Goal: Task Accomplishment & Management: Complete application form

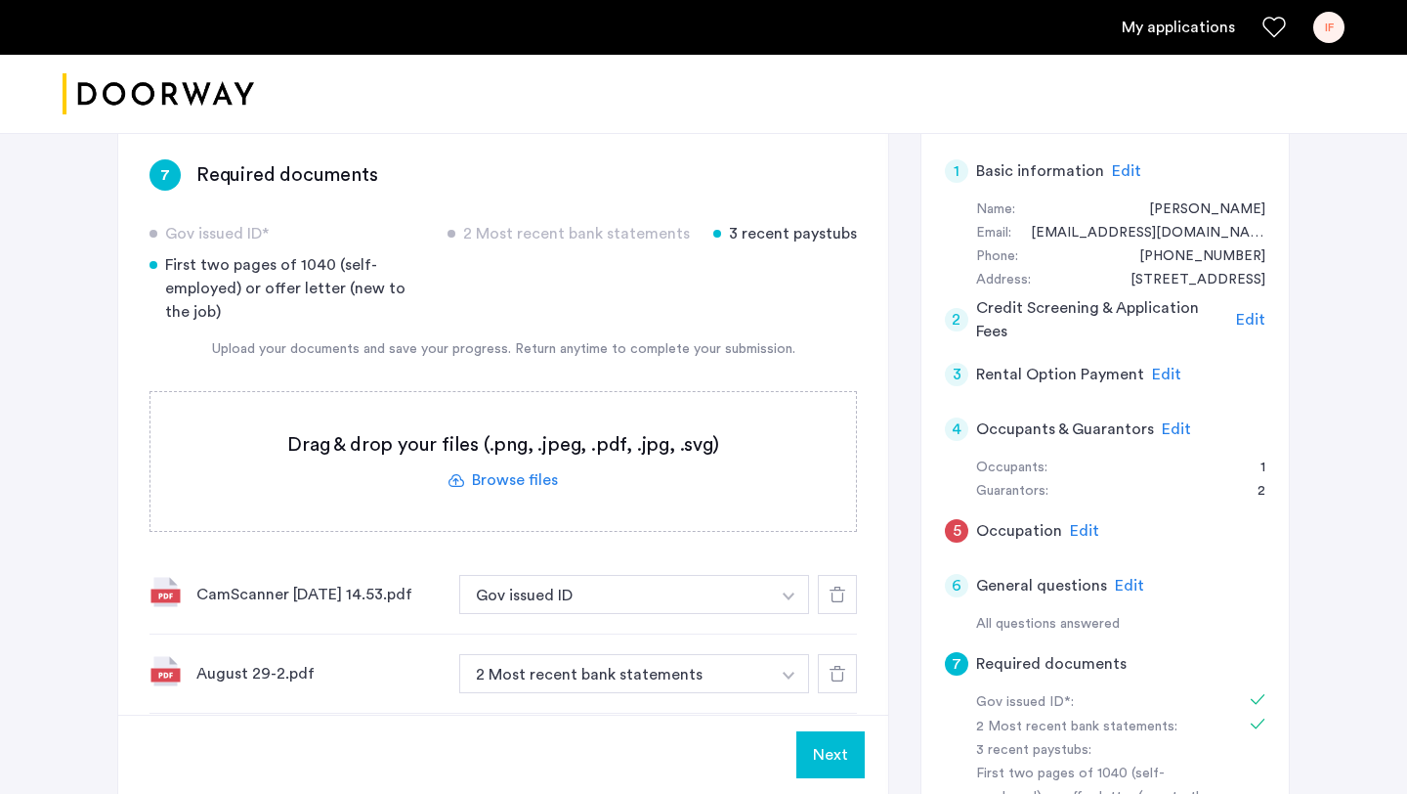
scroll to position [79, 0]
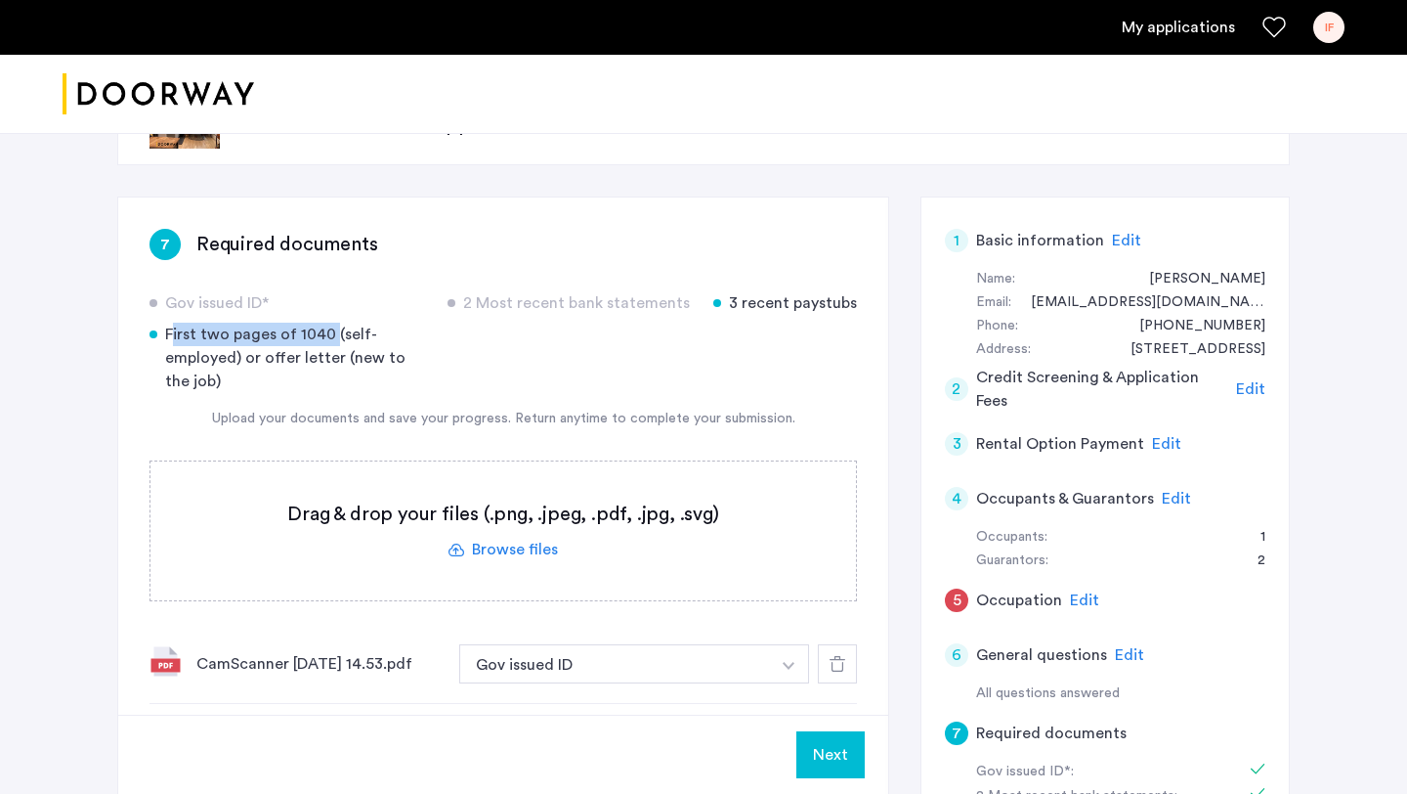
drag, startPoint x: 330, startPoint y: 335, endPoint x: 138, endPoint y: 327, distance: 192.7
click at [138, 327] on div "7 Required documents Gov issued ID* 2 Most recent bank statements 3 recent pays…" at bounding box center [503, 624] width 770 height 854
click at [212, 413] on div "Upload your documents and save your progress. Return anytime to complete your s…" at bounding box center [504, 418] width 708 height 21
drag, startPoint x: 235, startPoint y: 361, endPoint x: 183, endPoint y: 323, distance: 63.7
click at [183, 323] on div "First two pages of 1040 (self-employed) or offer letter (new to the job)" at bounding box center [287, 357] width 275 height 70
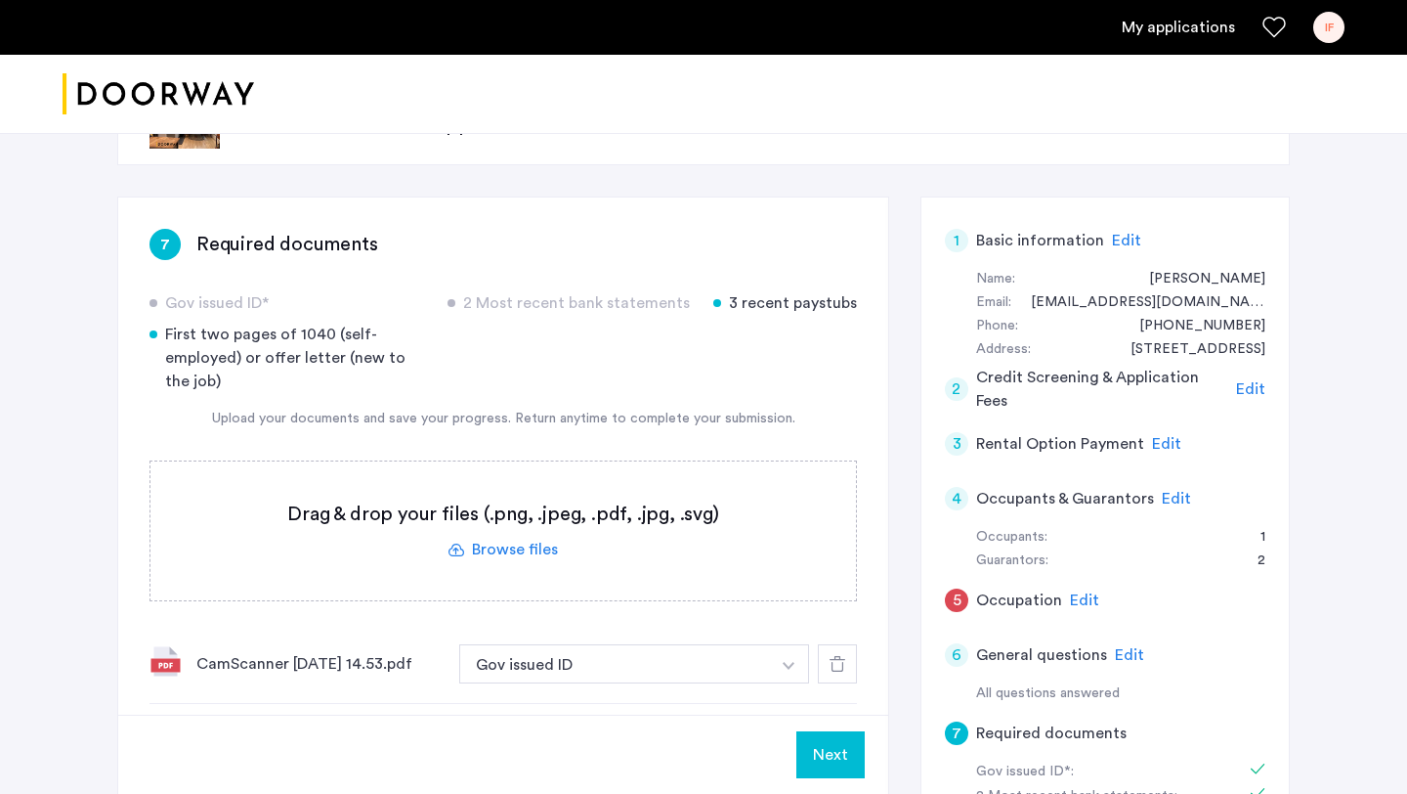
click at [236, 361] on div "First two pages of 1040 (self-employed) or offer letter (new to the job)" at bounding box center [287, 357] width 275 height 70
drag, startPoint x: 239, startPoint y: 361, endPoint x: 151, endPoint y: 343, distance: 89.7
click at [151, 342] on div "First two pages of 1040 (self-employed) or offer letter (new to the job)" at bounding box center [287, 357] width 275 height 70
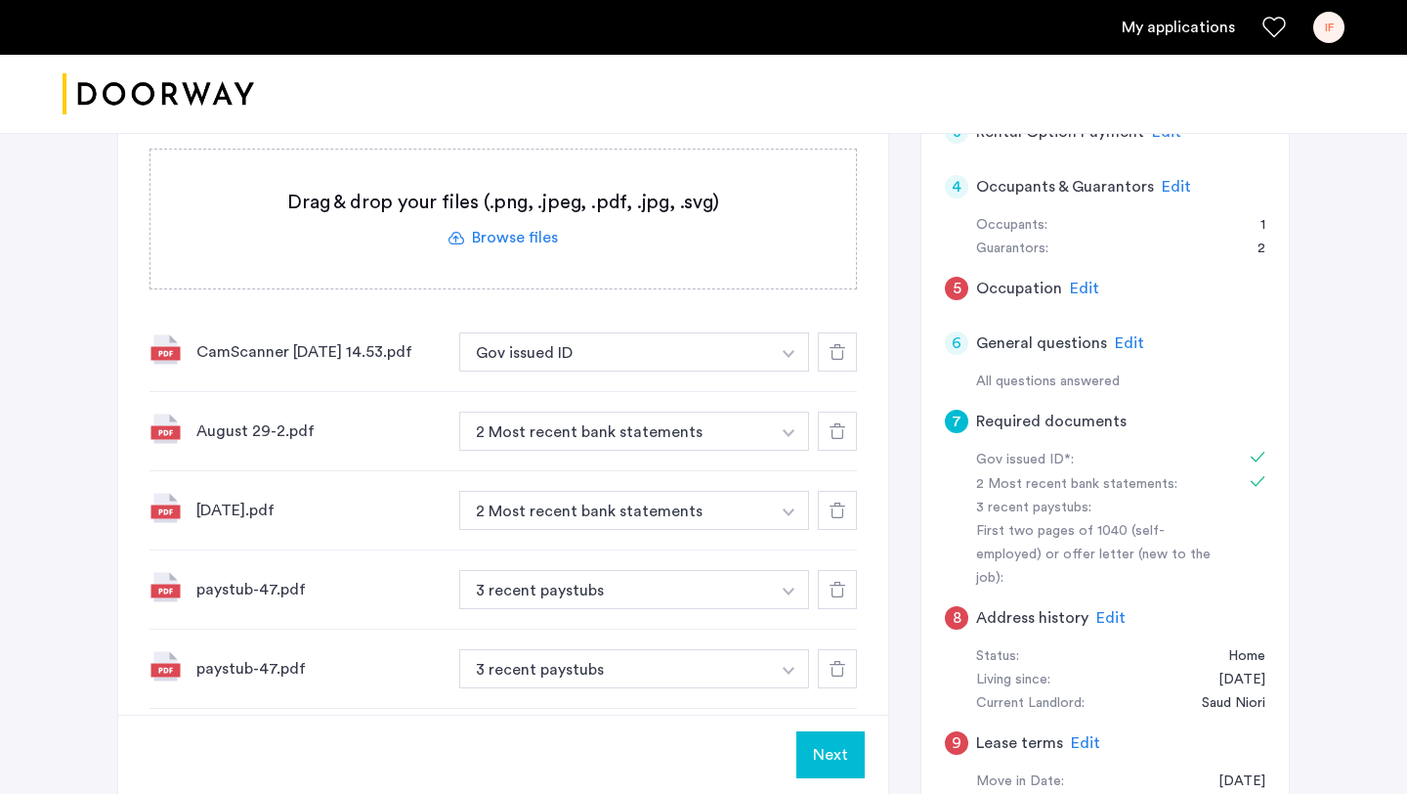
scroll to position [404, 0]
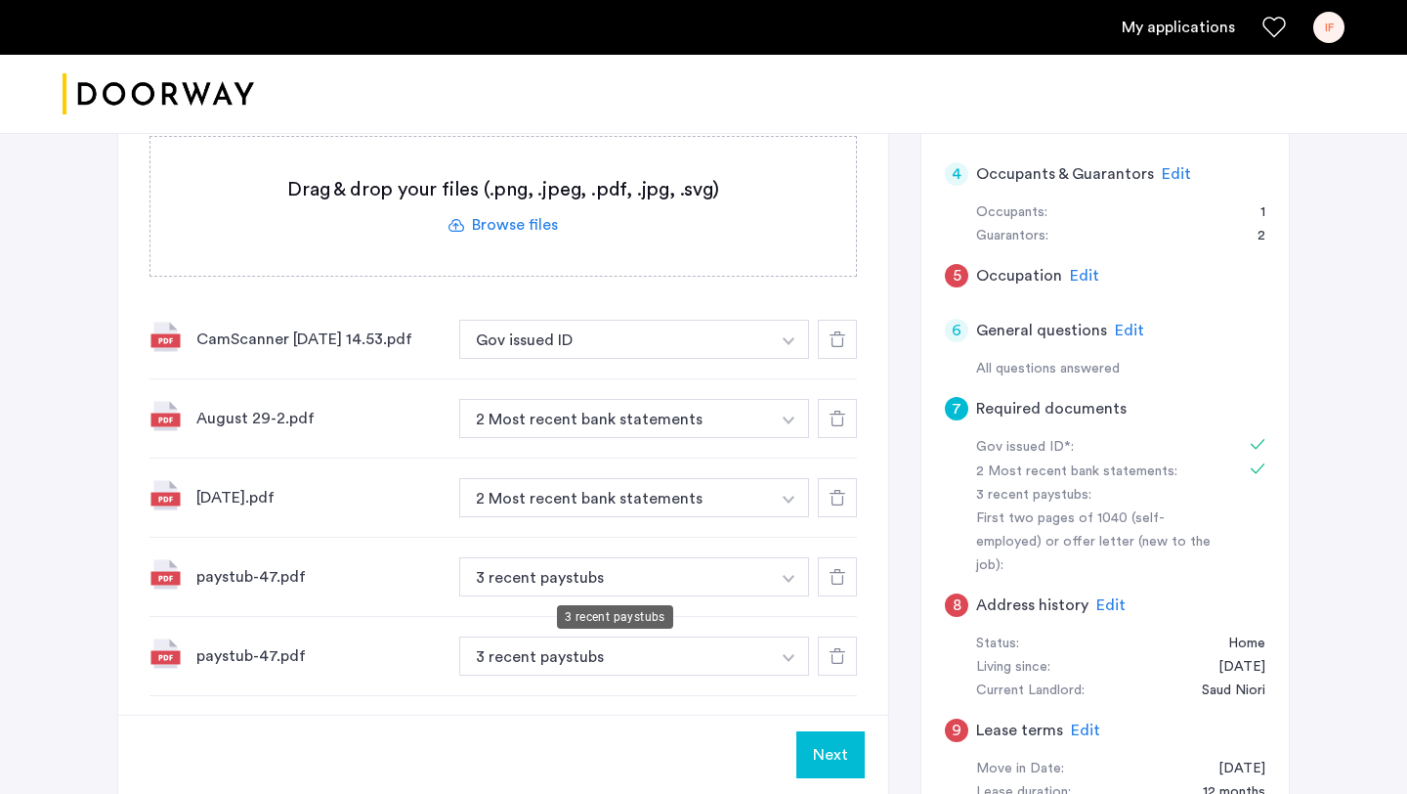
click at [569, 587] on button "3 recent paystubs" at bounding box center [614, 576] width 311 height 39
click at [790, 580] on img "button" at bounding box center [789, 579] width 12 height 8
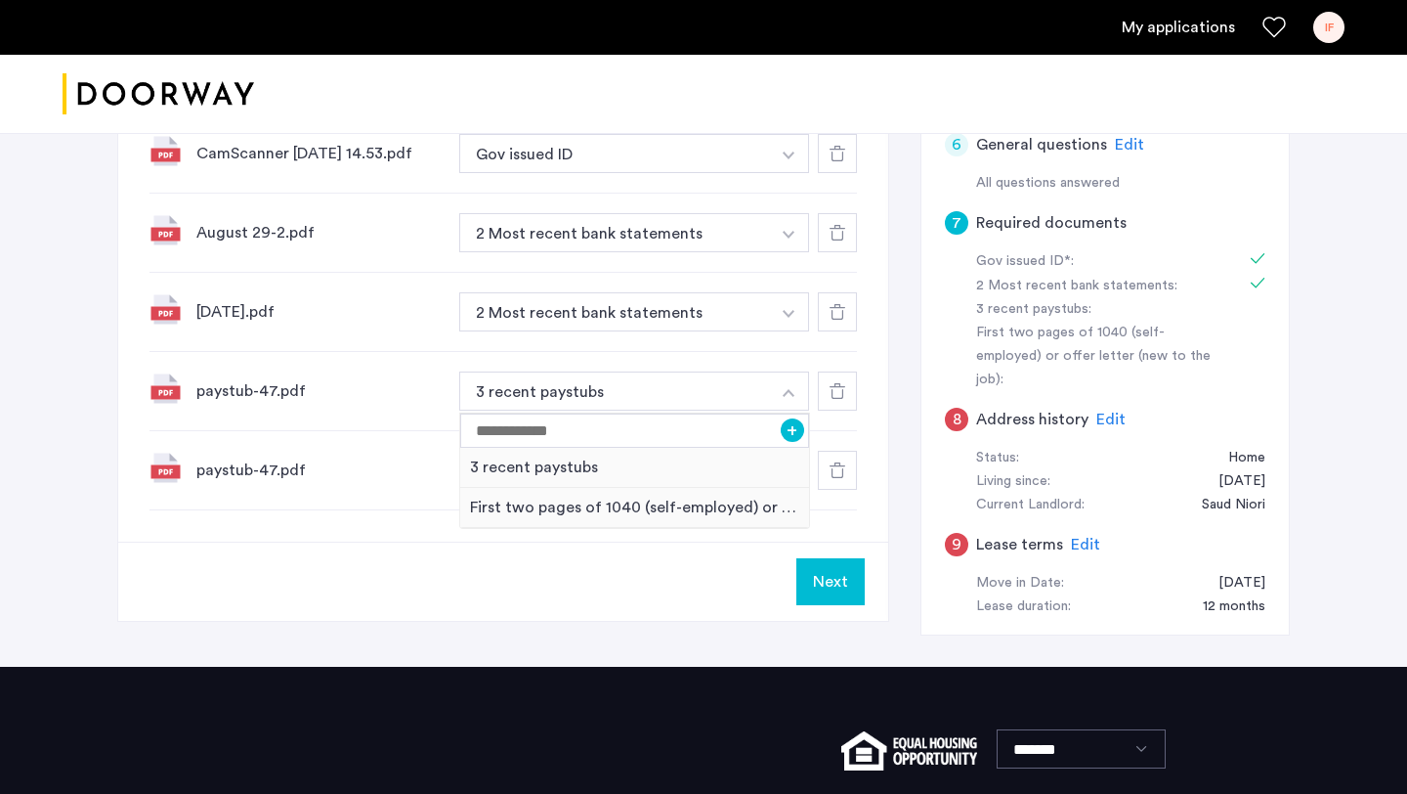
scroll to position [606, 0]
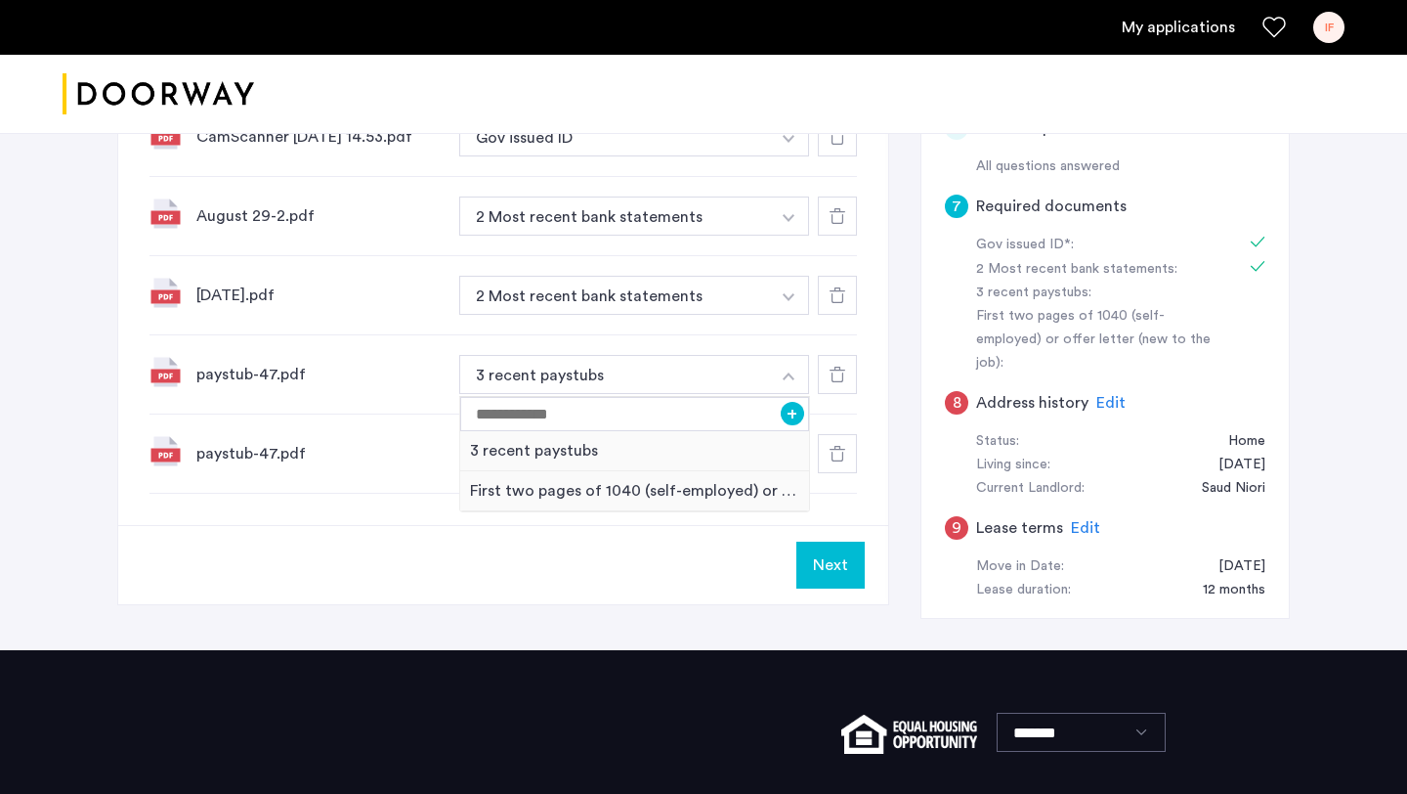
click at [670, 578] on div "Next" at bounding box center [503, 564] width 770 height 79
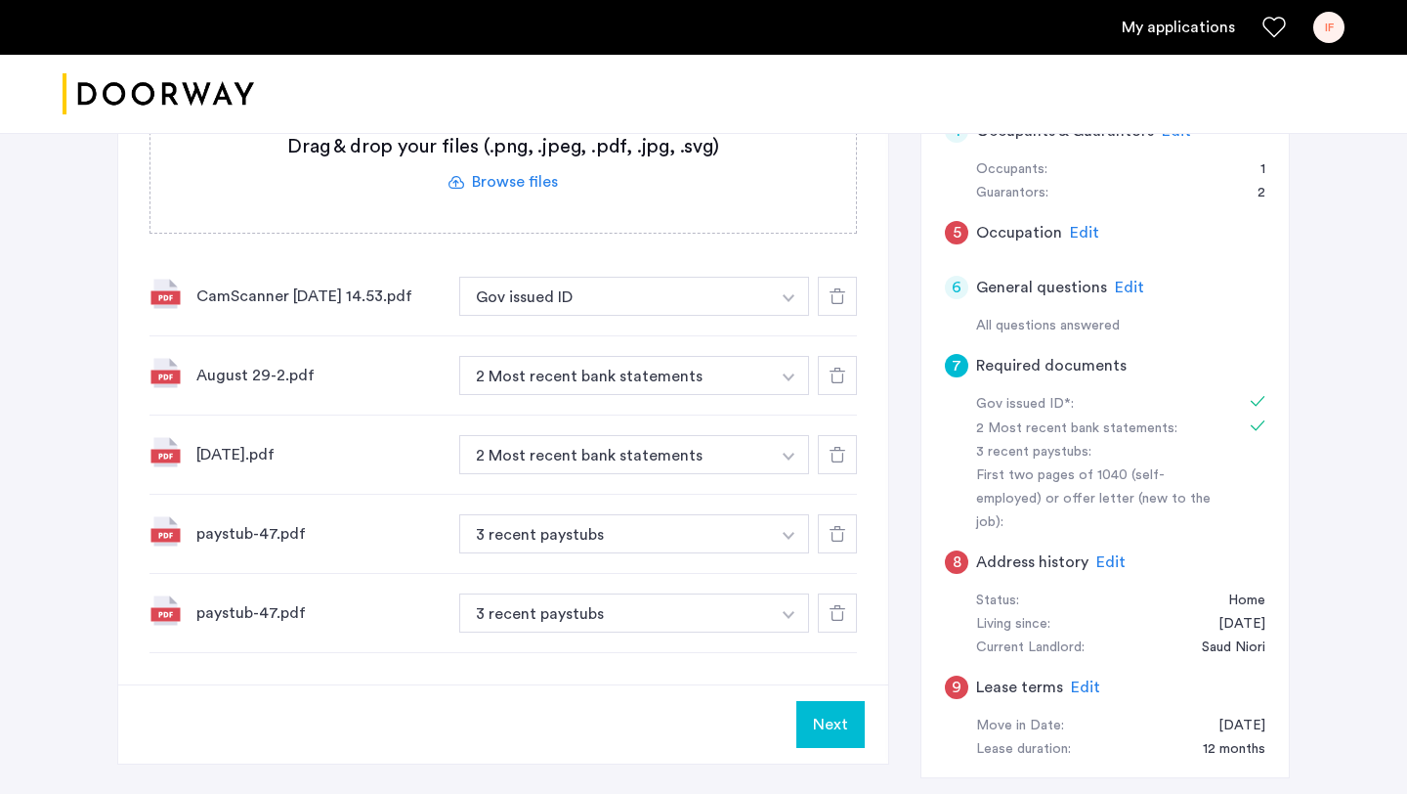
scroll to position [445, 0]
click at [836, 619] on icon at bounding box center [838, 615] width 16 height 16
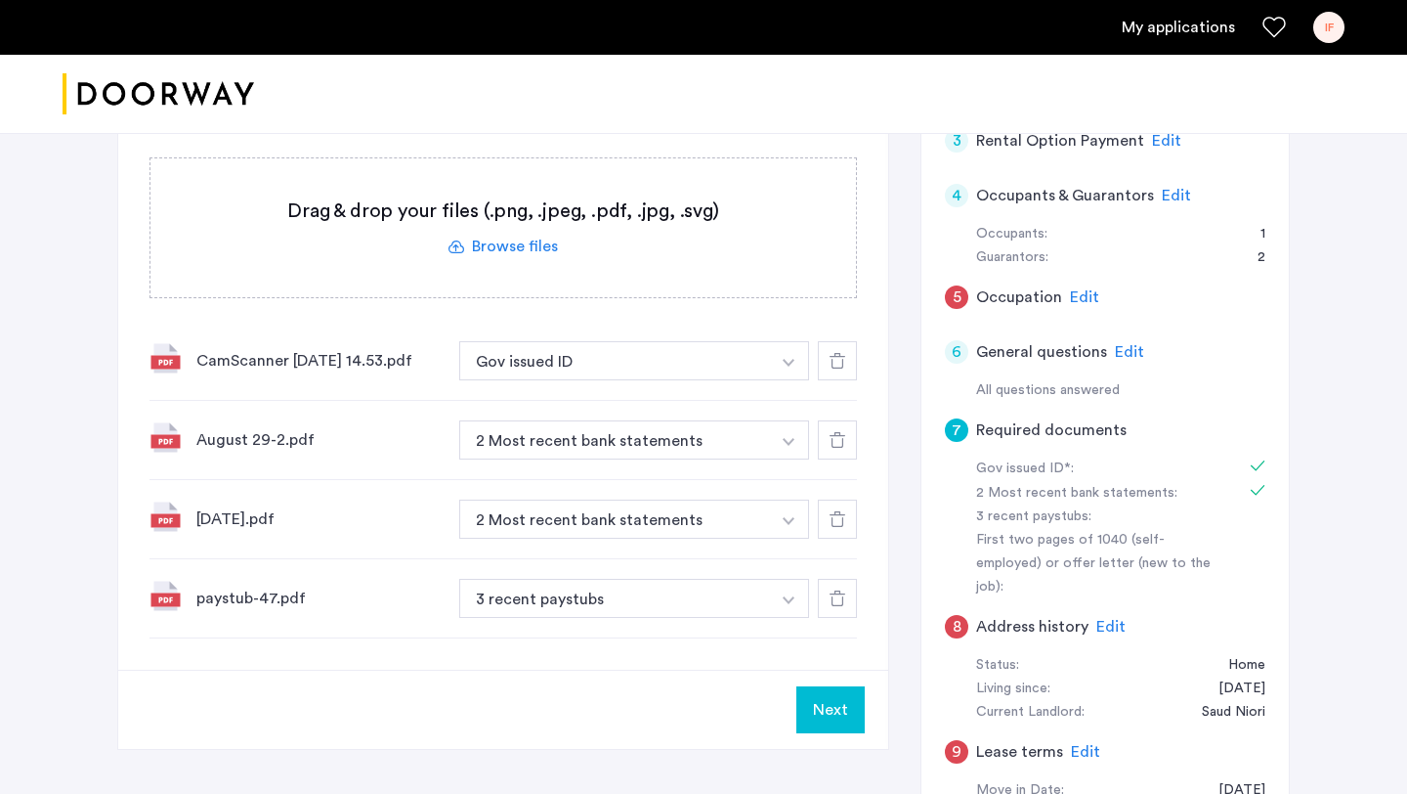
scroll to position [385, 0]
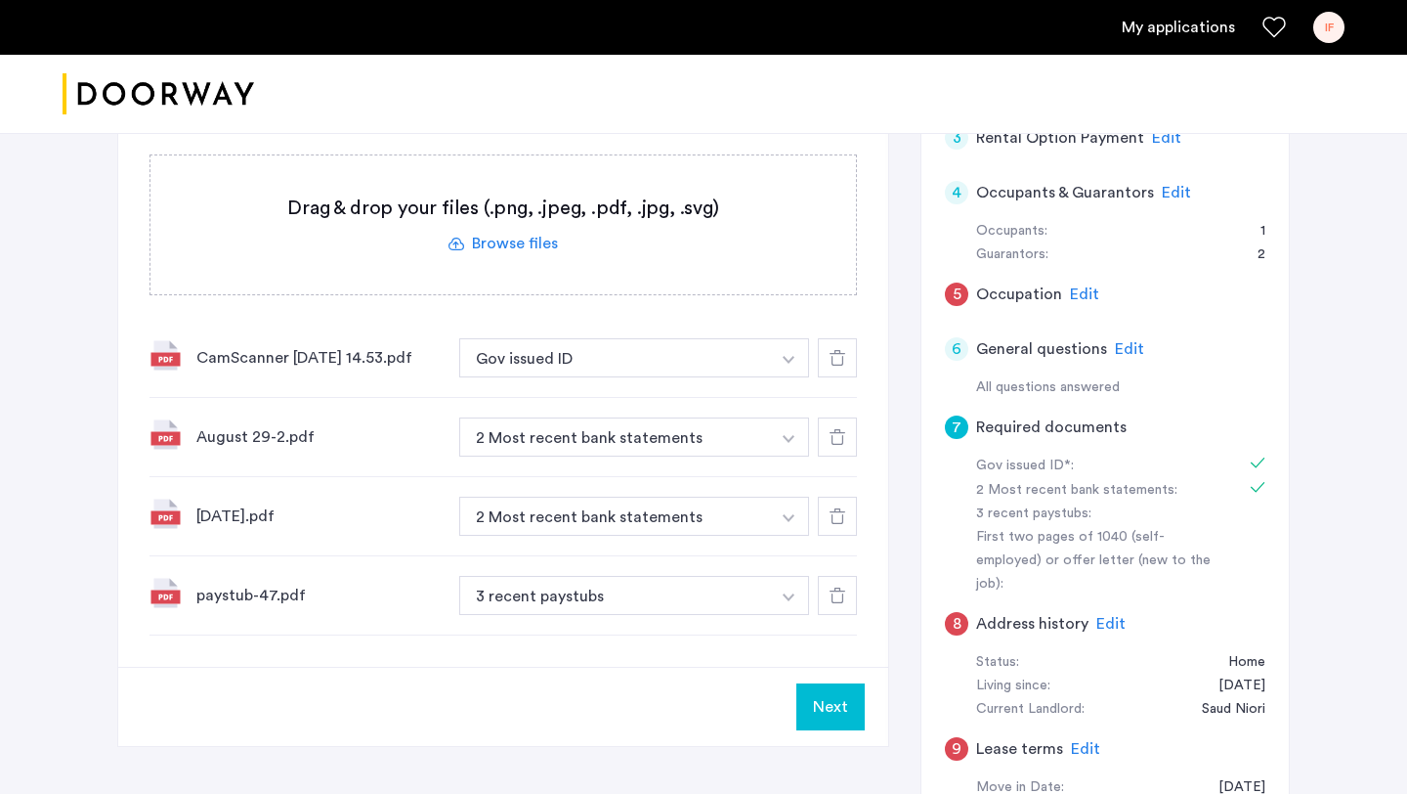
click at [524, 247] on label at bounding box center [503, 224] width 706 height 139
click at [0, 0] on input "file" at bounding box center [0, 0] width 0 height 0
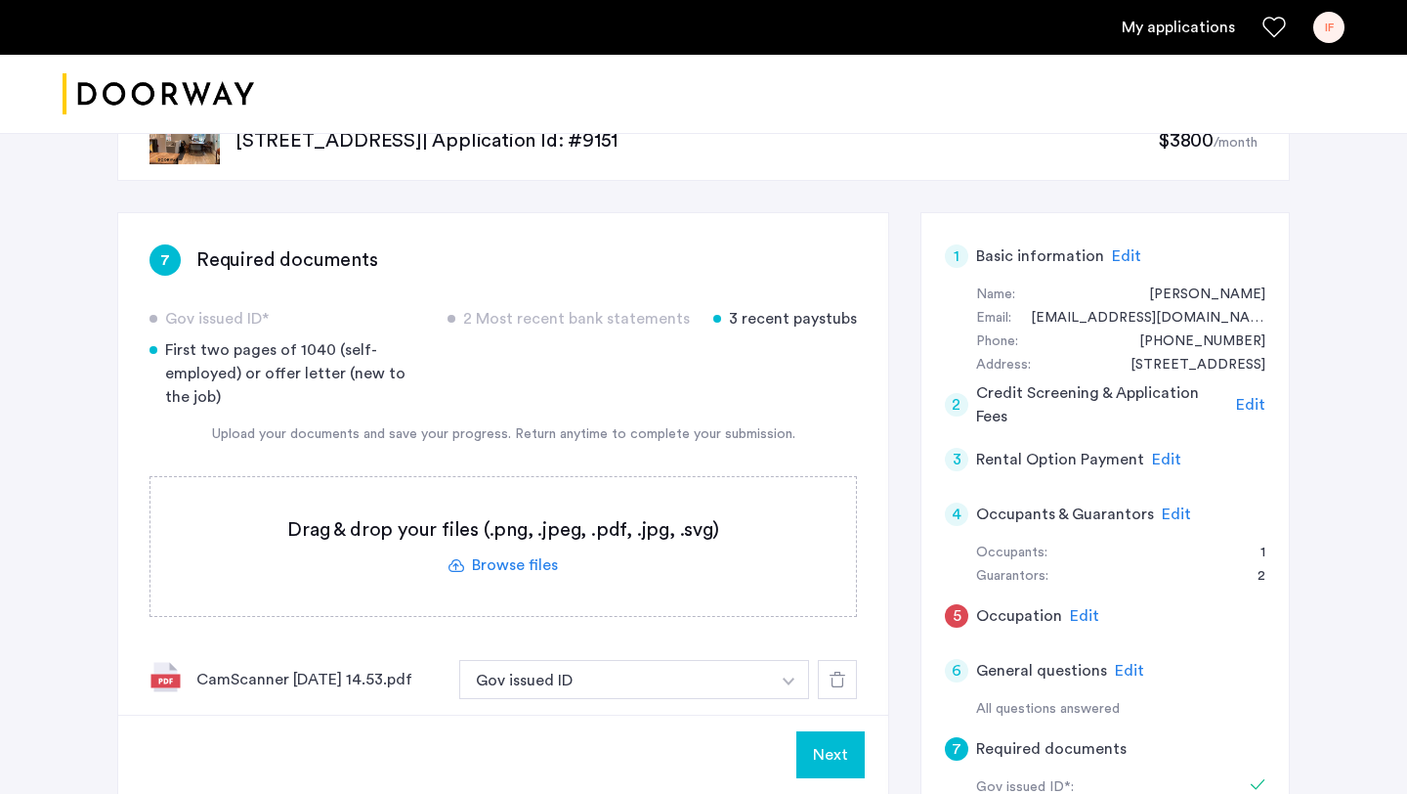
scroll to position [77, 0]
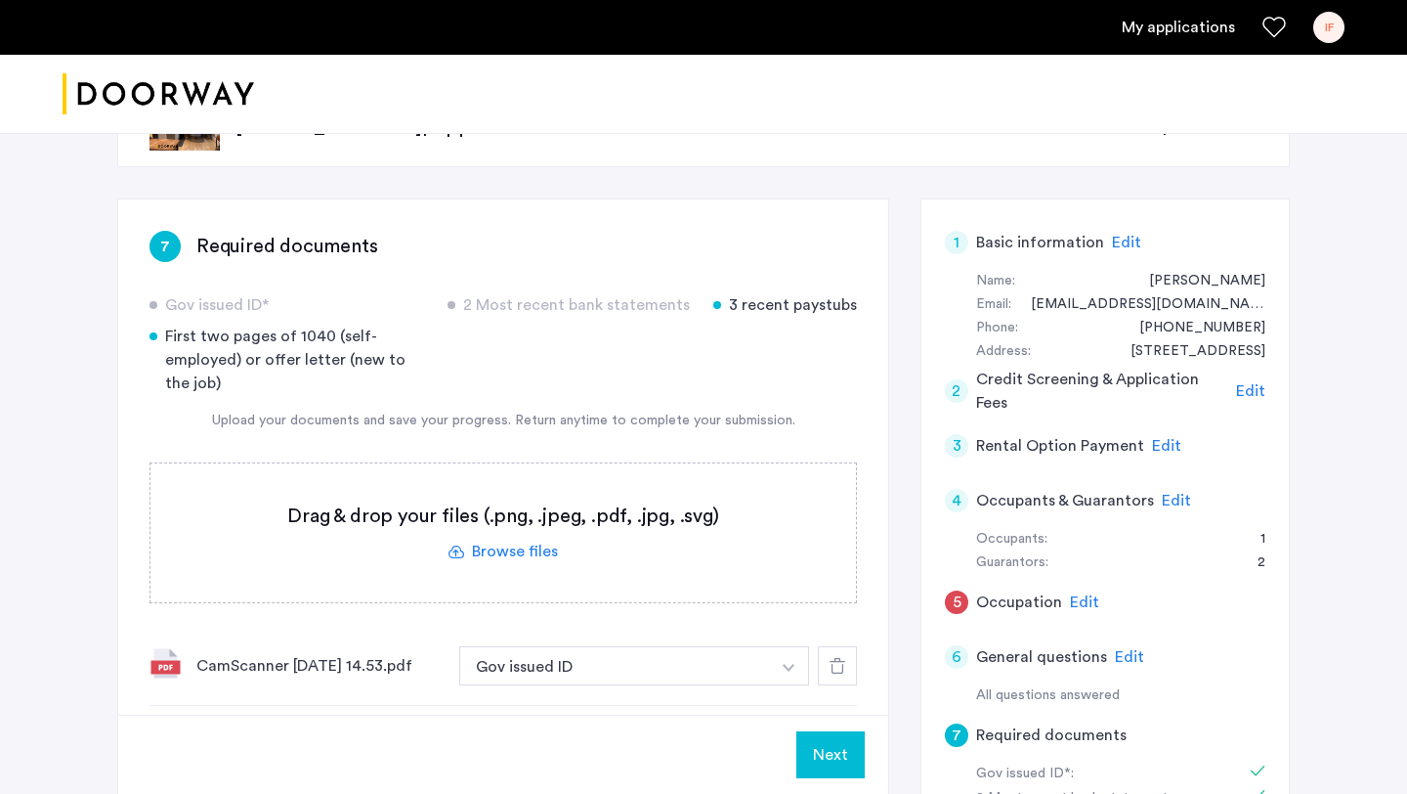
click at [532, 542] on label at bounding box center [503, 532] width 706 height 139
click at [0, 0] on input "file" at bounding box center [0, 0] width 0 height 0
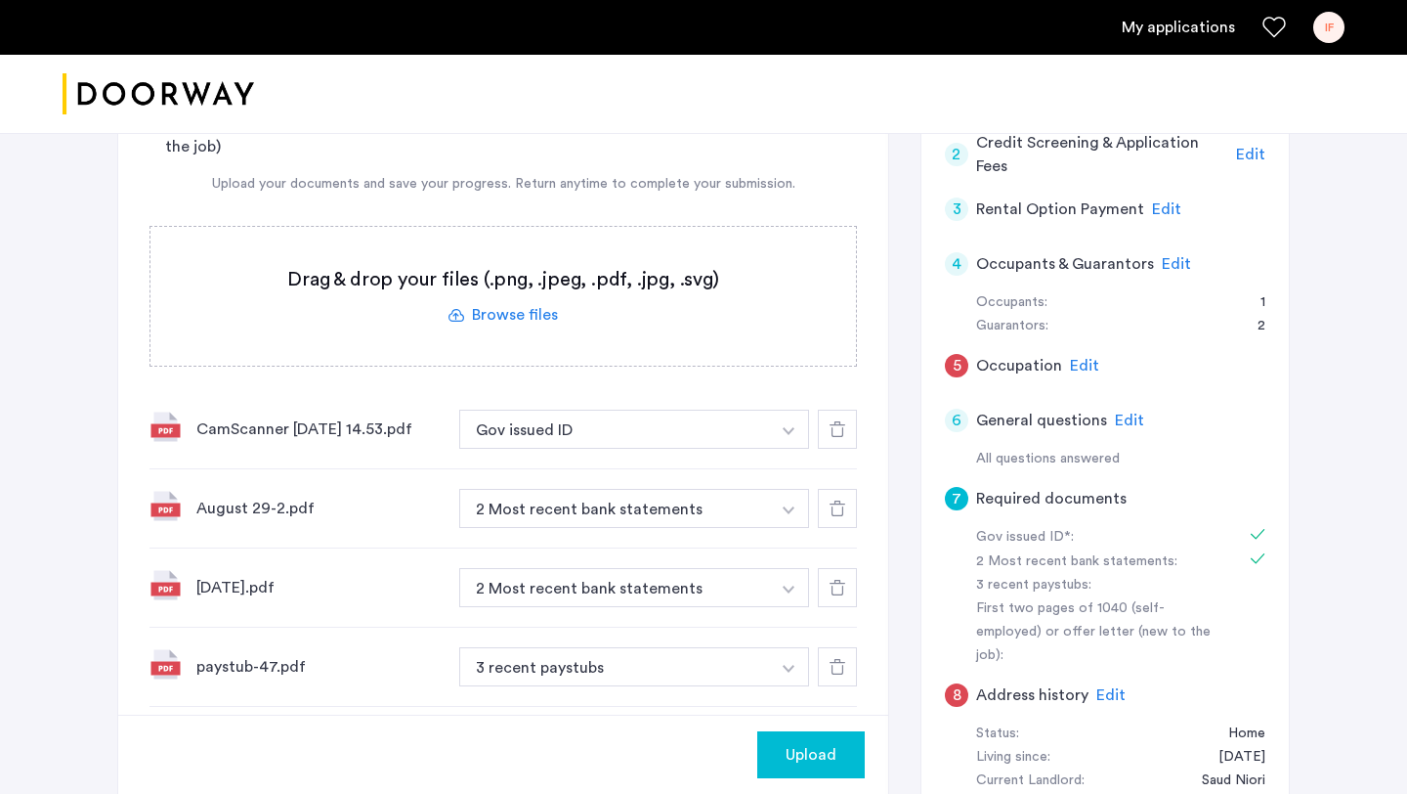
scroll to position [301, 0]
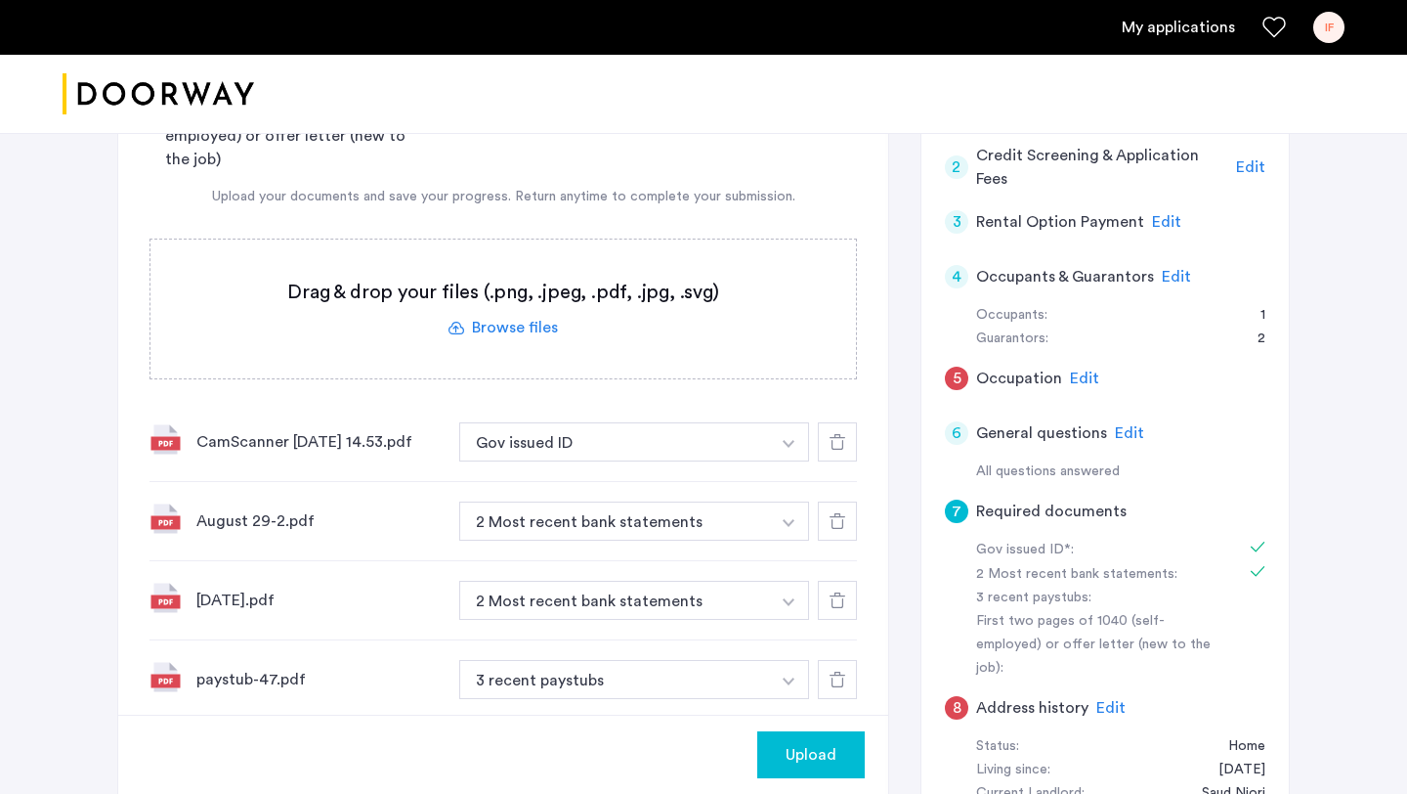
click at [1086, 378] on span "Edit" at bounding box center [1084, 378] width 29 height 16
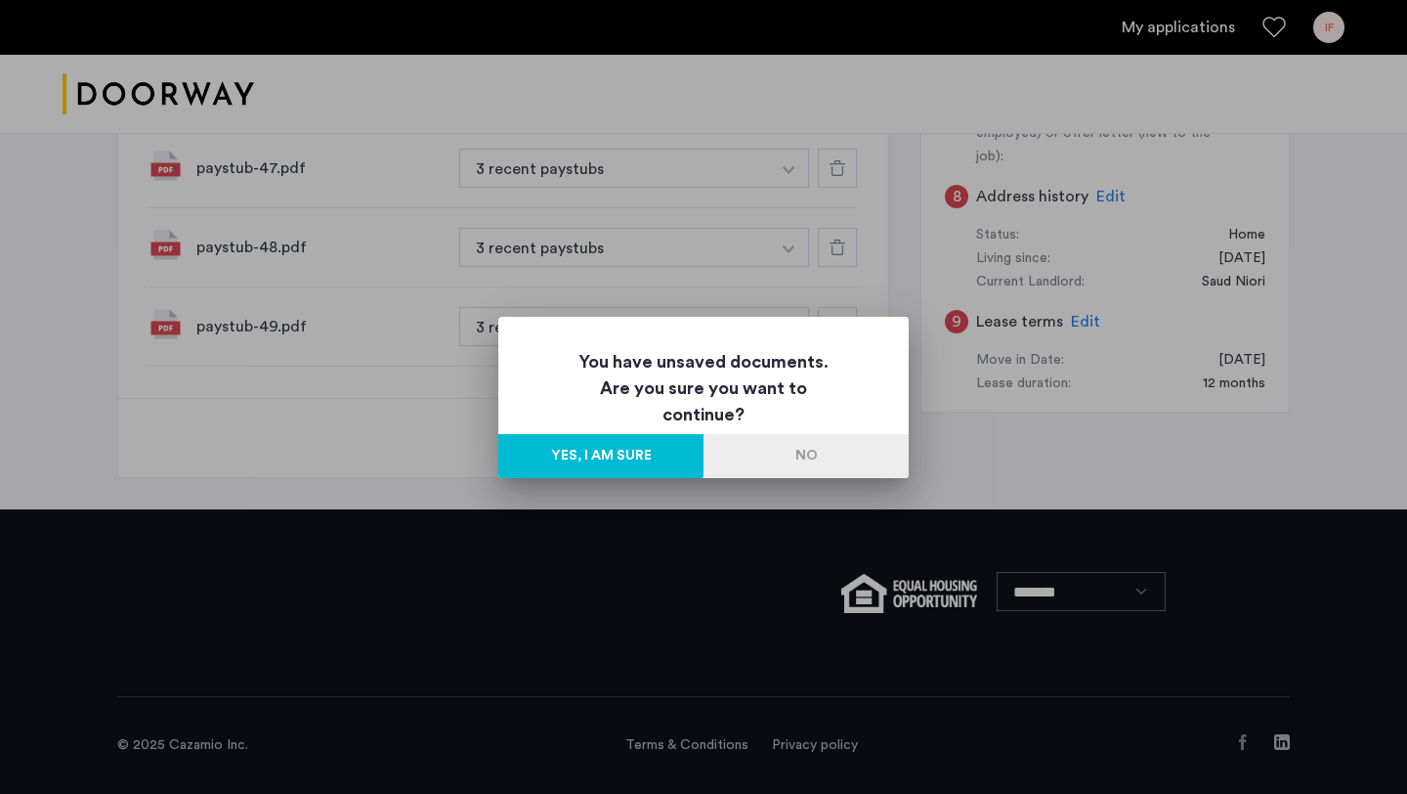
scroll to position [0, 0]
click at [774, 448] on button "No" at bounding box center [806, 456] width 205 height 44
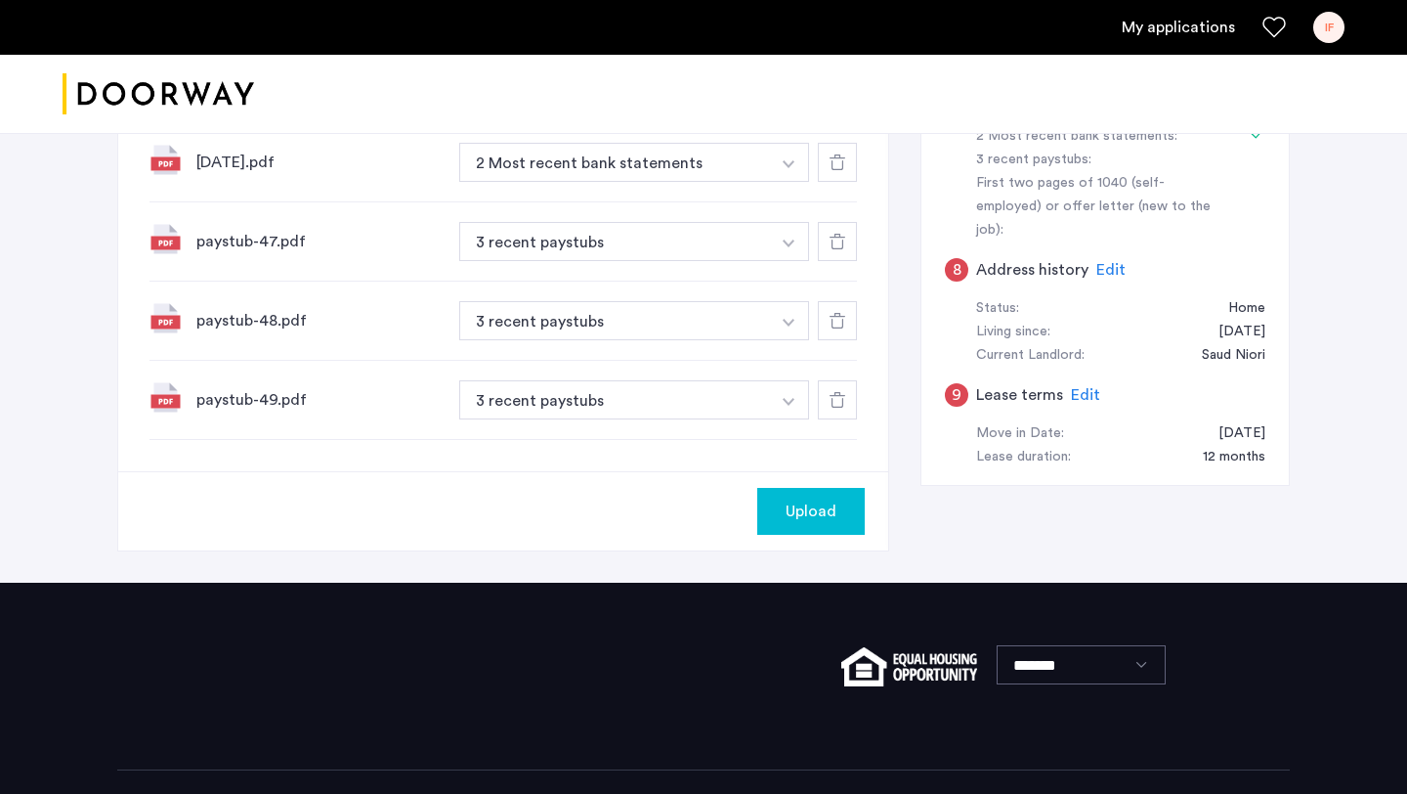
click at [839, 403] on icon at bounding box center [838, 400] width 16 height 16
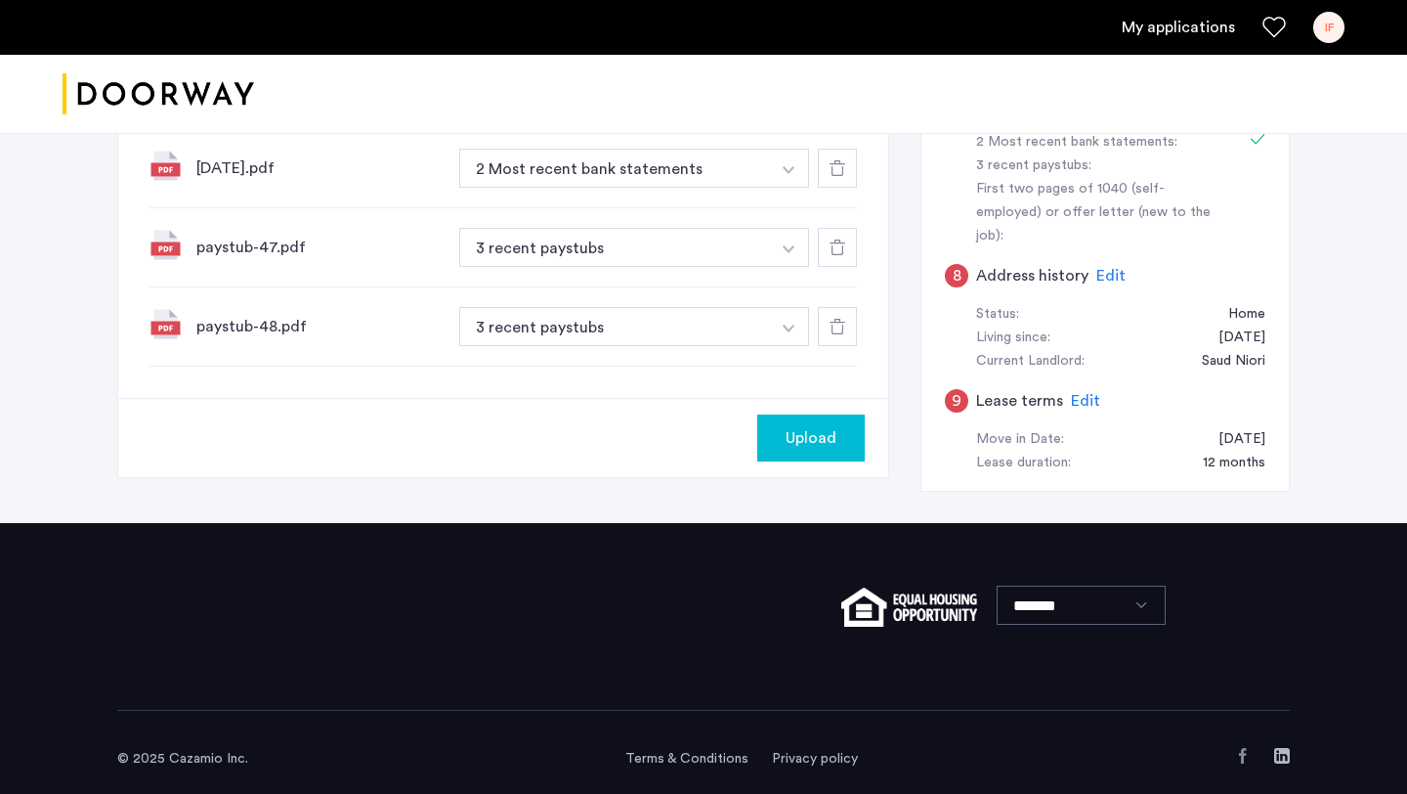
click at [828, 338] on div at bounding box center [837, 326] width 39 height 39
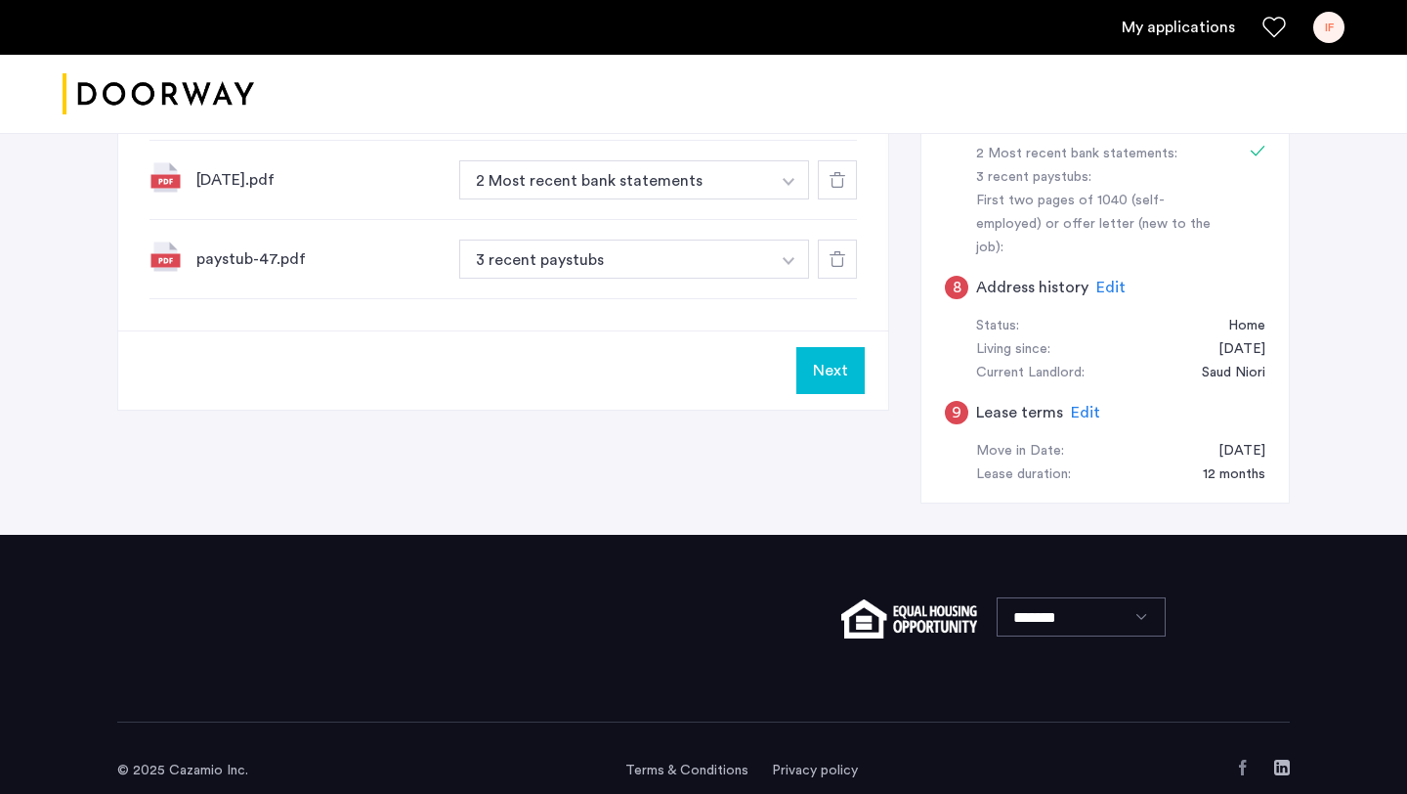
click at [837, 271] on div at bounding box center [837, 258] width 39 height 39
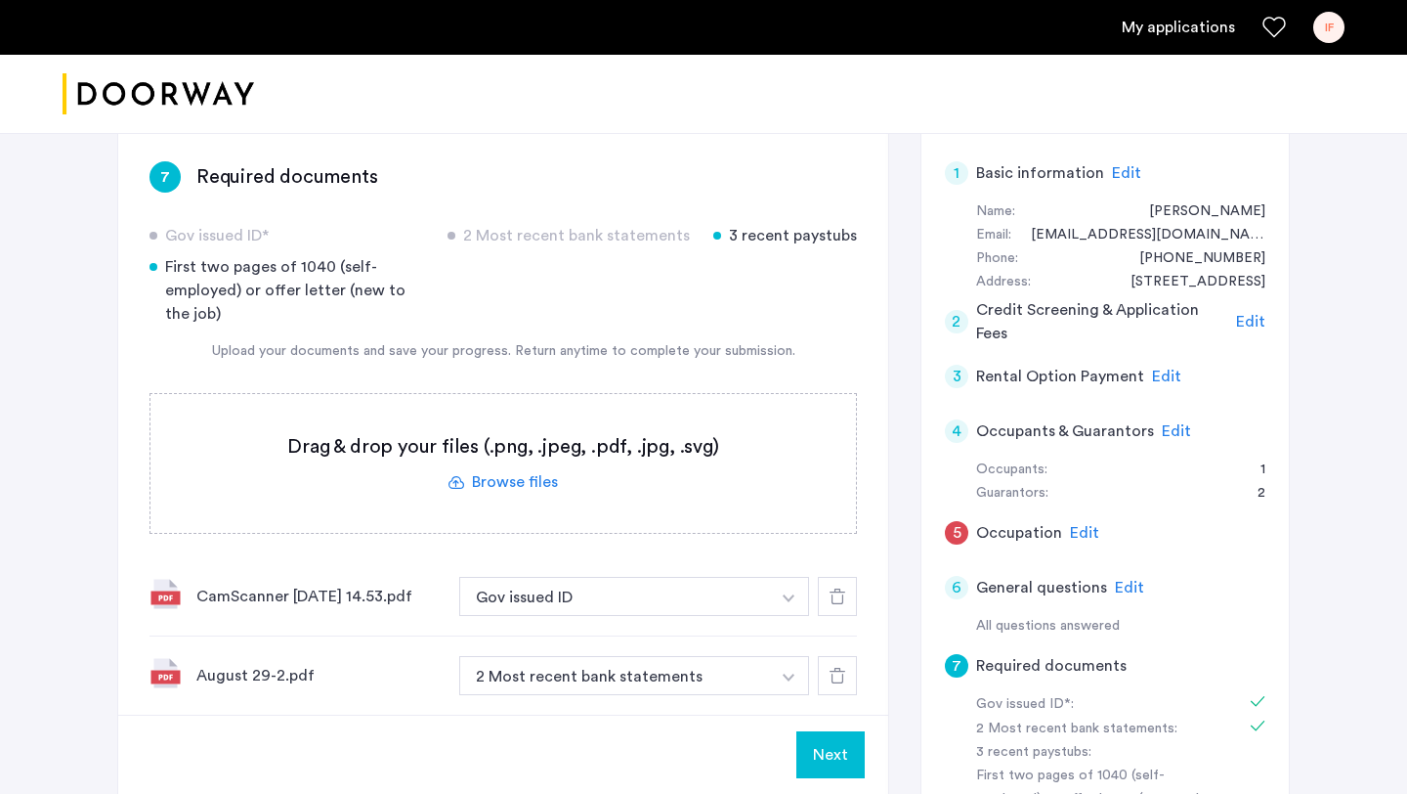
scroll to position [114, 0]
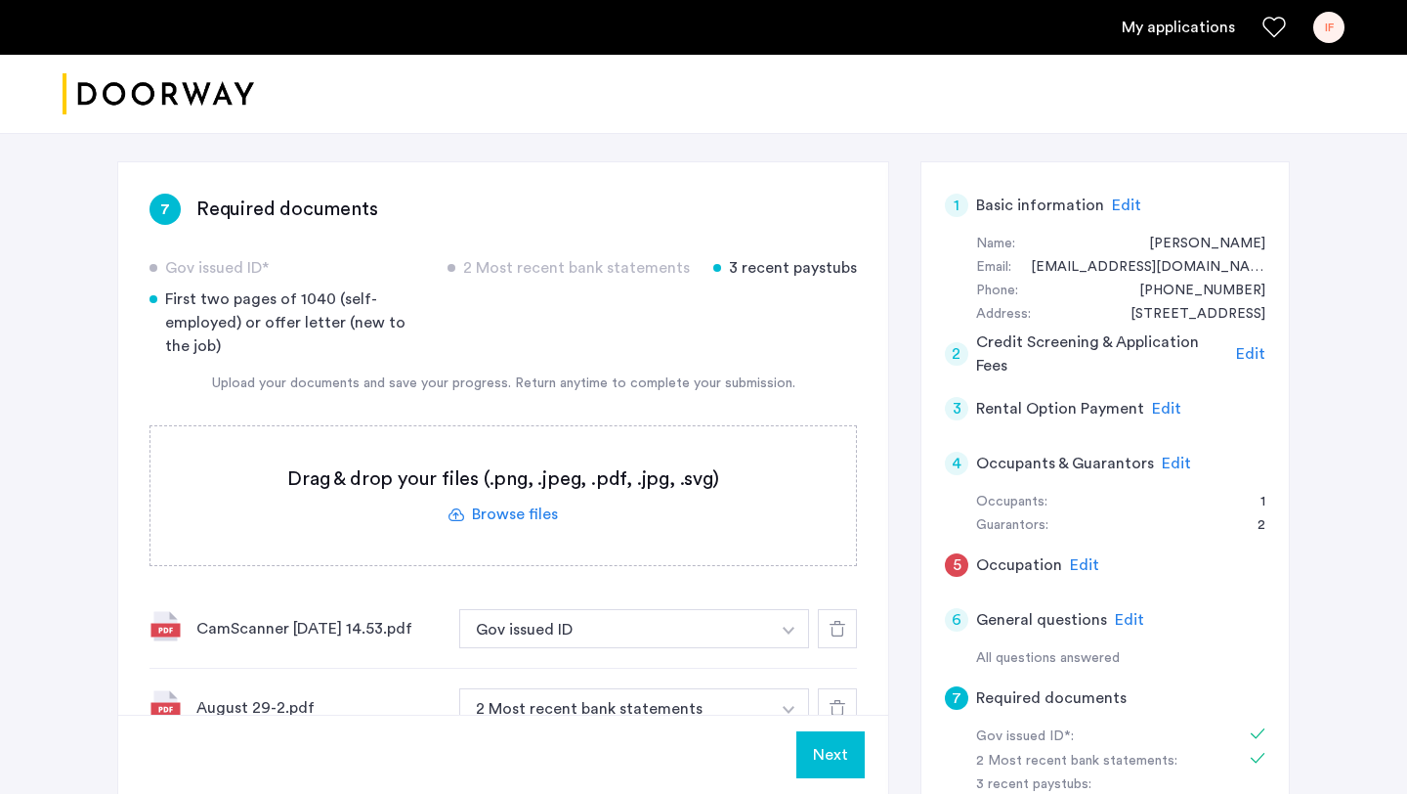
click at [516, 521] on label at bounding box center [503, 495] width 706 height 139
click at [0, 0] on input "file" at bounding box center [0, 0] width 0 height 0
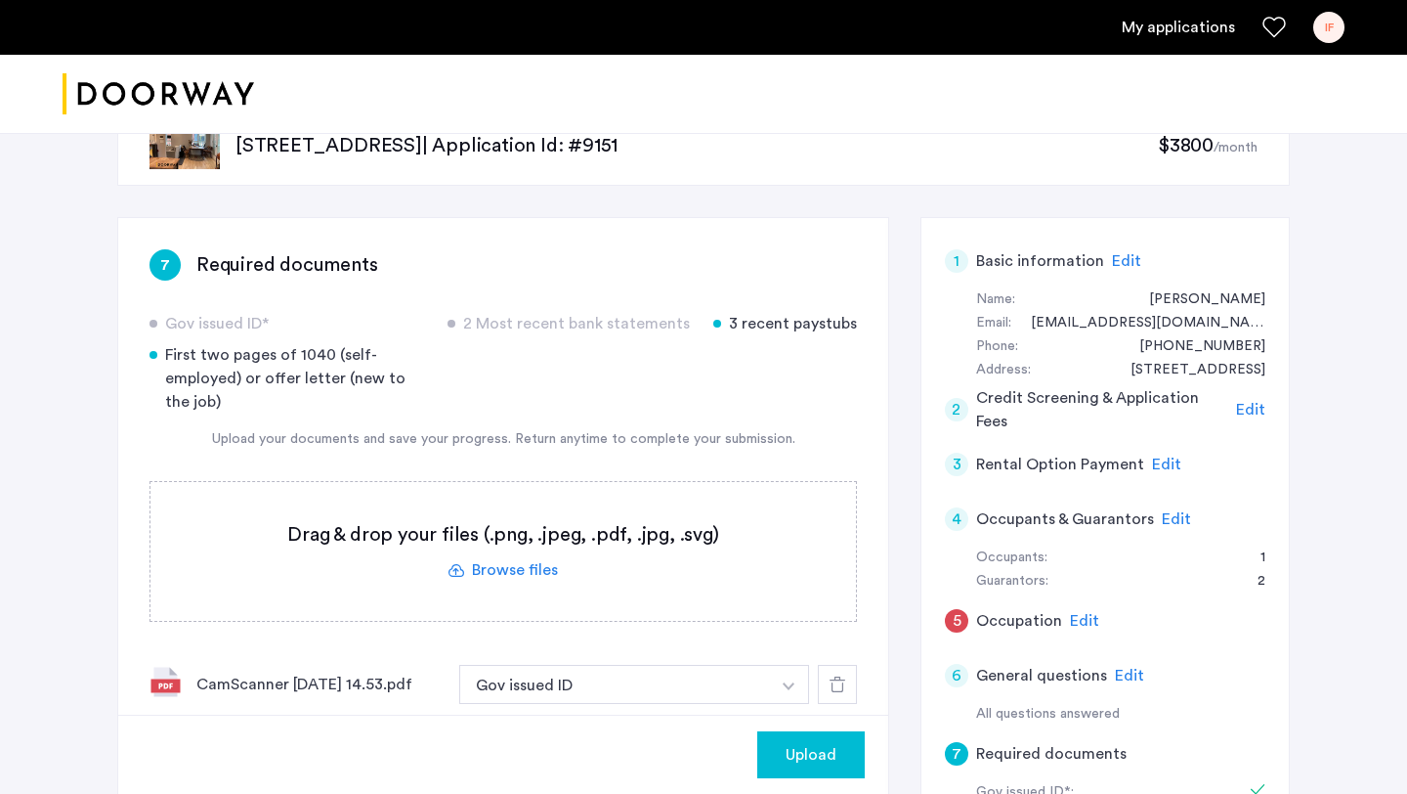
scroll to position [56, 0]
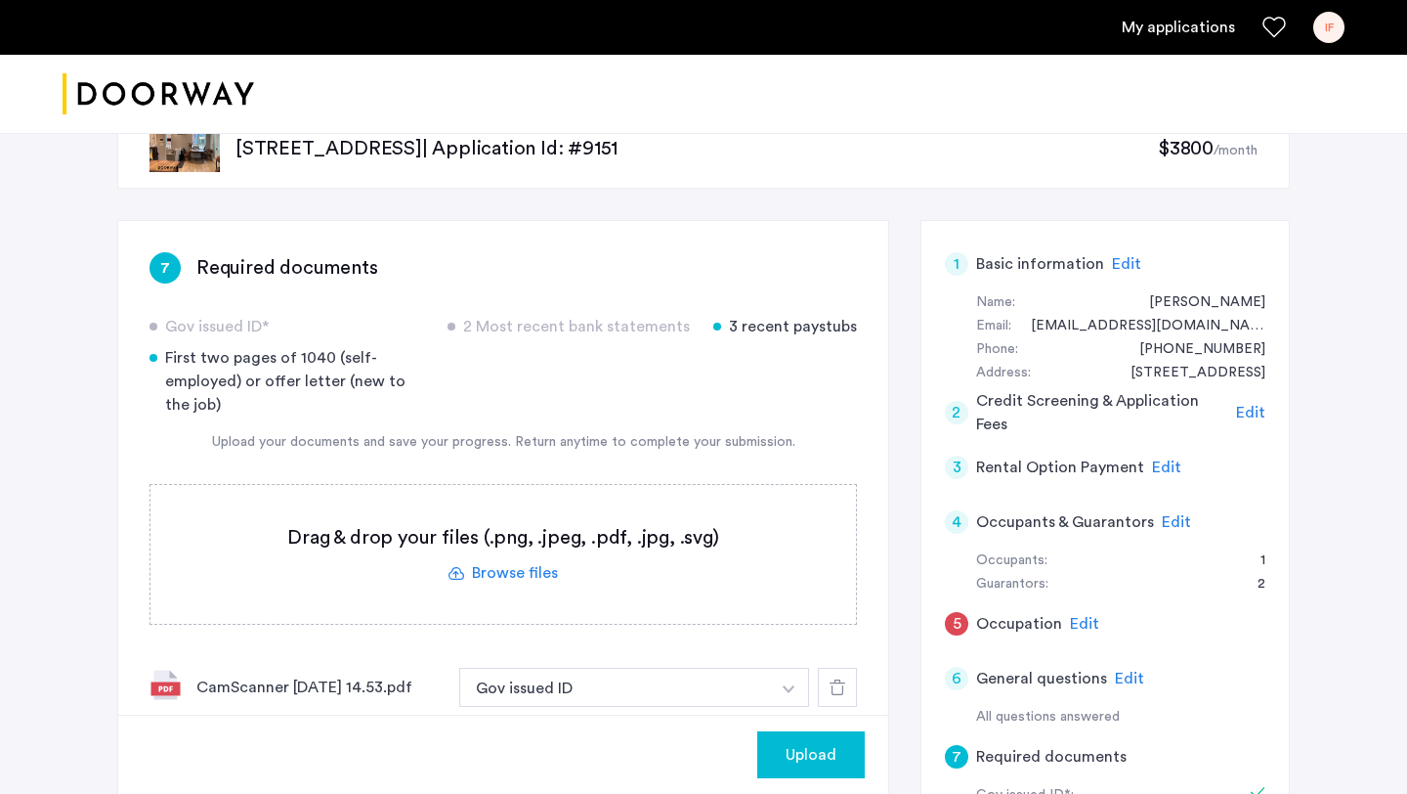
click at [509, 569] on label at bounding box center [503, 554] width 706 height 139
click at [0, 0] on input "file" at bounding box center [0, 0] width 0 height 0
click at [478, 570] on label at bounding box center [503, 554] width 706 height 139
click at [0, 0] on input "file" at bounding box center [0, 0] width 0 height 0
click at [526, 570] on label at bounding box center [503, 554] width 706 height 139
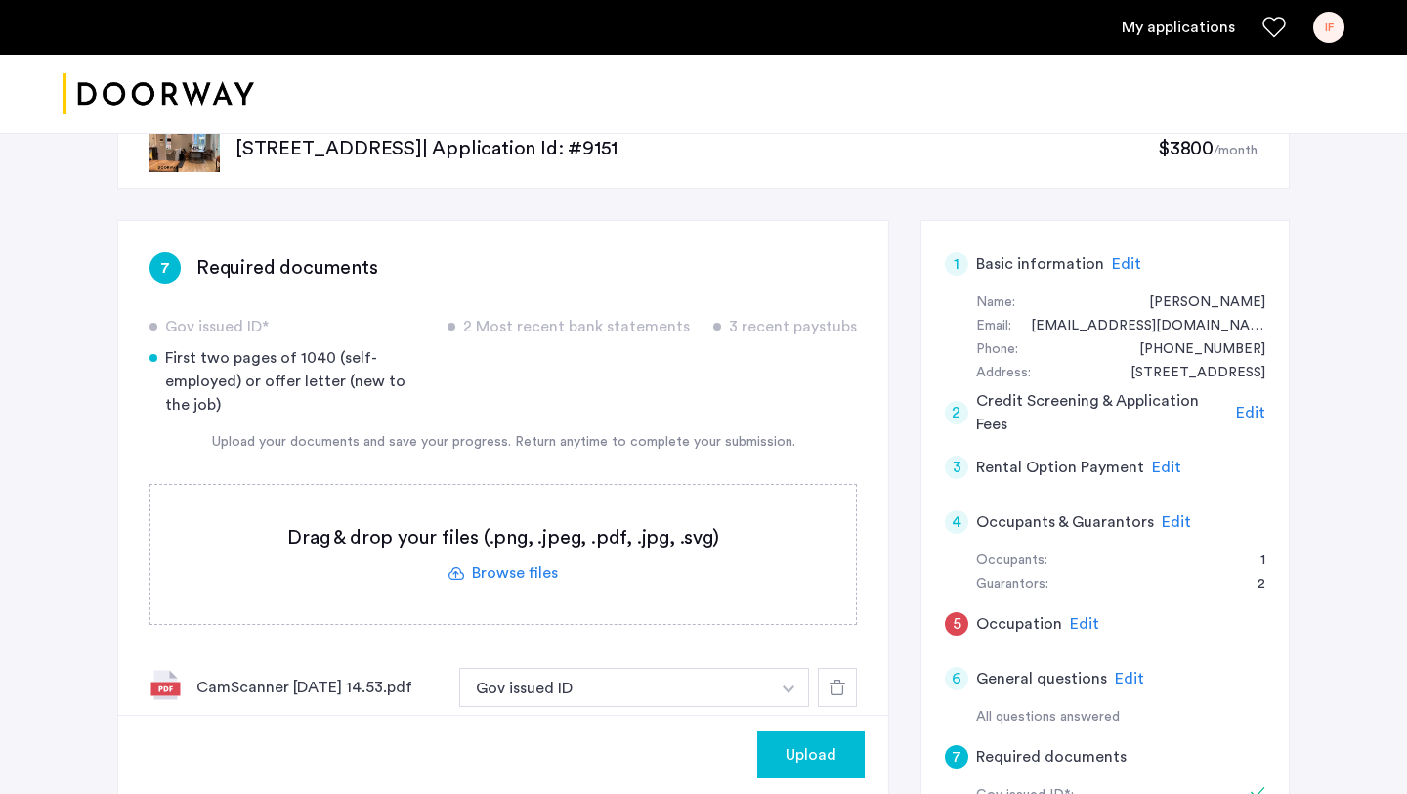
click at [0, 0] on input "file" at bounding box center [0, 0] width 0 height 0
click at [527, 577] on label at bounding box center [503, 554] width 706 height 139
click at [0, 0] on input "file" at bounding box center [0, 0] width 0 height 0
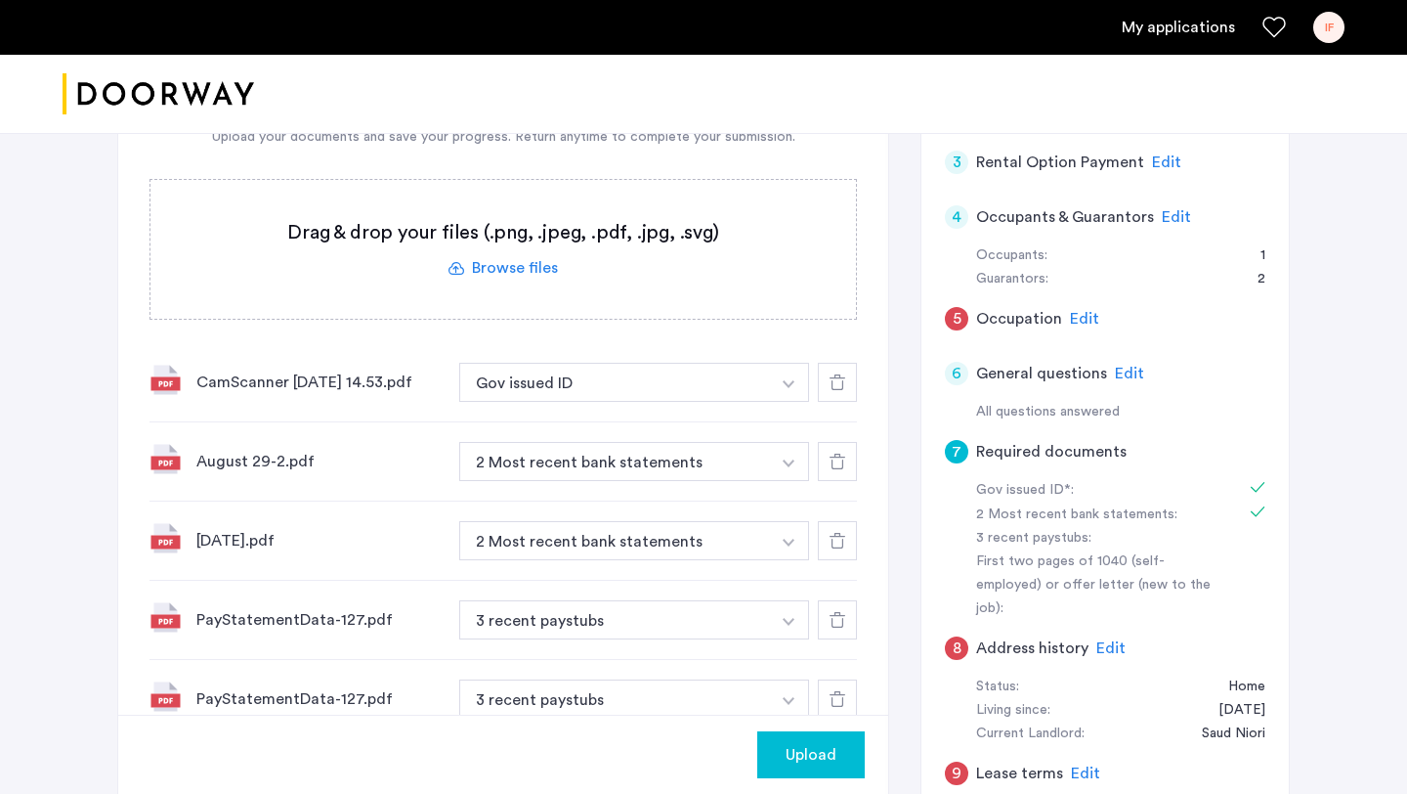
scroll to position [545, 0]
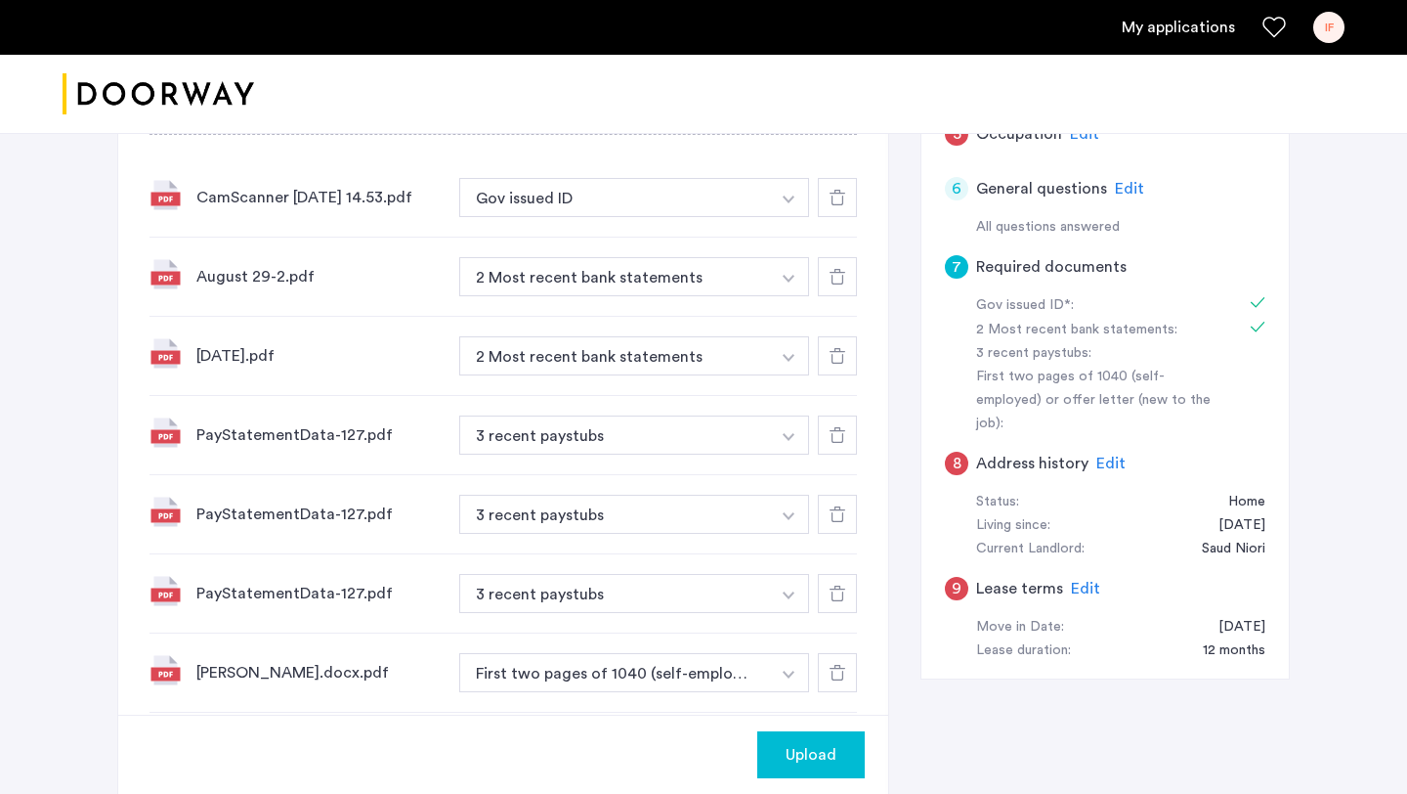
click at [290, 284] on div "August 29-2.pdf" at bounding box center [319, 276] width 247 height 23
click at [513, 288] on button "2 Most recent bank statements" at bounding box center [614, 276] width 311 height 39
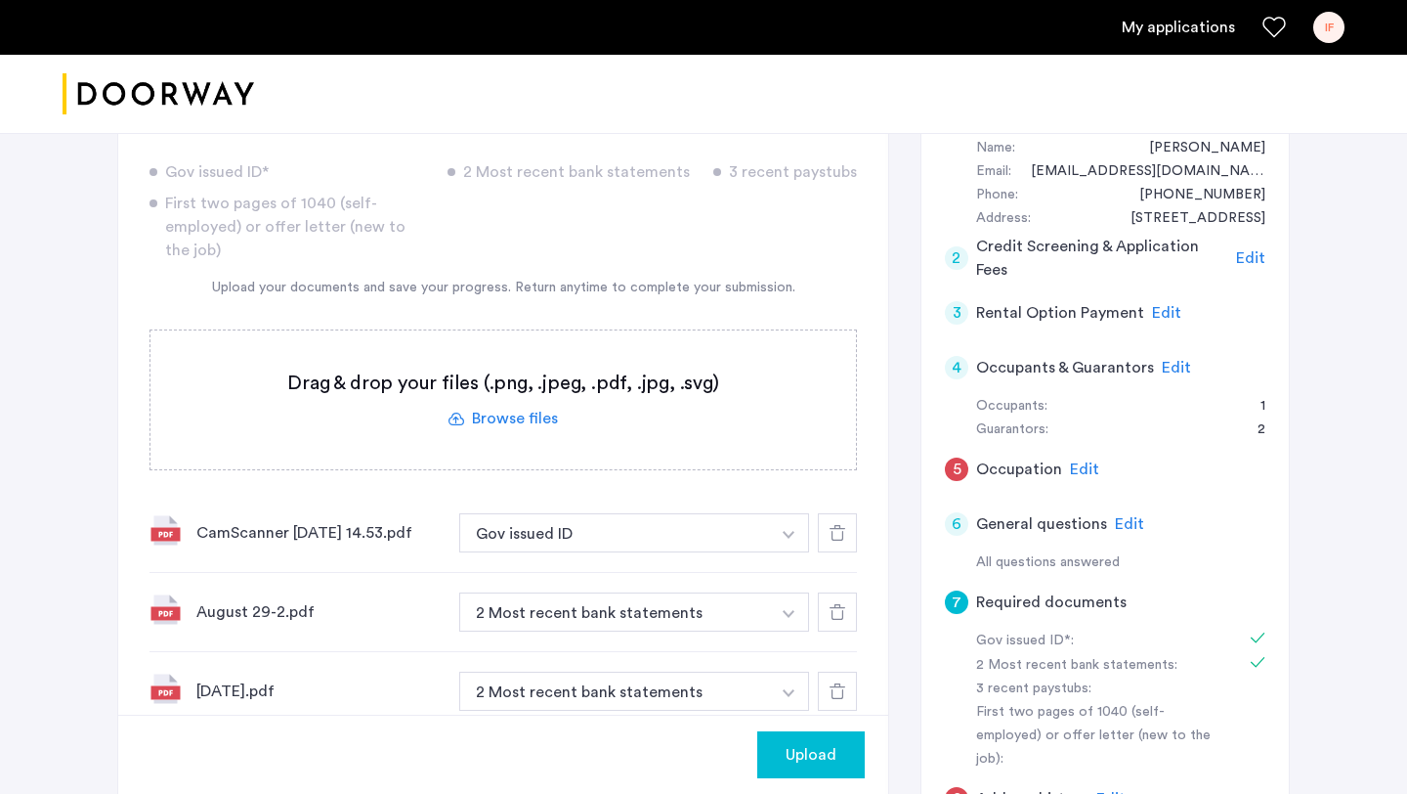
scroll to position [212, 0]
click at [818, 766] on button "Upload" at bounding box center [810, 754] width 107 height 47
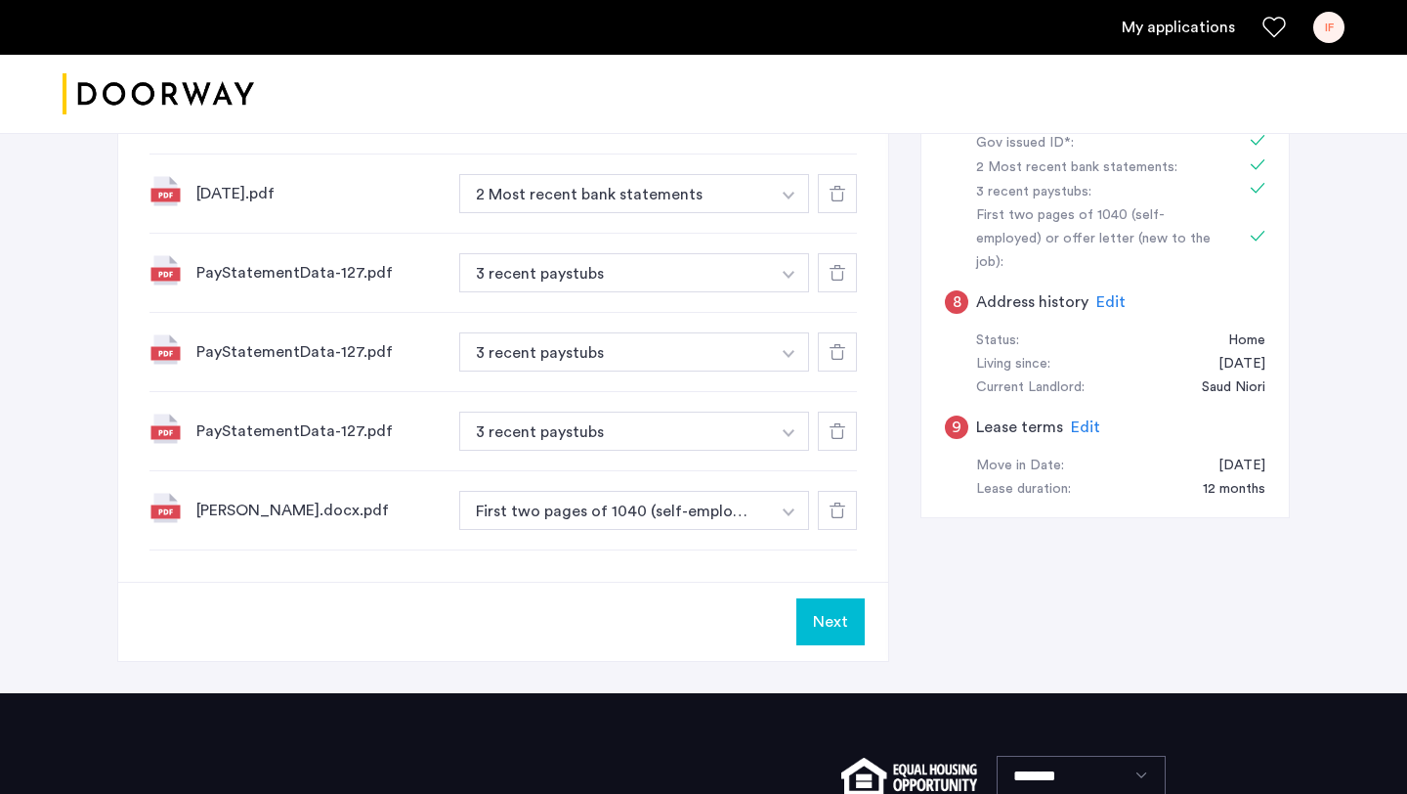
scroll to position [891, 0]
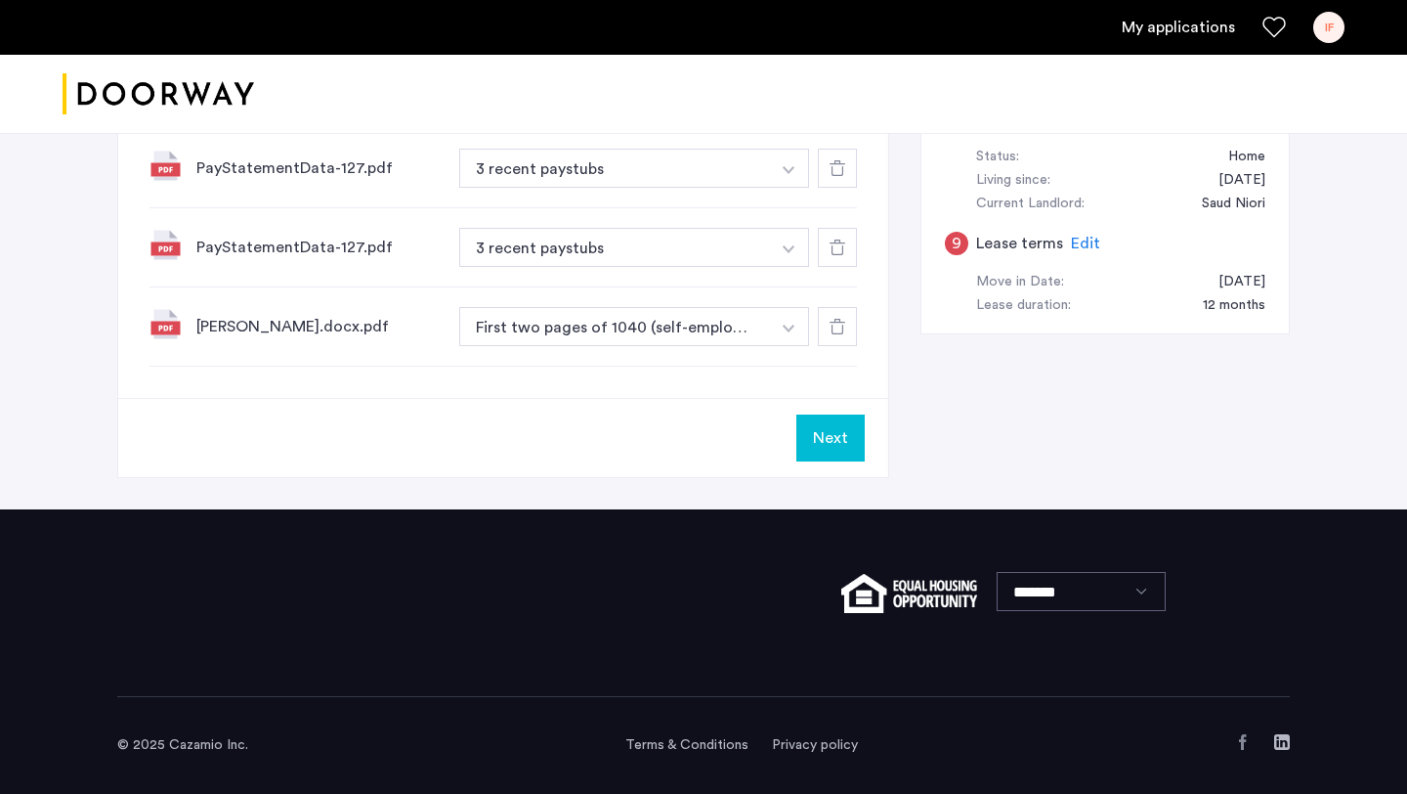
click at [828, 436] on button "Next" at bounding box center [830, 437] width 68 height 47
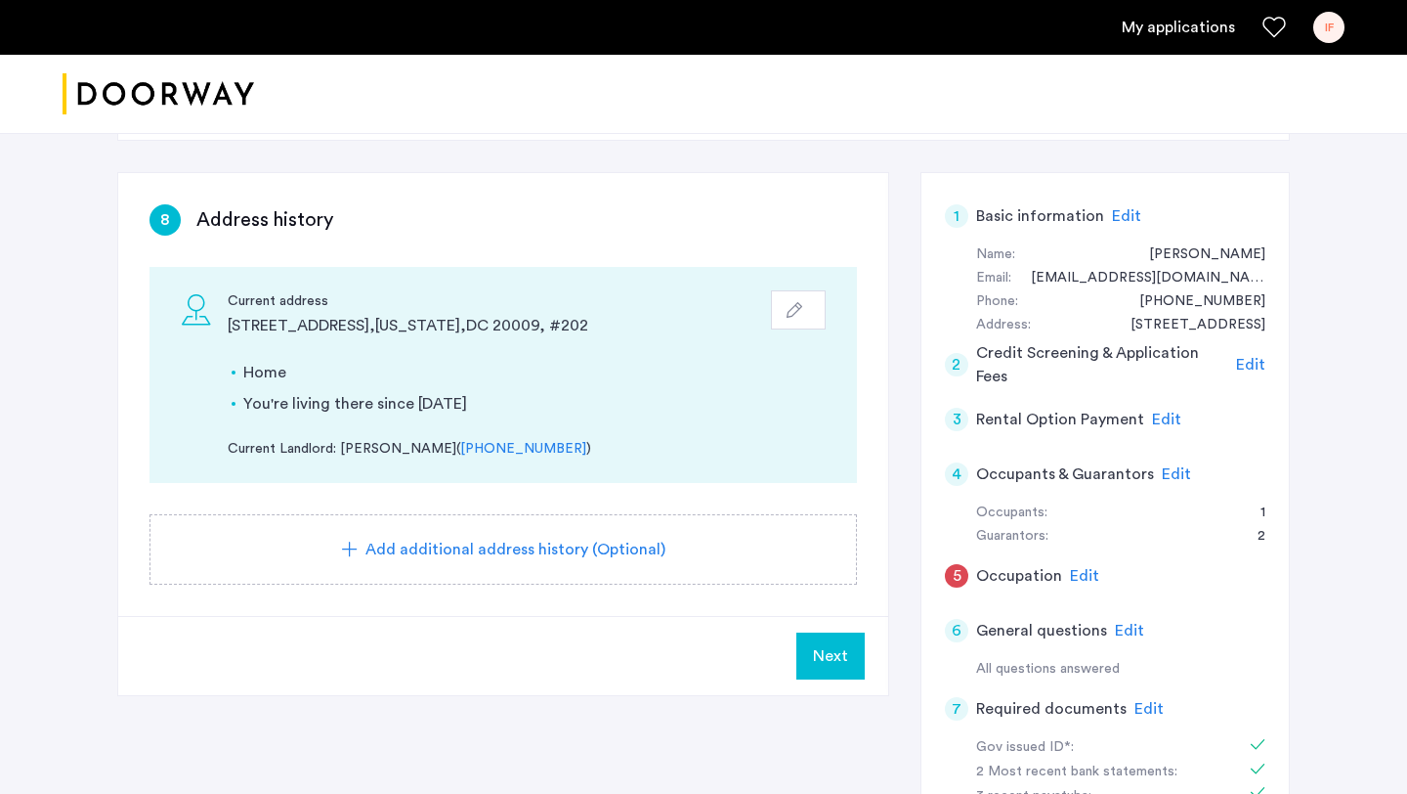
scroll to position [111, 0]
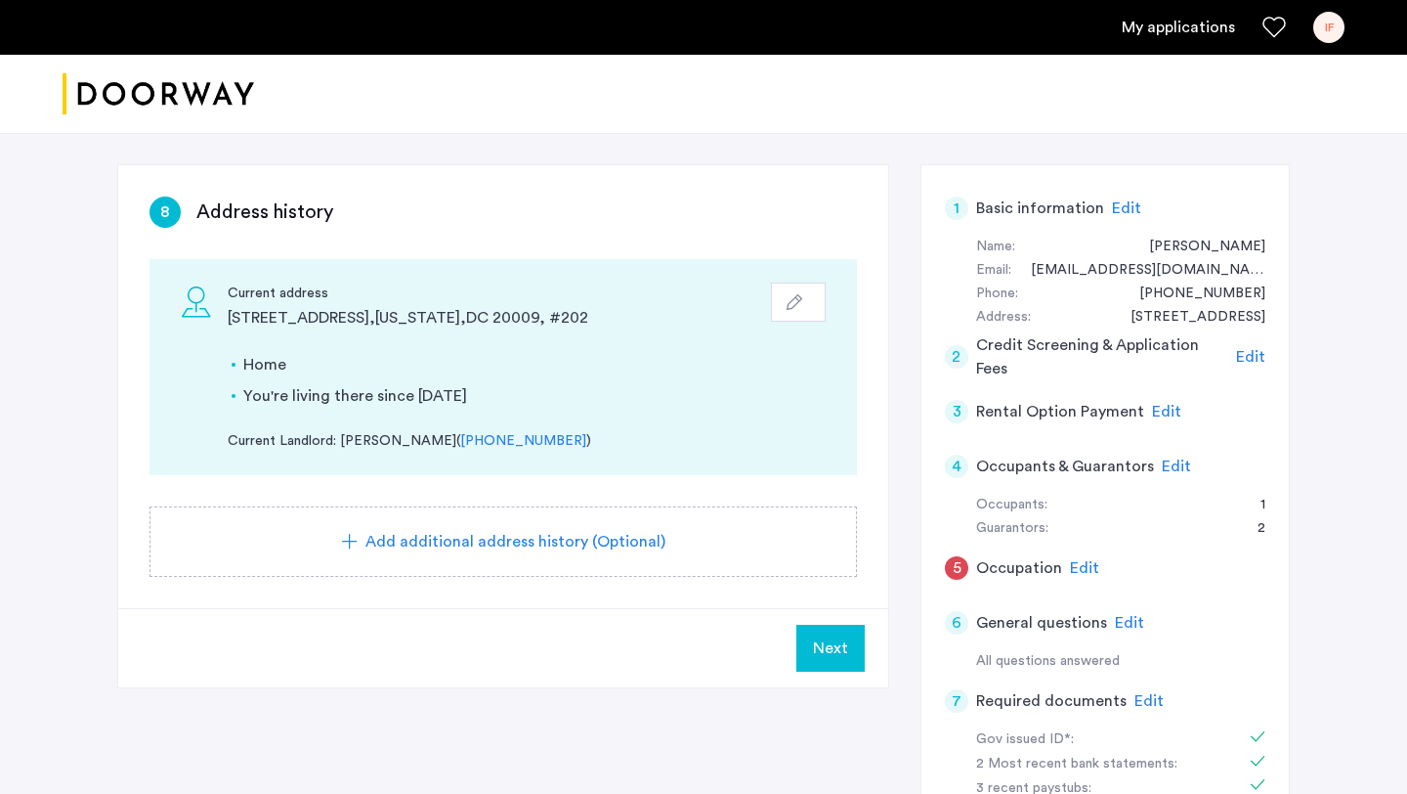
click at [532, 537] on span "Add additional address history (Optional)" at bounding box center [515, 541] width 300 height 23
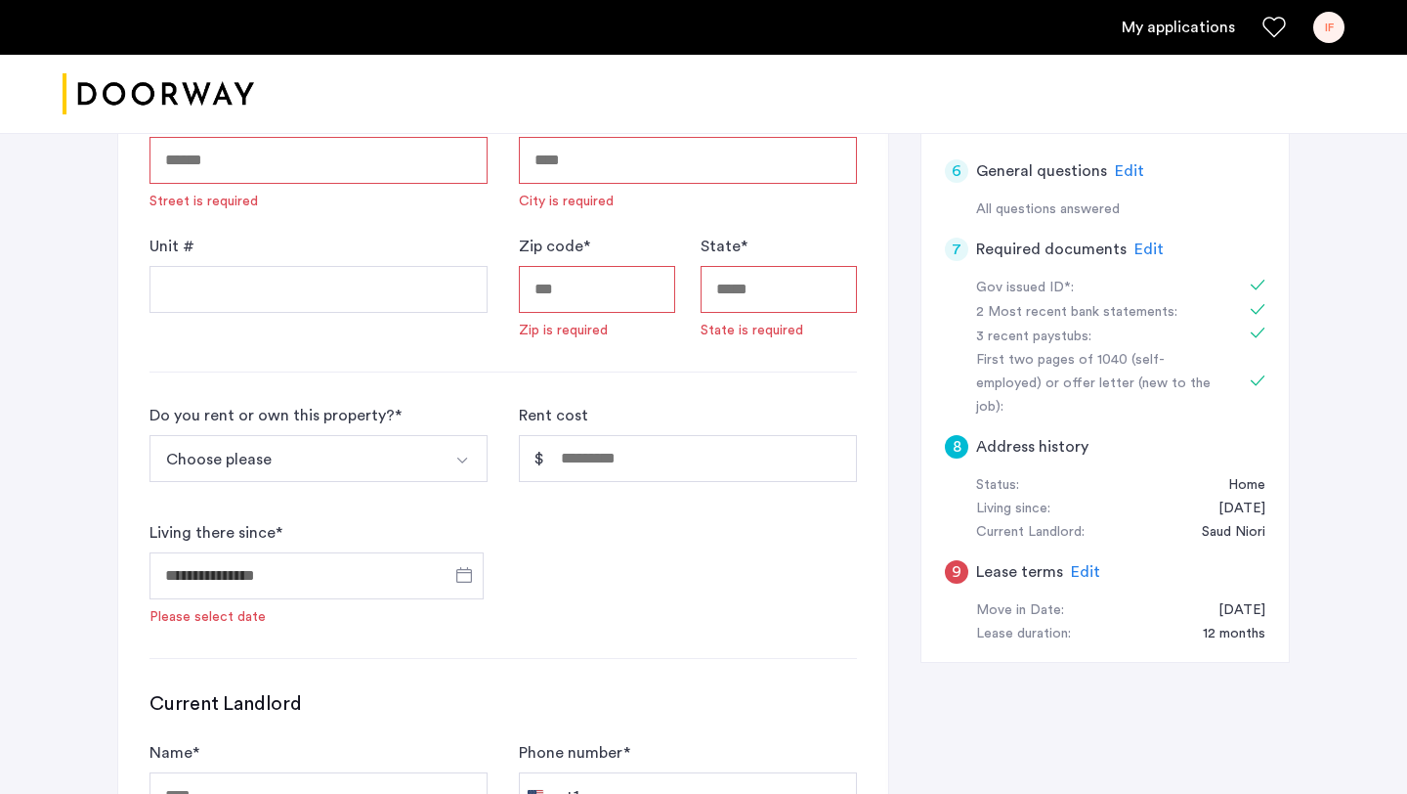
scroll to position [948, 0]
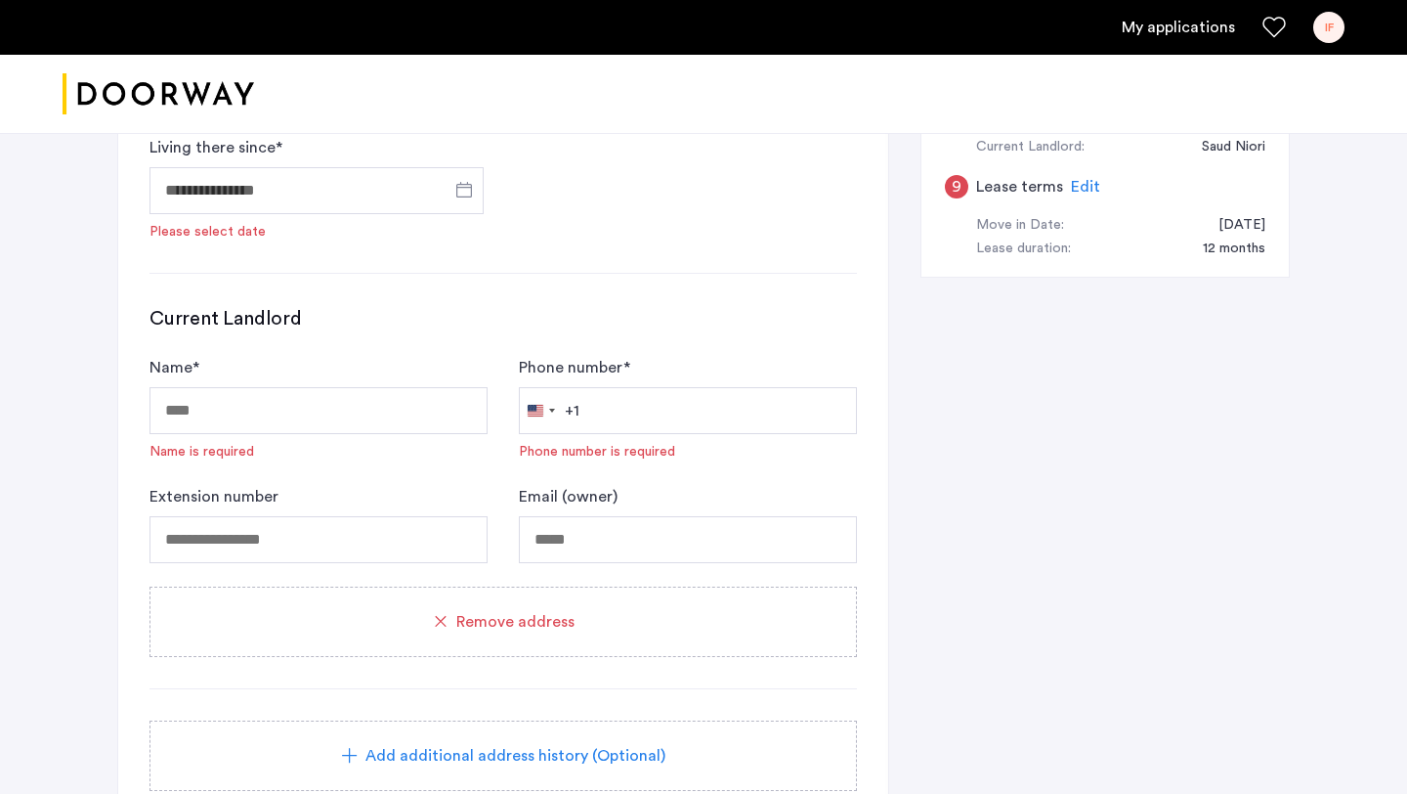
click at [581, 623] on div "Remove address" at bounding box center [503, 621] width 661 height 23
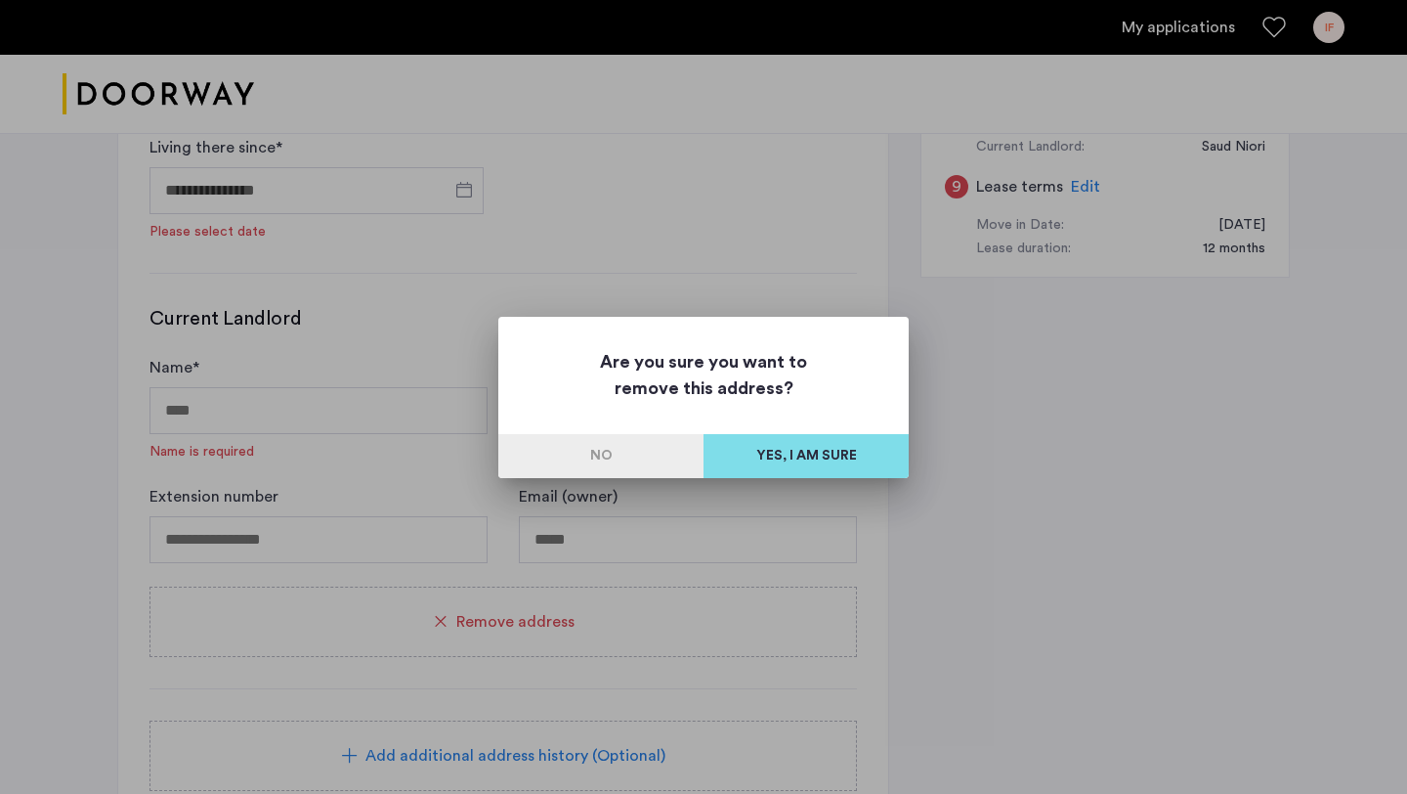
scroll to position [0, 0]
click at [621, 434] on button "No" at bounding box center [600, 456] width 205 height 44
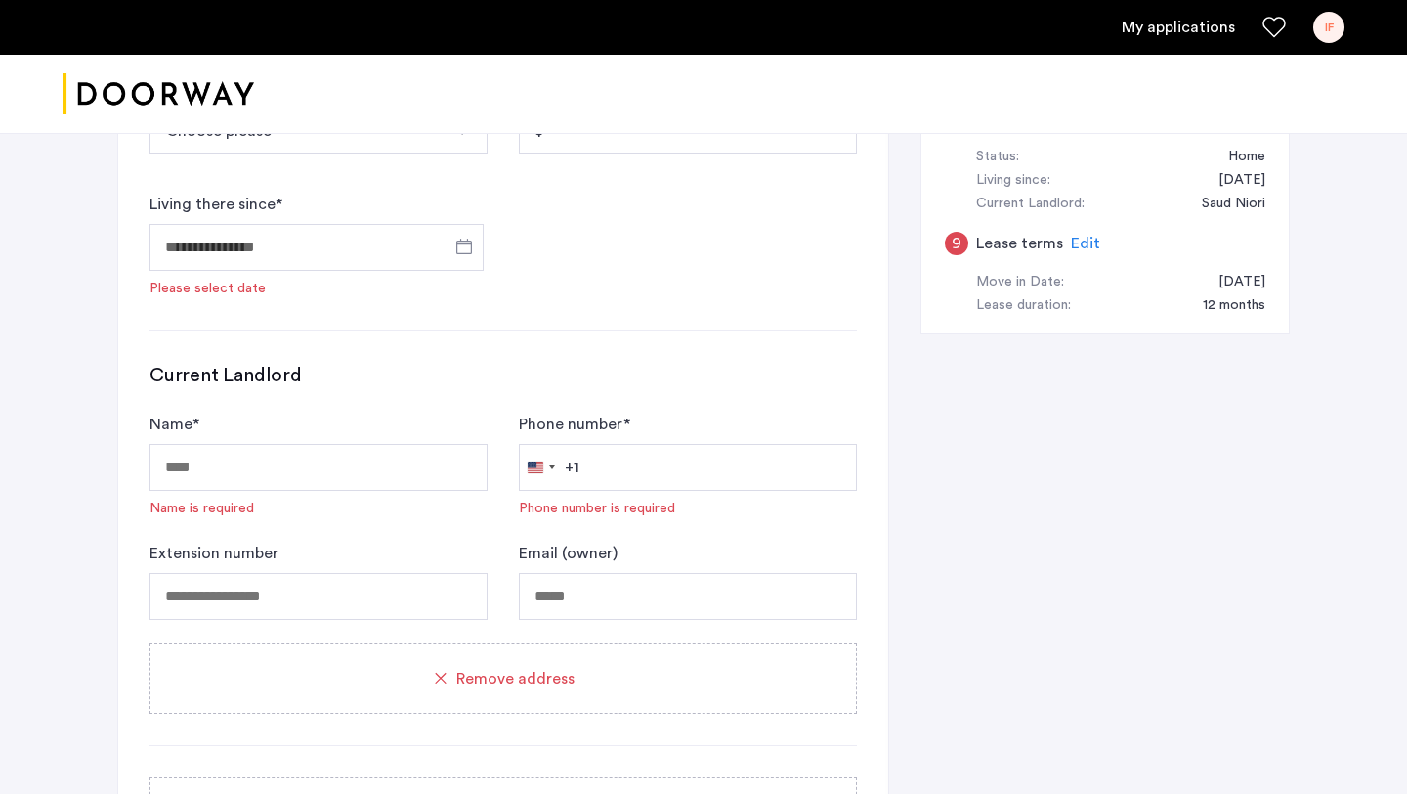
scroll to position [1085, 0]
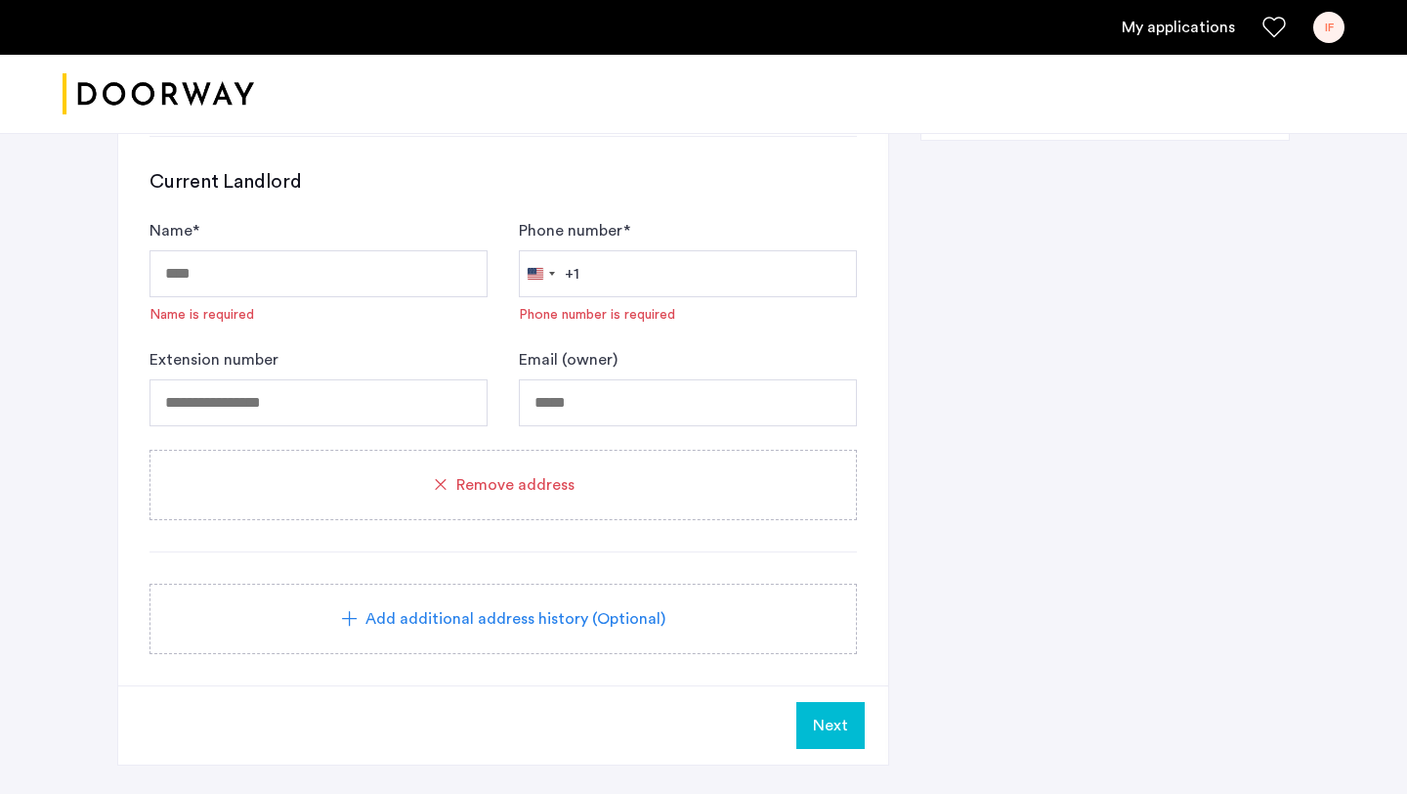
click at [658, 491] on div "Remove address" at bounding box center [503, 484] width 661 height 23
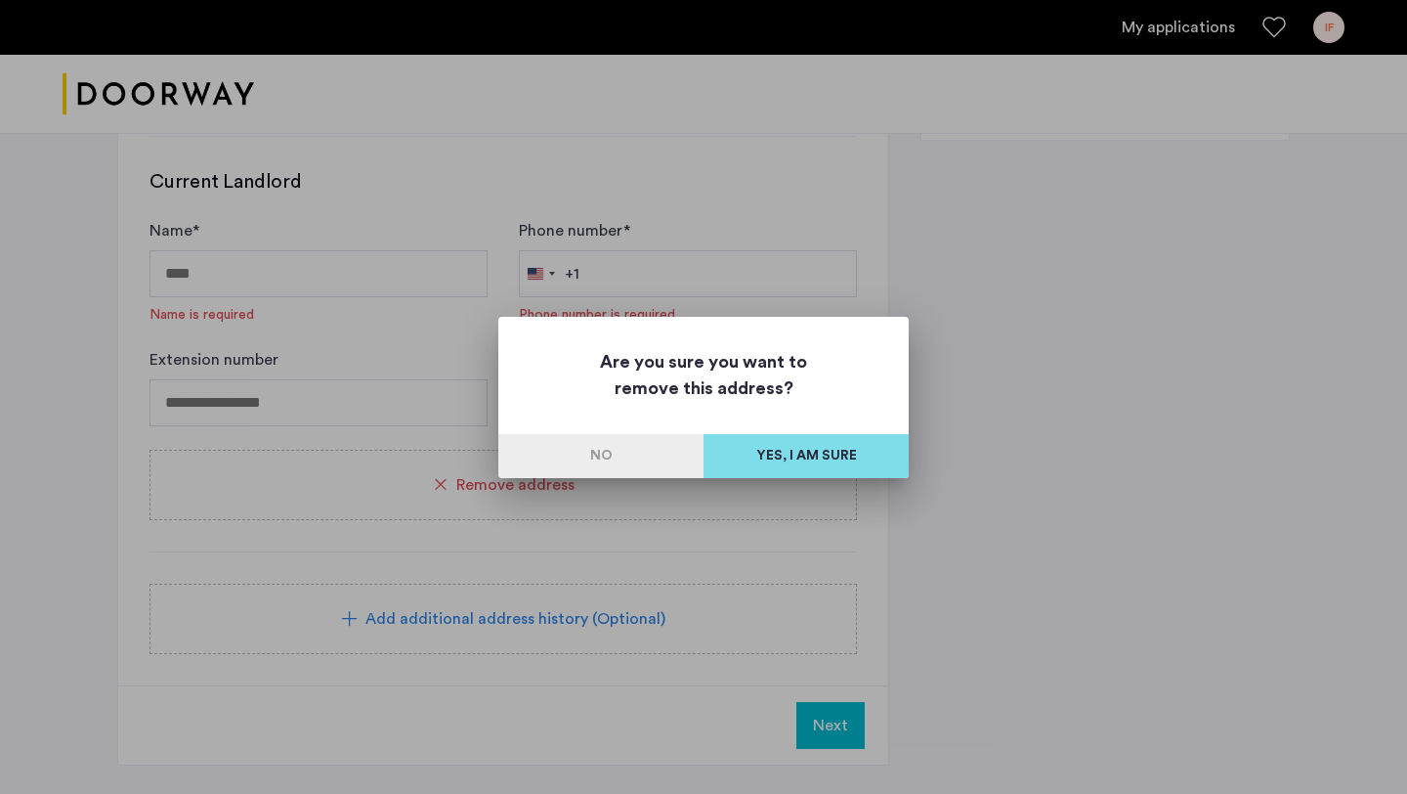
scroll to position [0, 0]
click at [795, 459] on button "Yes, I am sure" at bounding box center [806, 456] width 205 height 44
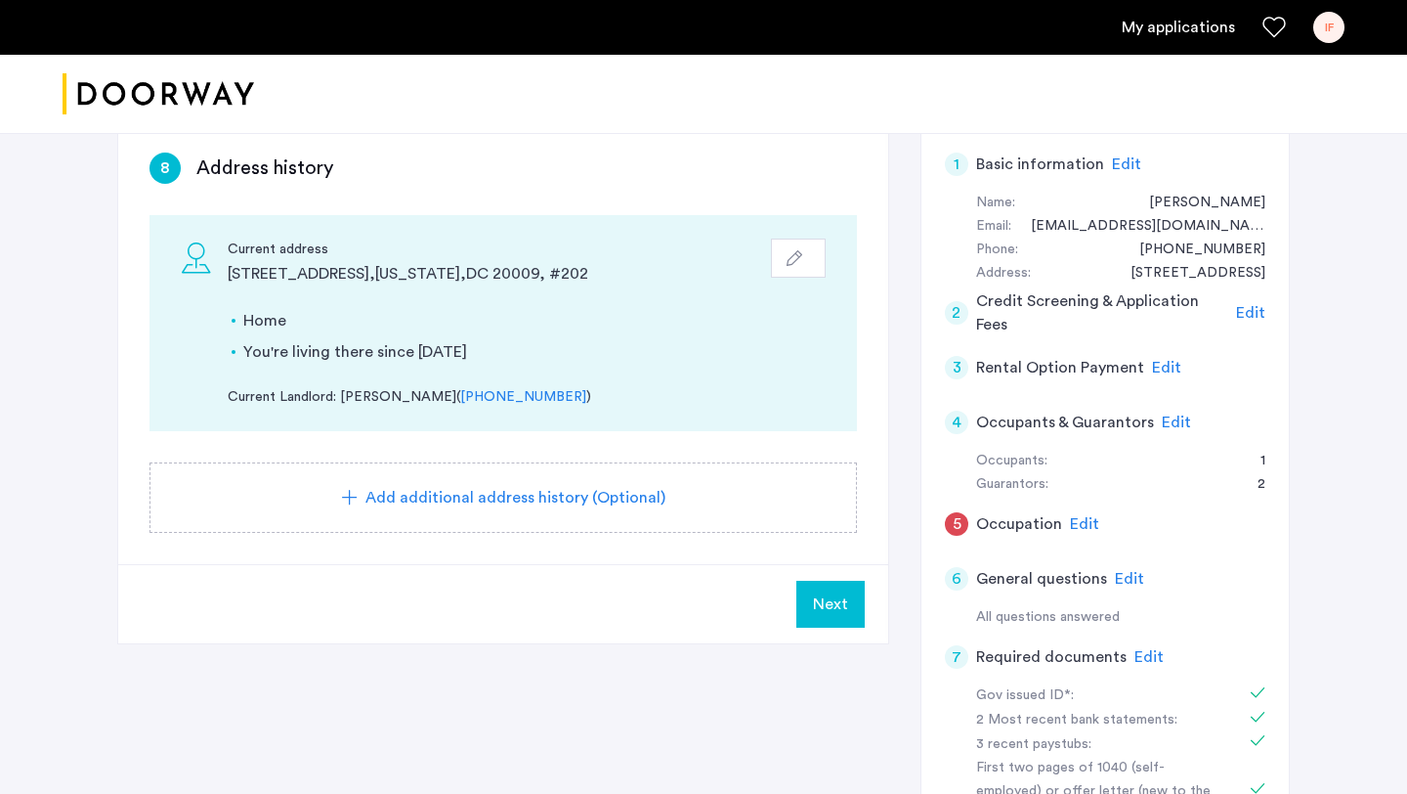
scroll to position [158, 0]
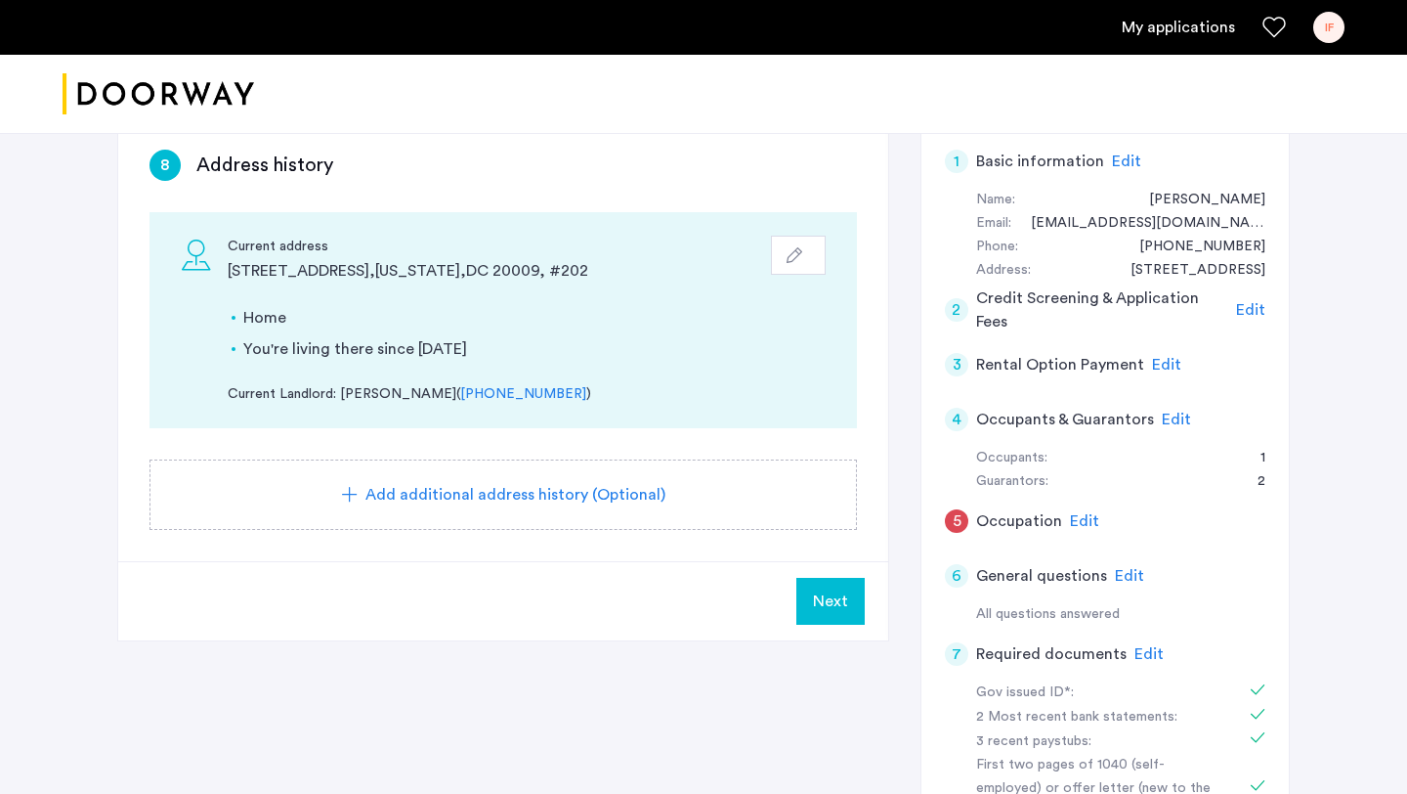
click at [769, 488] on div "Add additional address history (Optional)" at bounding box center [503, 494] width 661 height 23
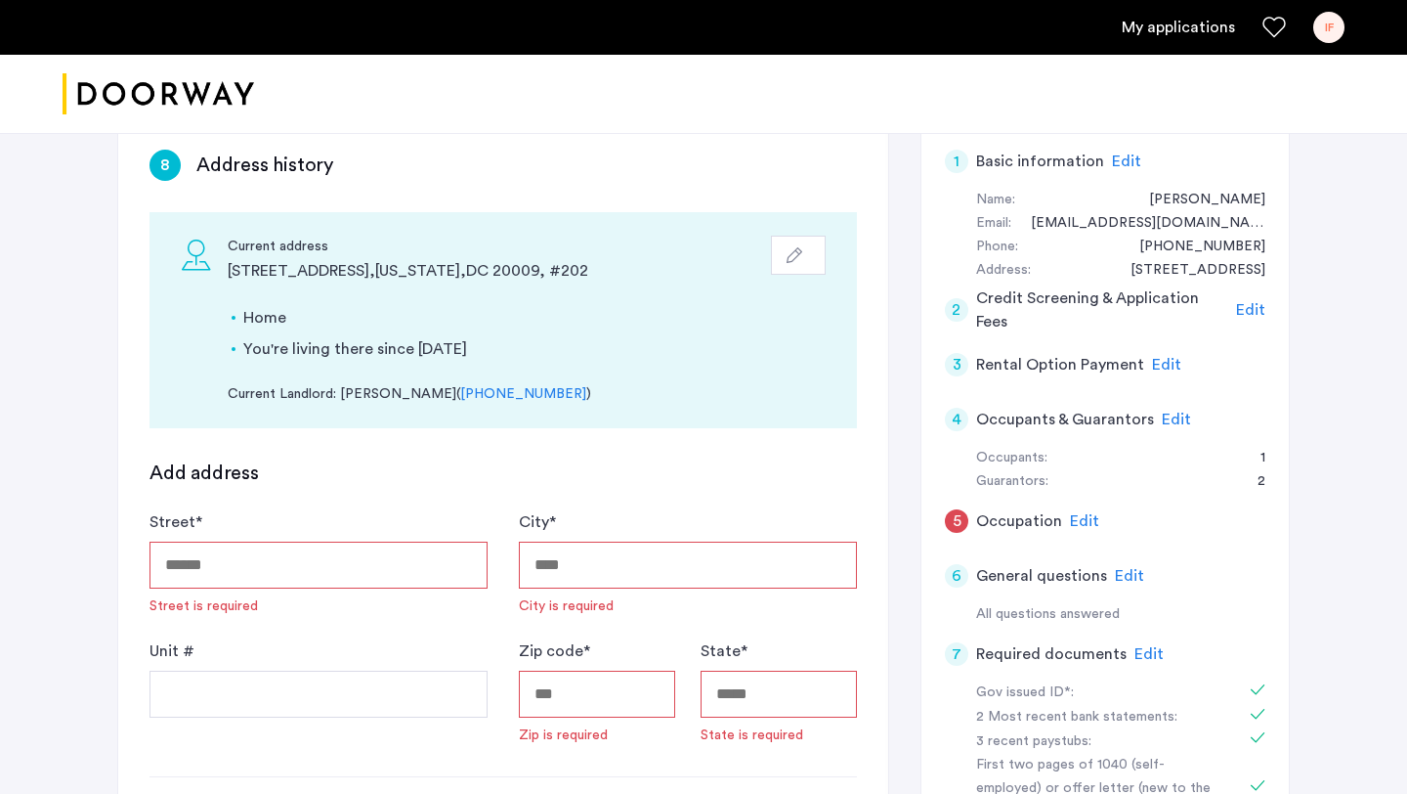
scroll to position [1135, 0]
click at [349, 558] on input "Street *" at bounding box center [319, 564] width 338 height 47
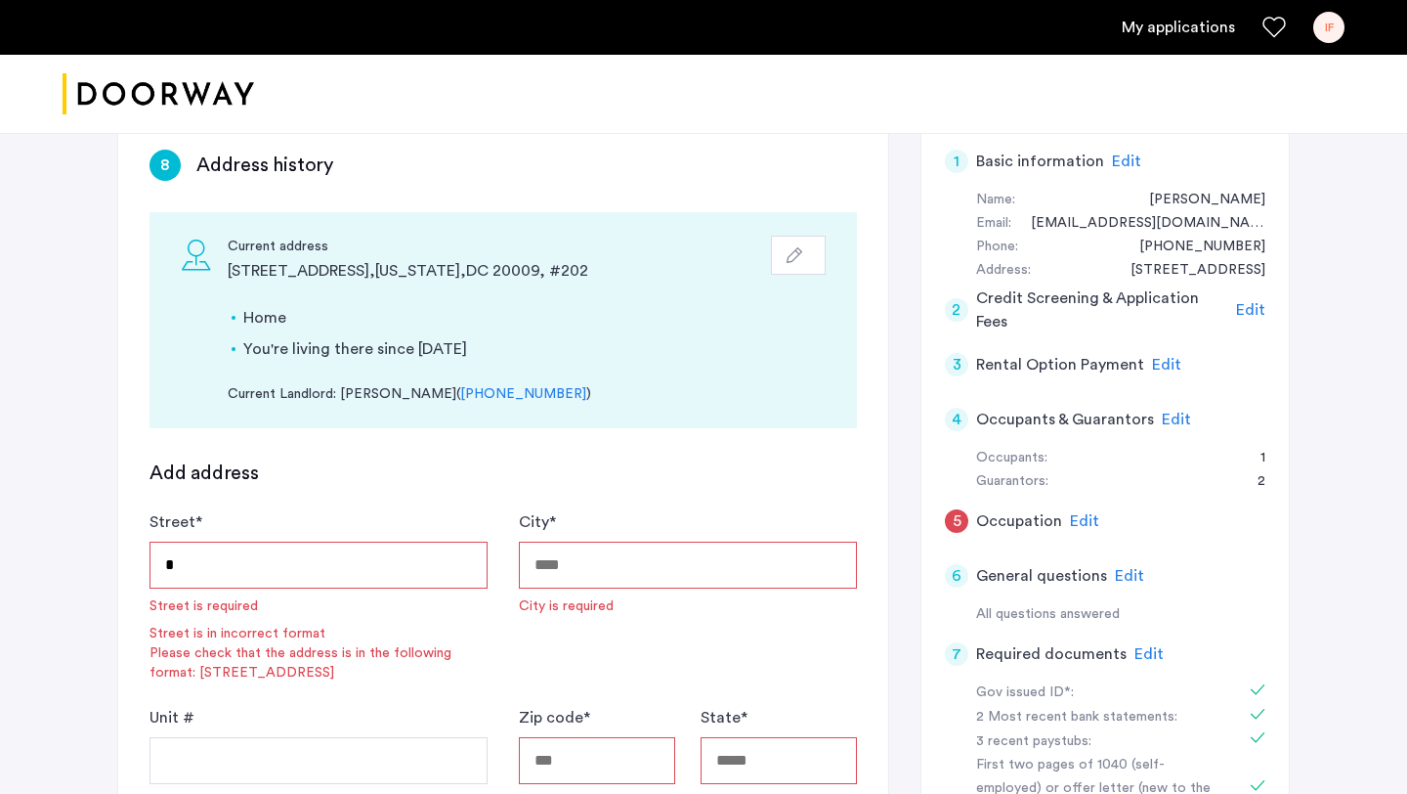
scroll to position [1068, 0]
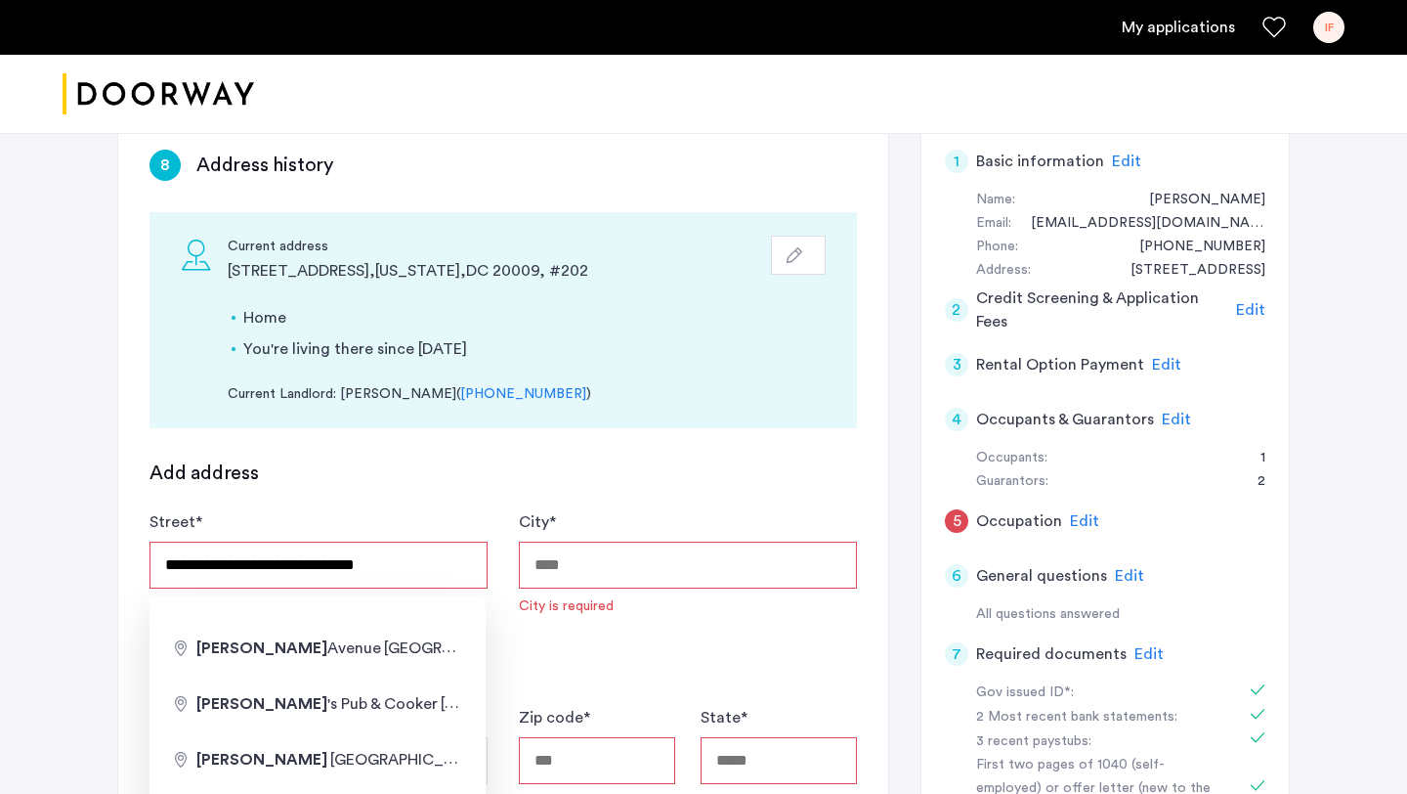
type input "**********"
type input "********"
type input "**"
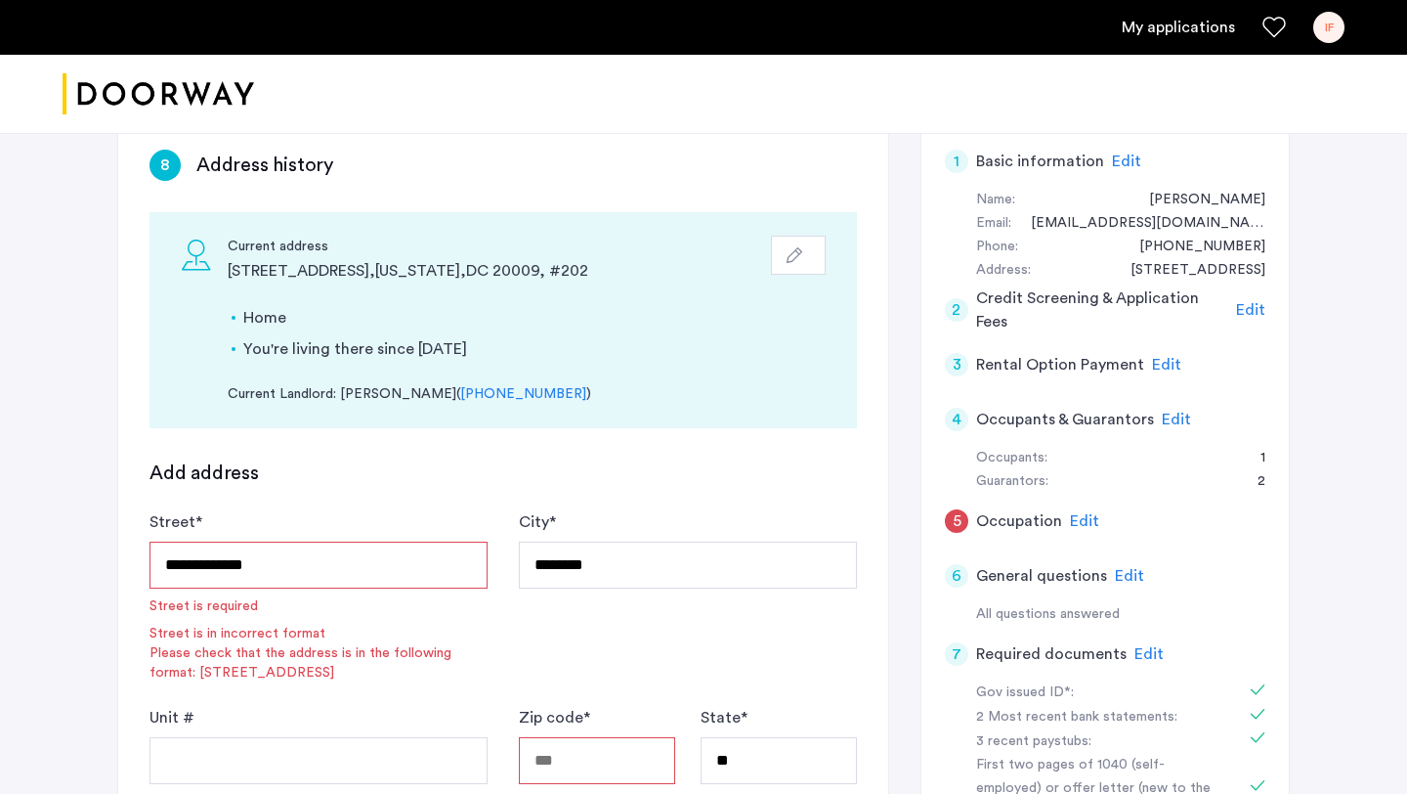
scroll to position [324, 0]
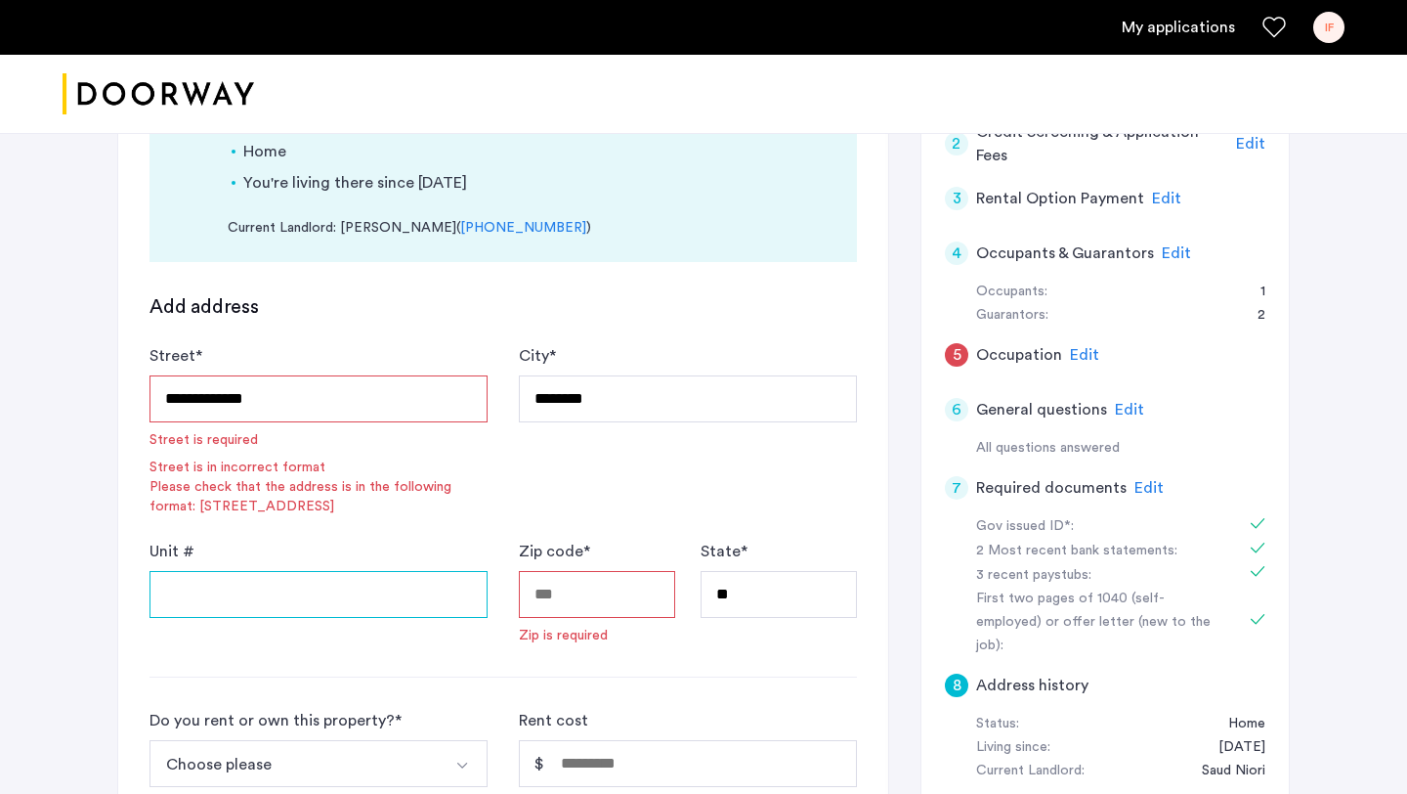
click at [350, 607] on input "Unit #" at bounding box center [319, 594] width 338 height 47
type input "*"
click at [605, 591] on input "Zip code *" at bounding box center [597, 594] width 156 height 47
type input "*****"
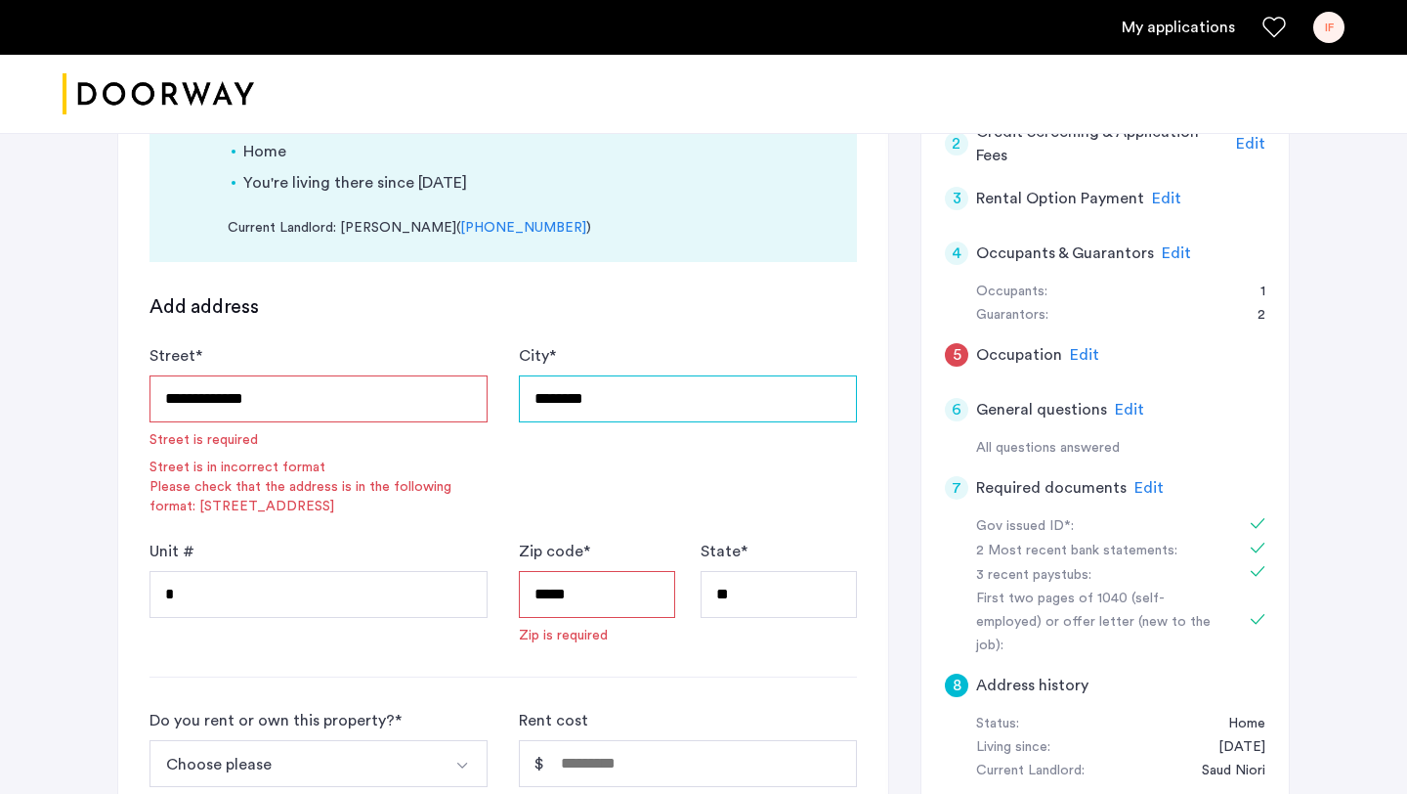
type input "**********"
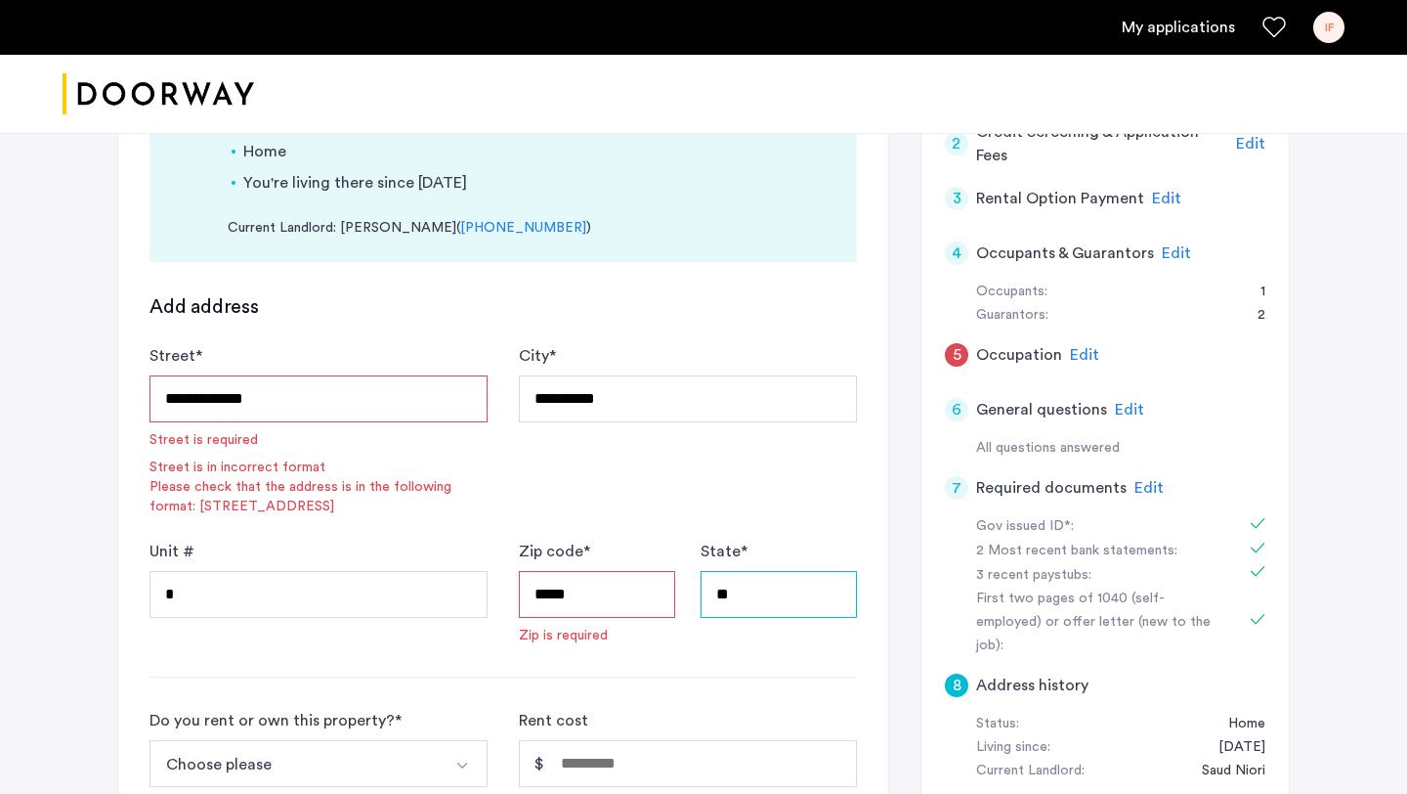
type input "**"
type input "**********"
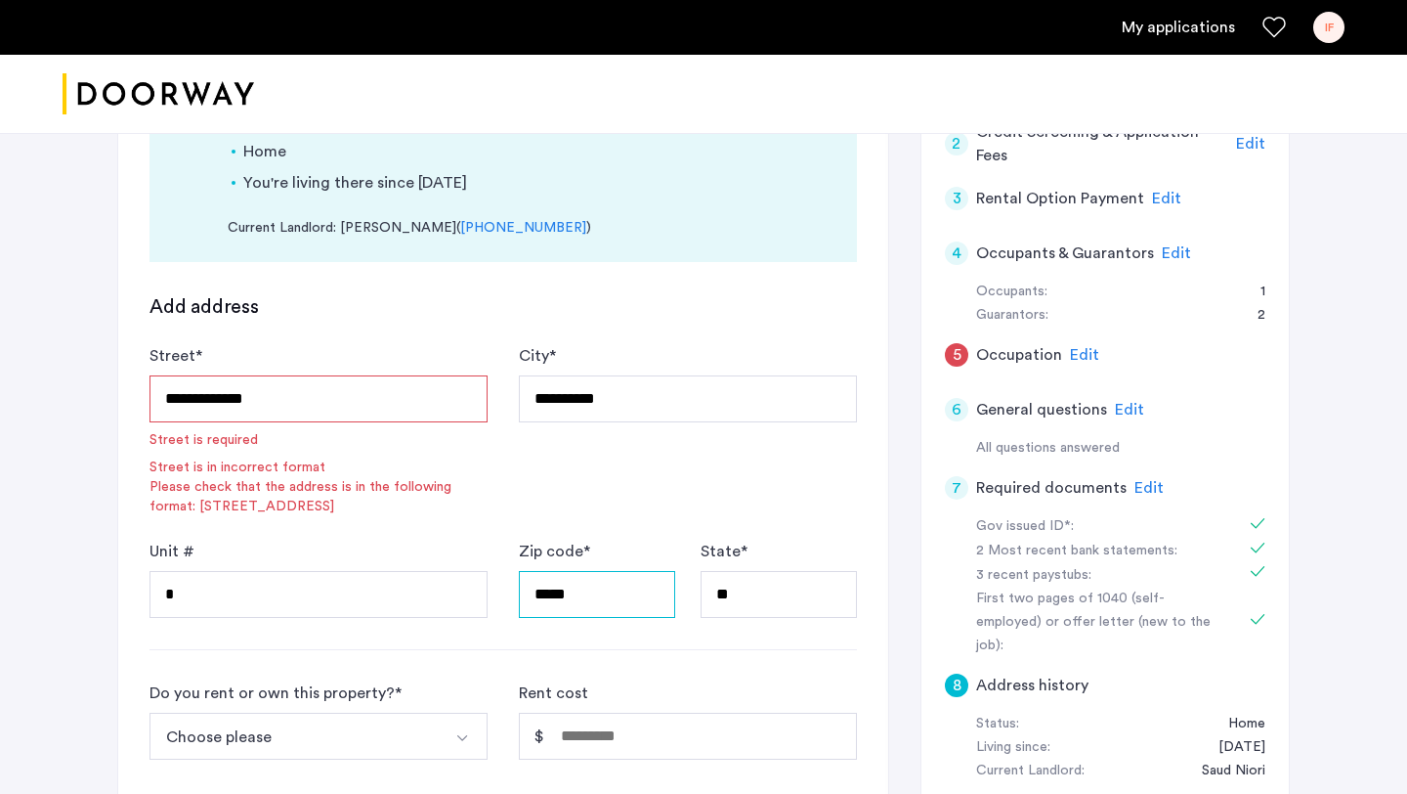
scroll to position [502, 0]
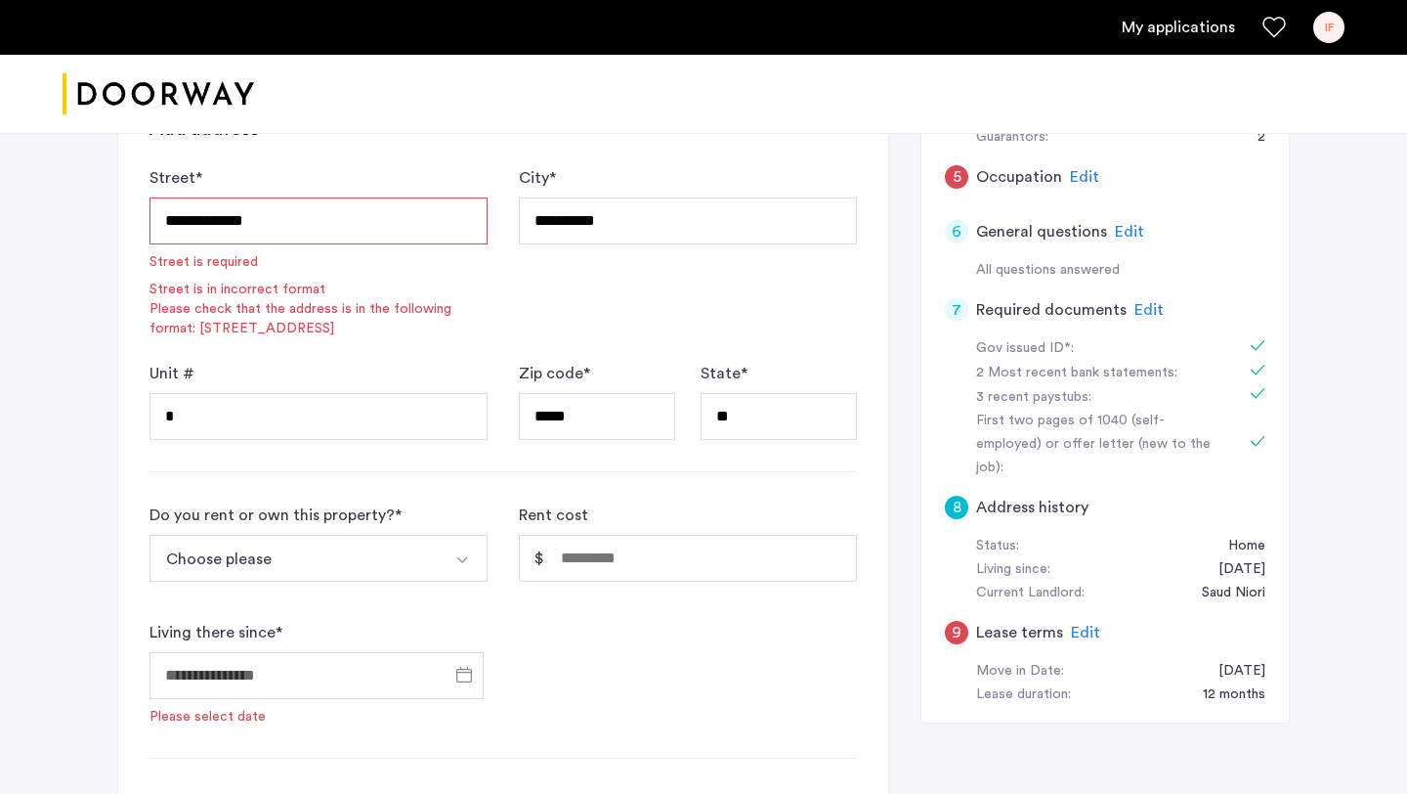
click at [387, 564] on button "Choose please" at bounding box center [296, 558] width 292 height 47
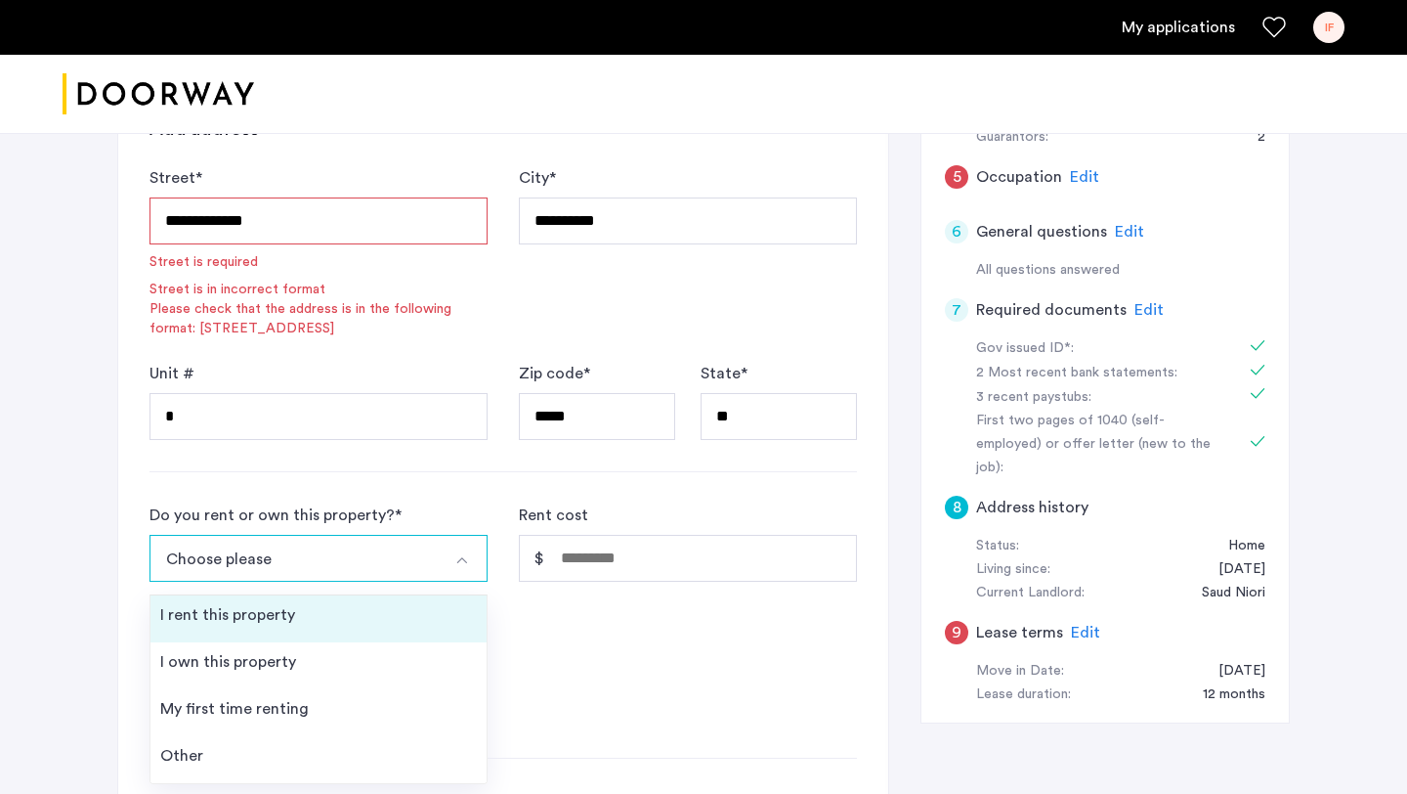
click at [319, 619] on li "I rent this property" at bounding box center [318, 618] width 336 height 47
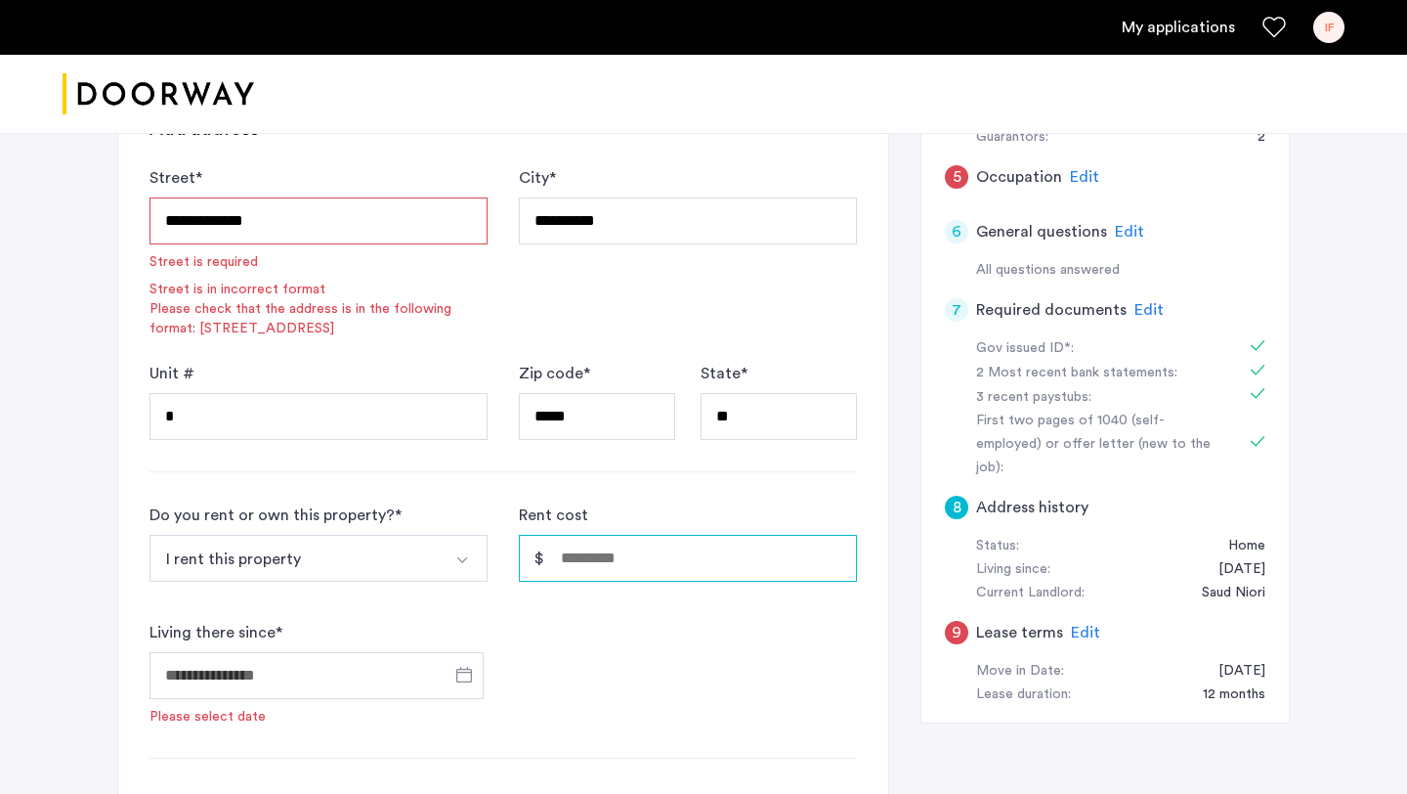
click at [655, 537] on input "Rent cost" at bounding box center [688, 558] width 338 height 47
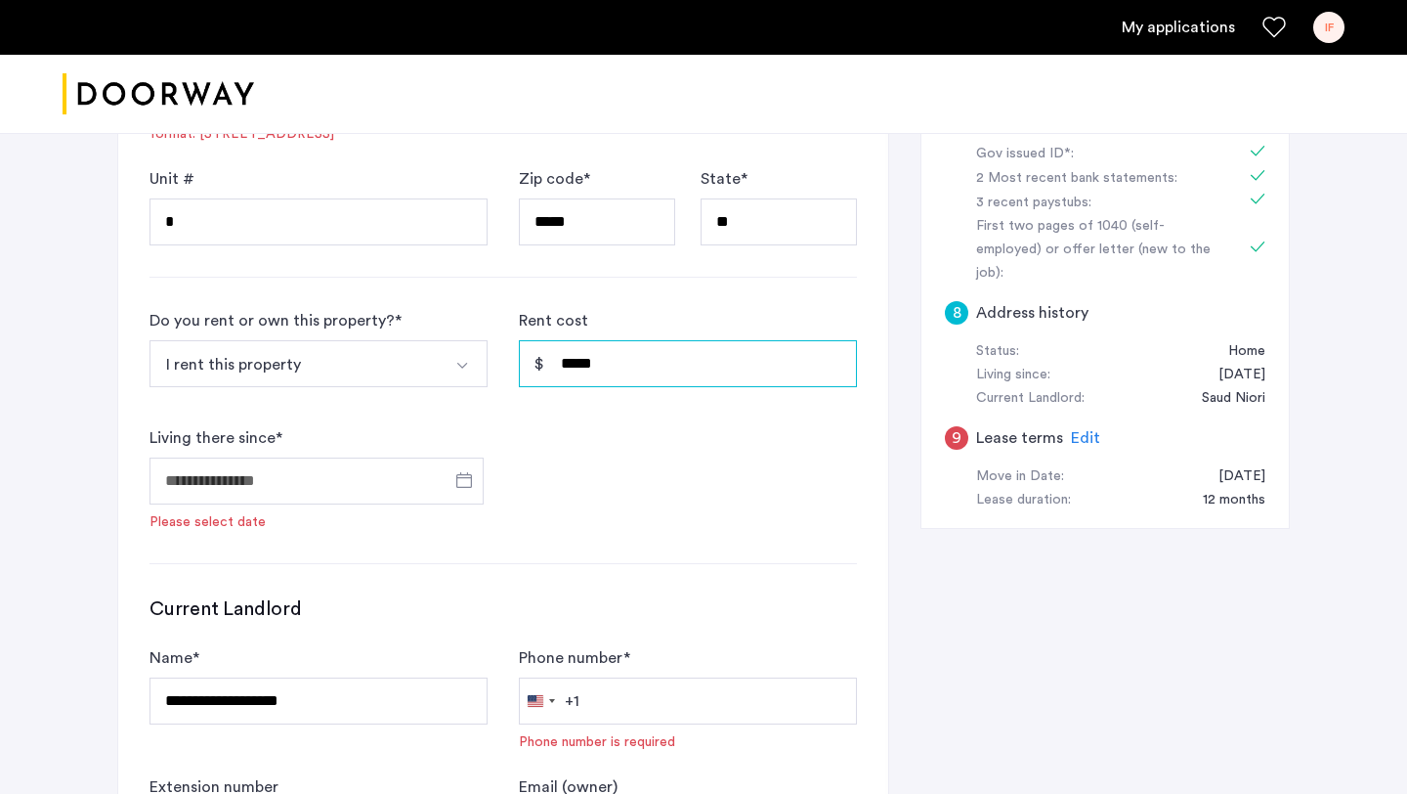
scroll to position [717, 0]
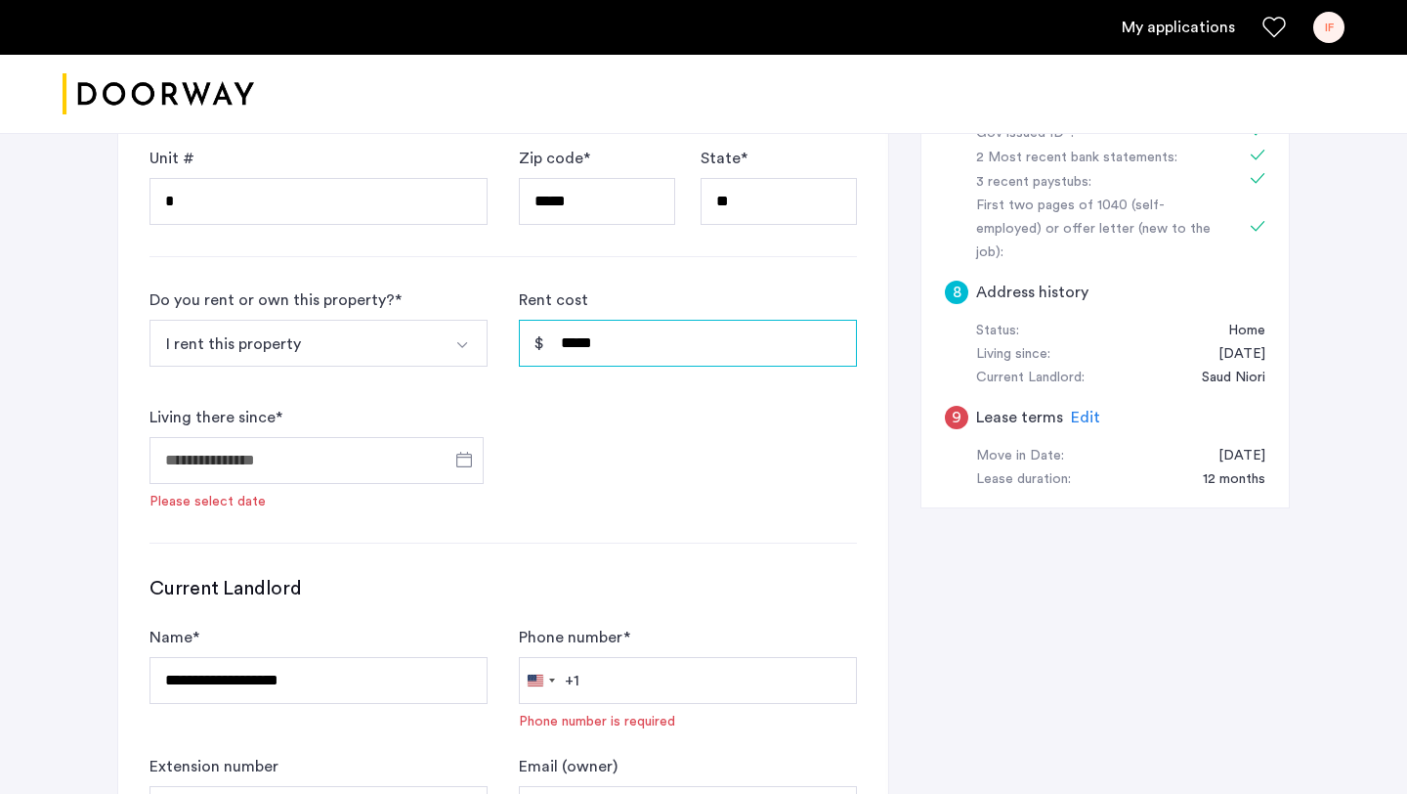
type input "*****"
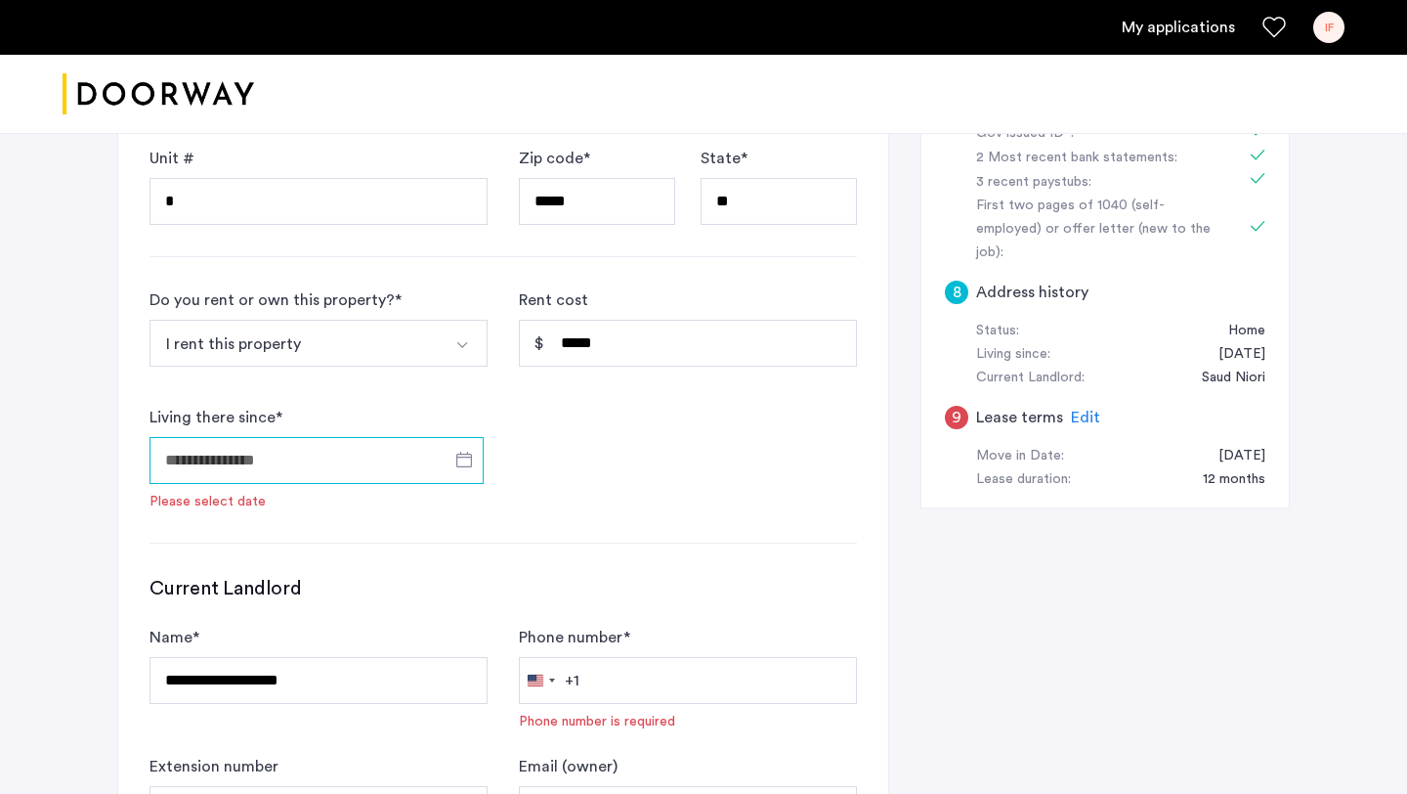
click at [358, 456] on input "Living there since *" at bounding box center [317, 460] width 334 height 47
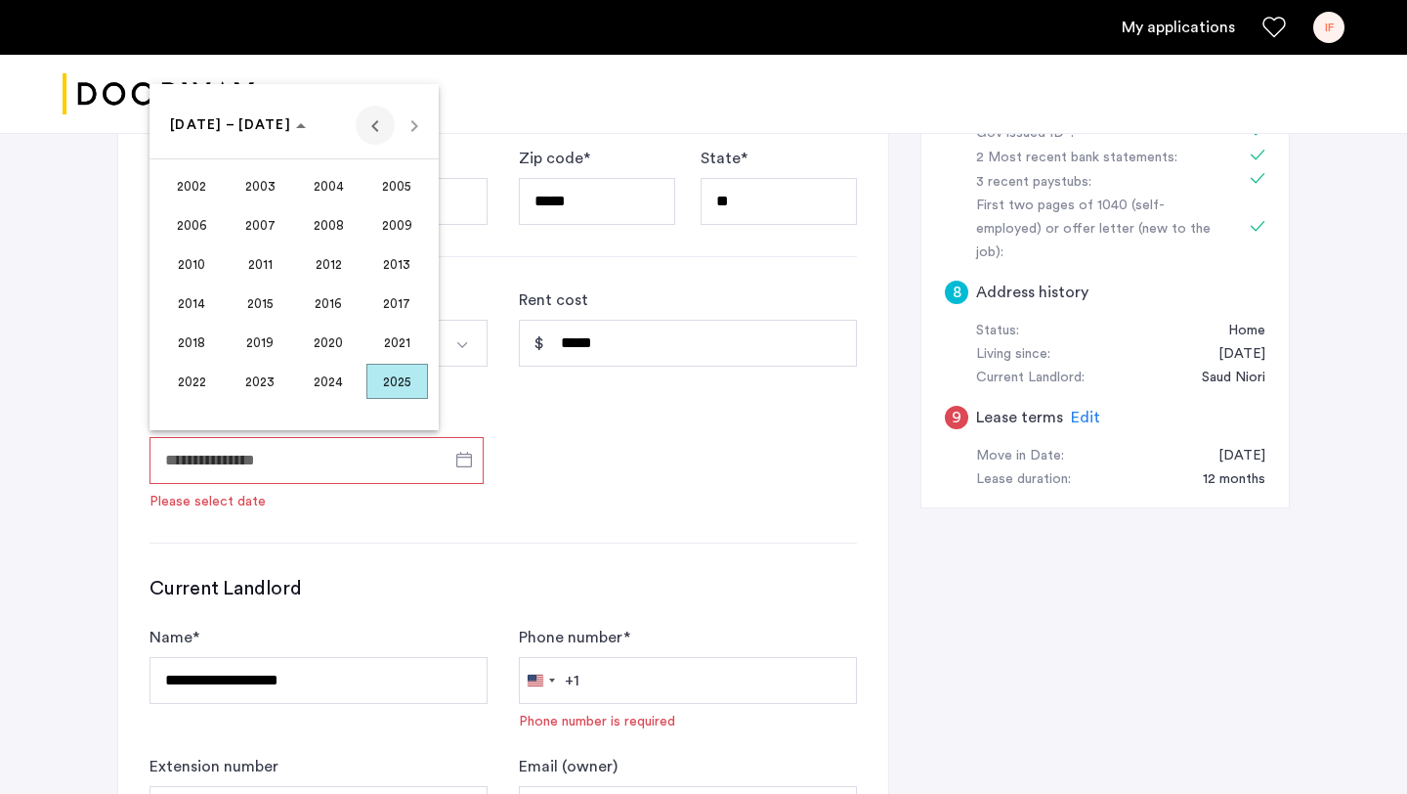
click at [373, 123] on span "Previous 24 years" at bounding box center [375, 125] width 39 height 39
click at [409, 126] on span "Next 24 years" at bounding box center [414, 125] width 39 height 39
click at [249, 126] on span "[DATE] – [DATE]" at bounding box center [230, 125] width 121 height 14
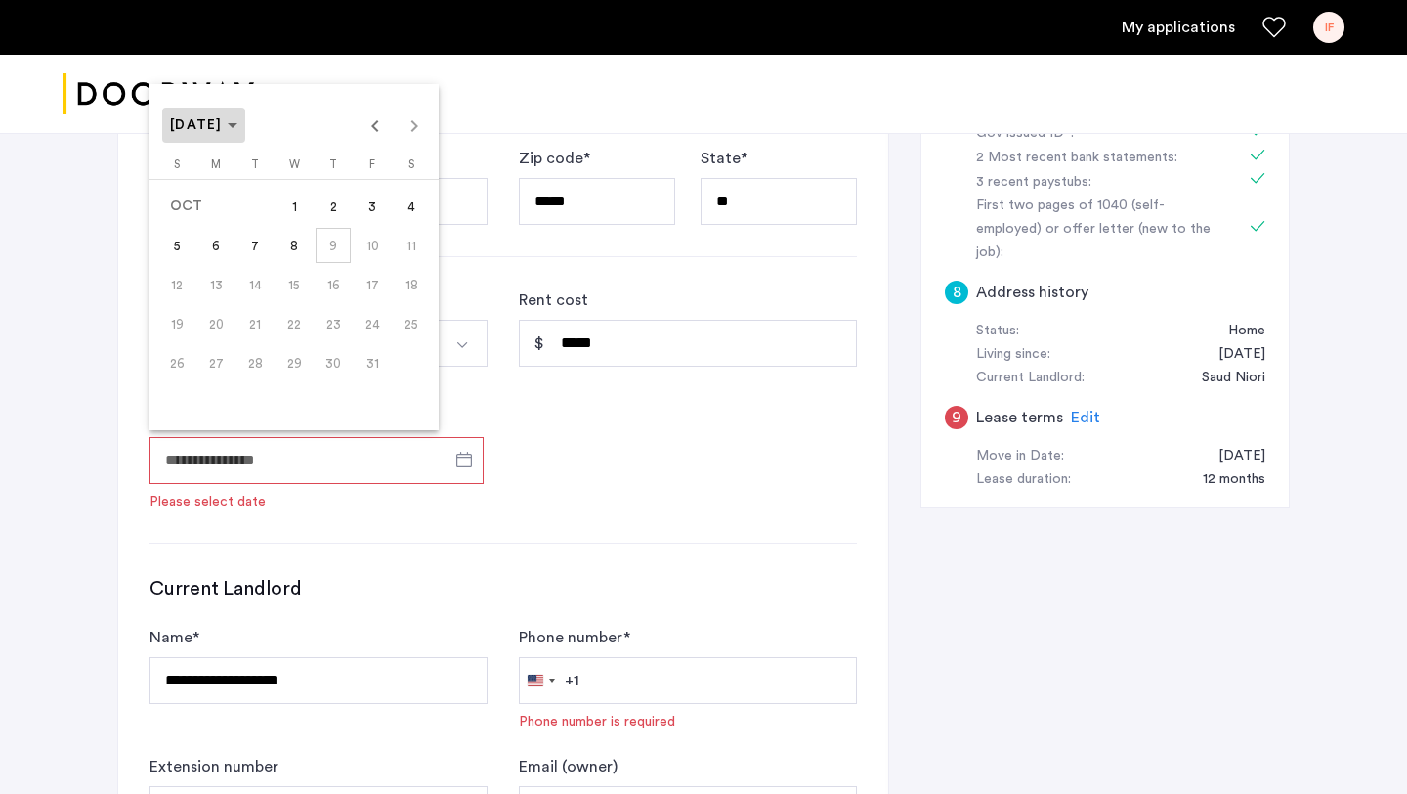
click at [245, 135] on span "Choose month and year" at bounding box center [203, 125] width 83 height 47
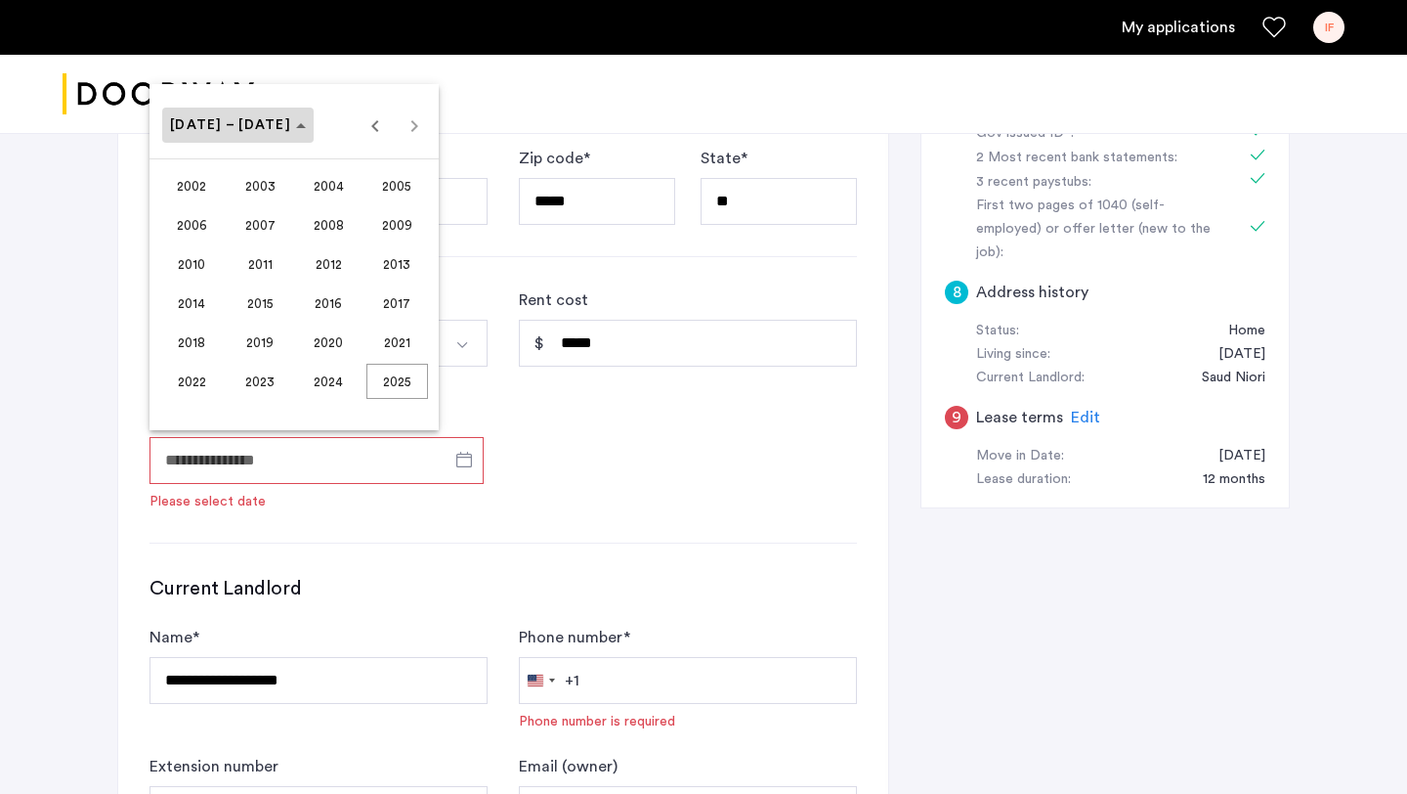
click at [275, 131] on span "[DATE] – [DATE]" at bounding box center [238, 125] width 136 height 17
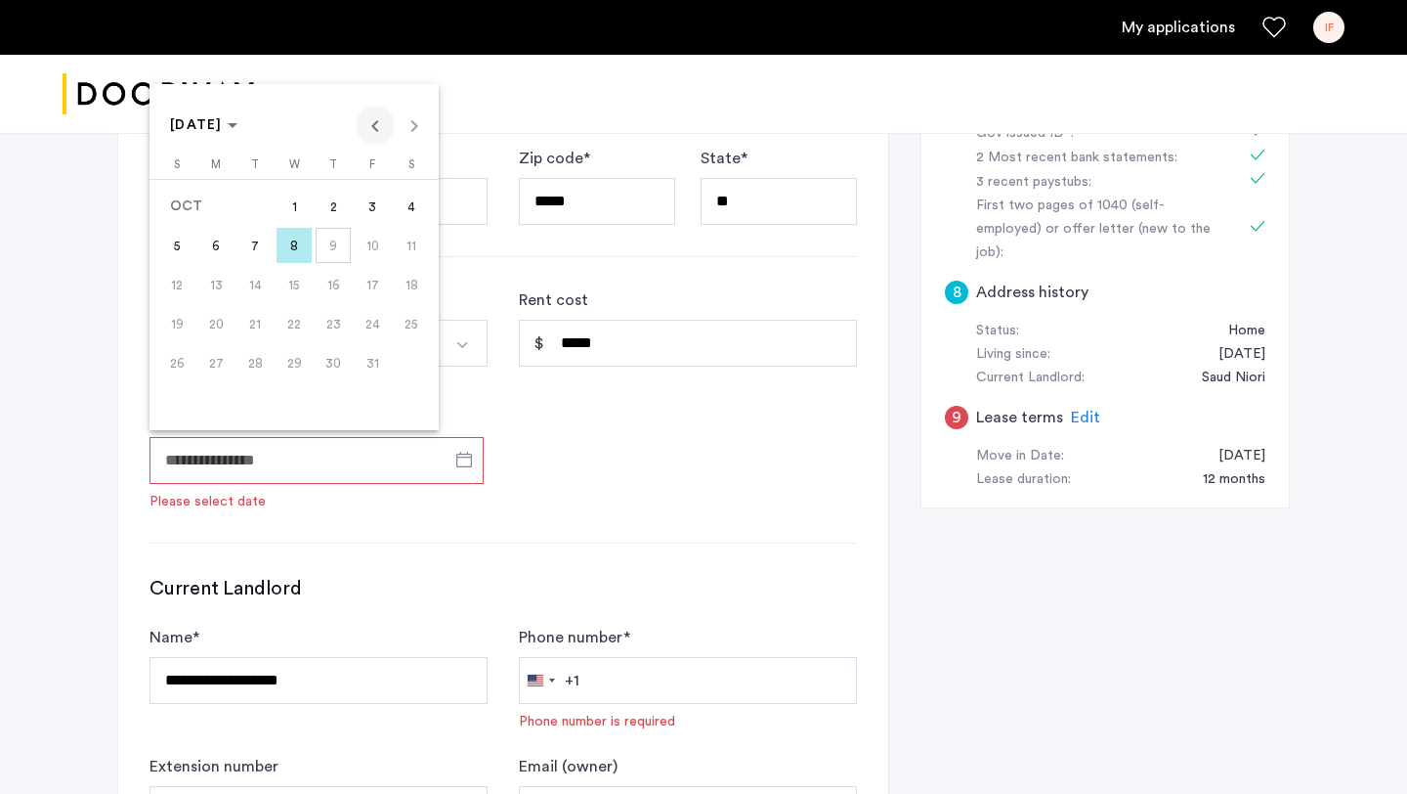
click at [375, 139] on span "Previous month" at bounding box center [375, 125] width 39 height 39
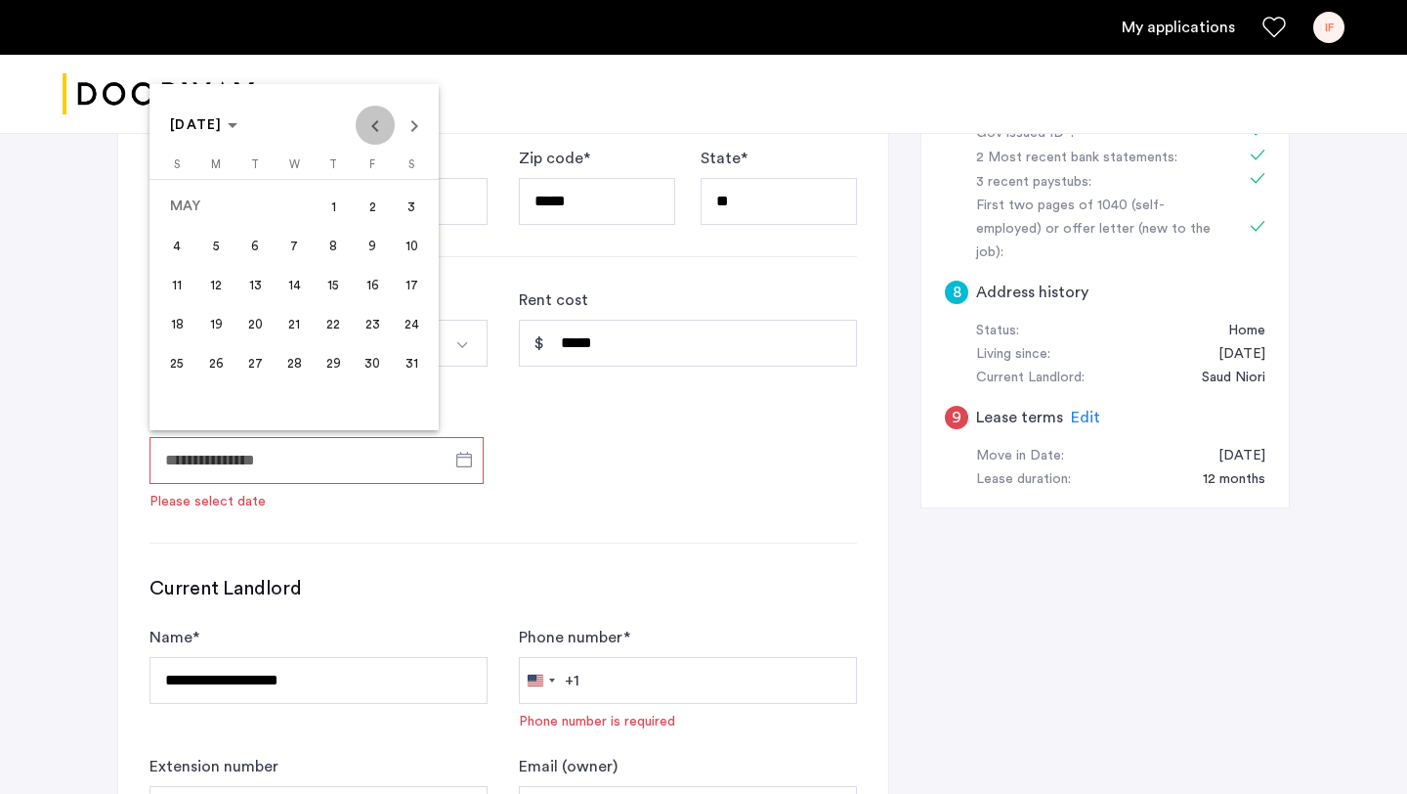
click at [375, 139] on span "Previous month" at bounding box center [375, 125] width 39 height 39
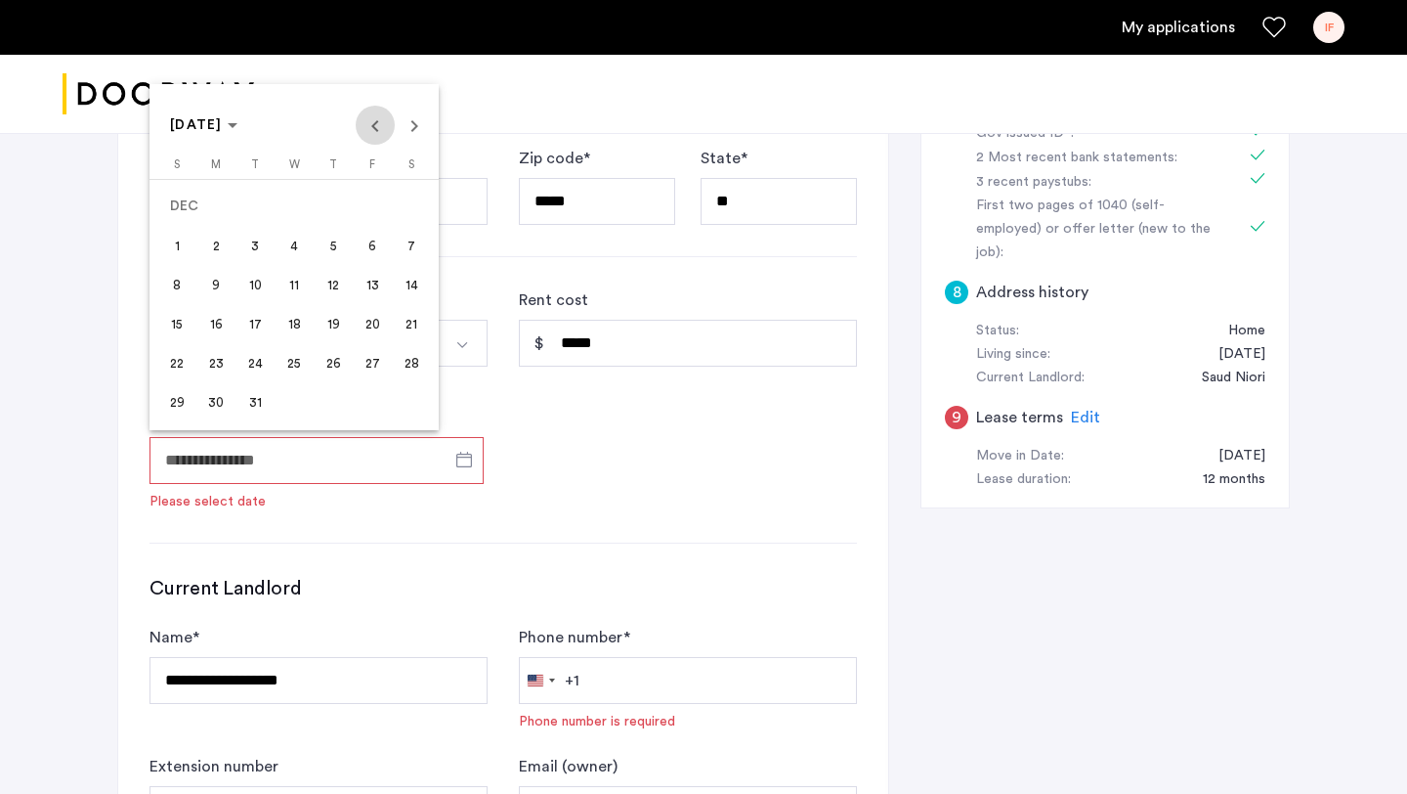
click at [375, 139] on span "Previous month" at bounding box center [375, 125] width 39 height 39
click at [403, 136] on span "Next month" at bounding box center [414, 125] width 39 height 39
click at [348, 139] on div "[DATE] [DATE]" at bounding box center [293, 125] width 279 height 39
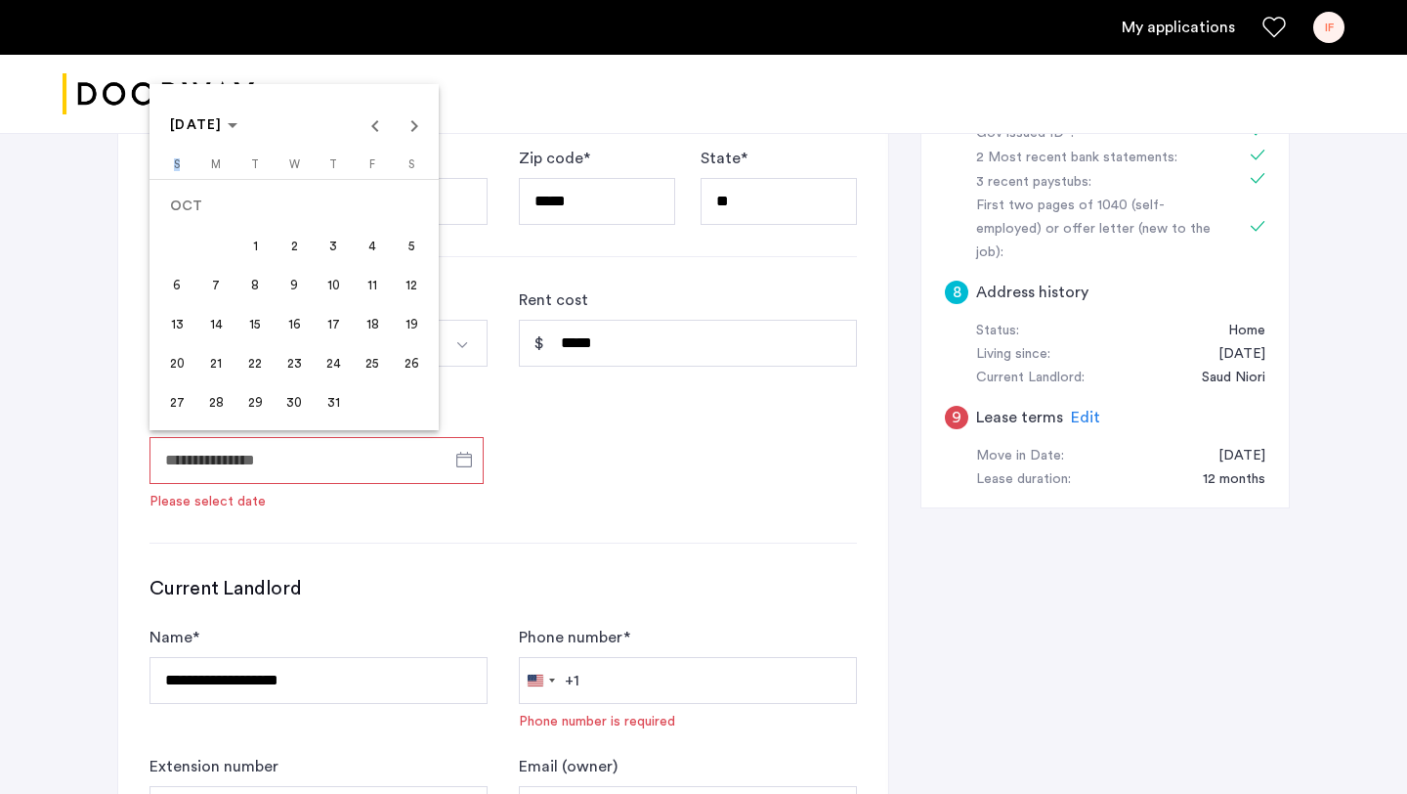
click at [348, 139] on div "[DATE] [DATE]" at bounding box center [293, 125] width 279 height 39
click at [355, 129] on div "[DATE] [DATE]" at bounding box center [293, 125] width 279 height 39
click at [365, 129] on span "Previous month" at bounding box center [375, 125] width 39 height 39
click at [187, 252] on span "1" at bounding box center [176, 245] width 35 height 35
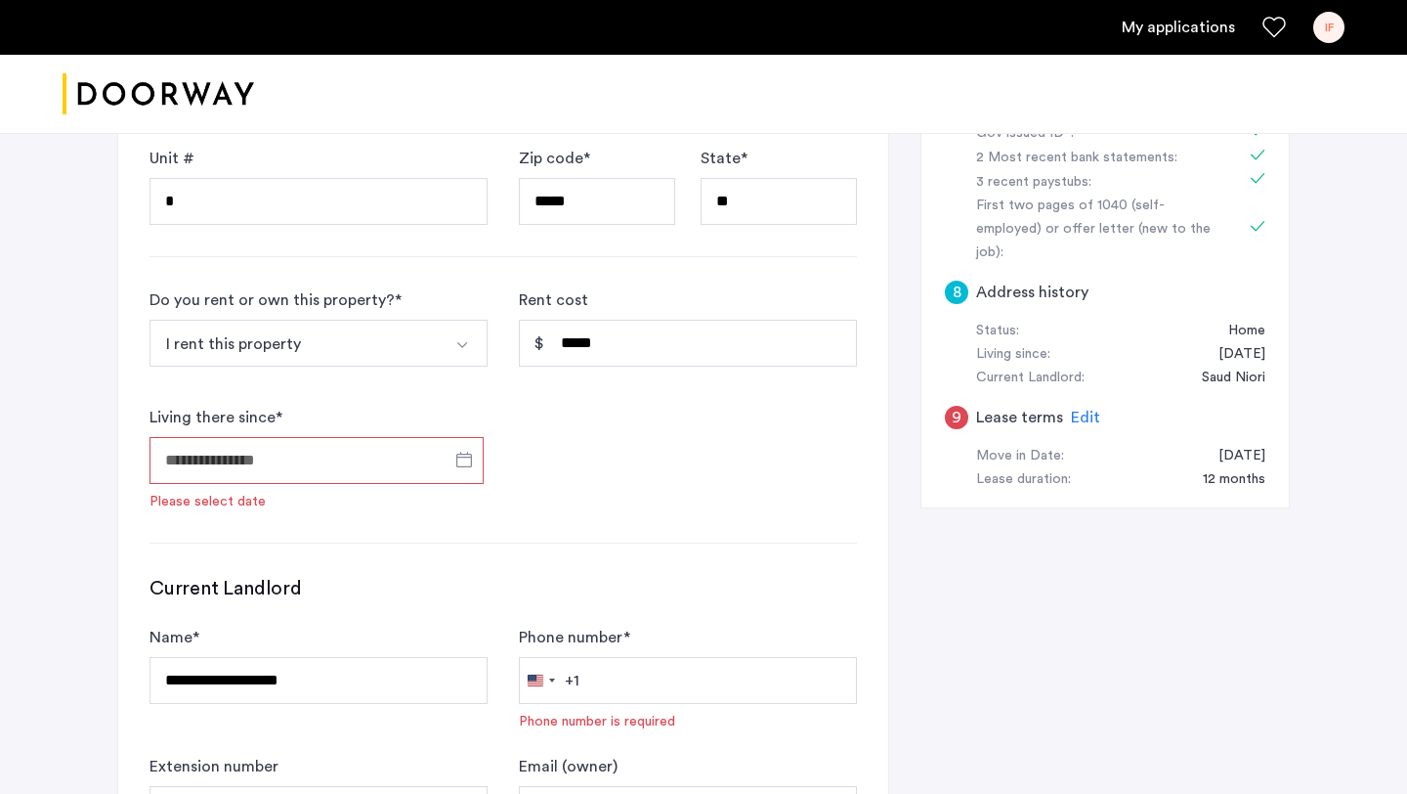
type input "**********"
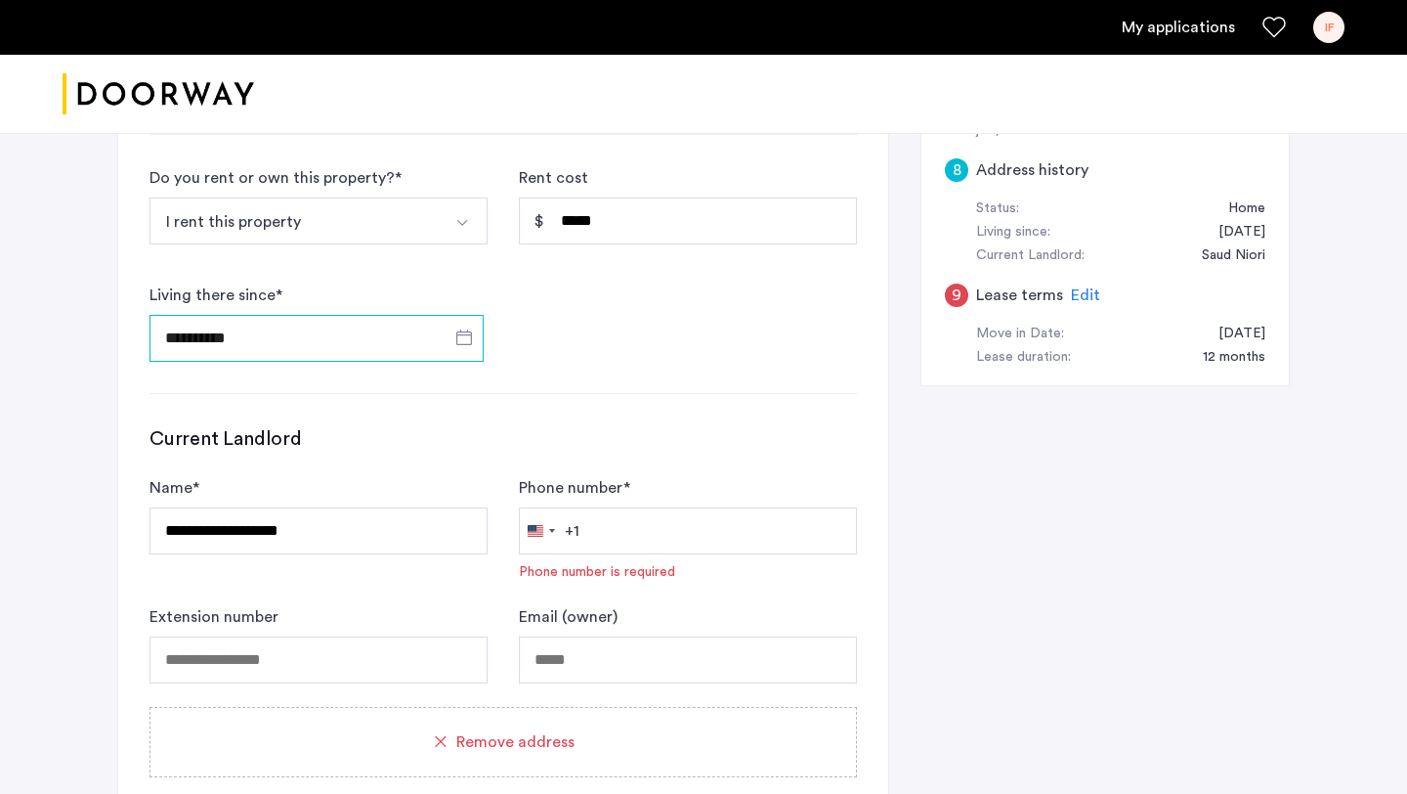
scroll to position [989, 0]
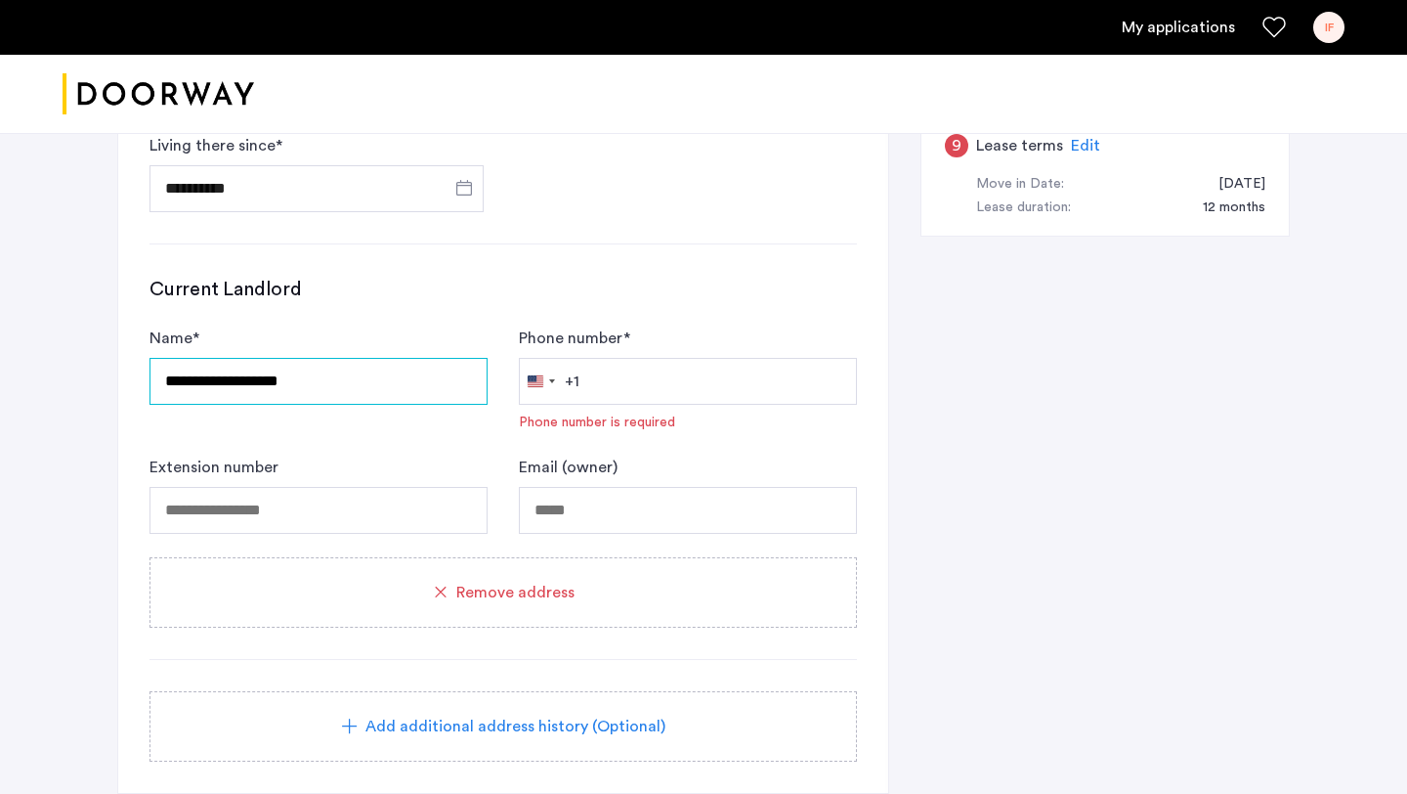
click at [354, 389] on input "**********" at bounding box center [319, 381] width 338 height 47
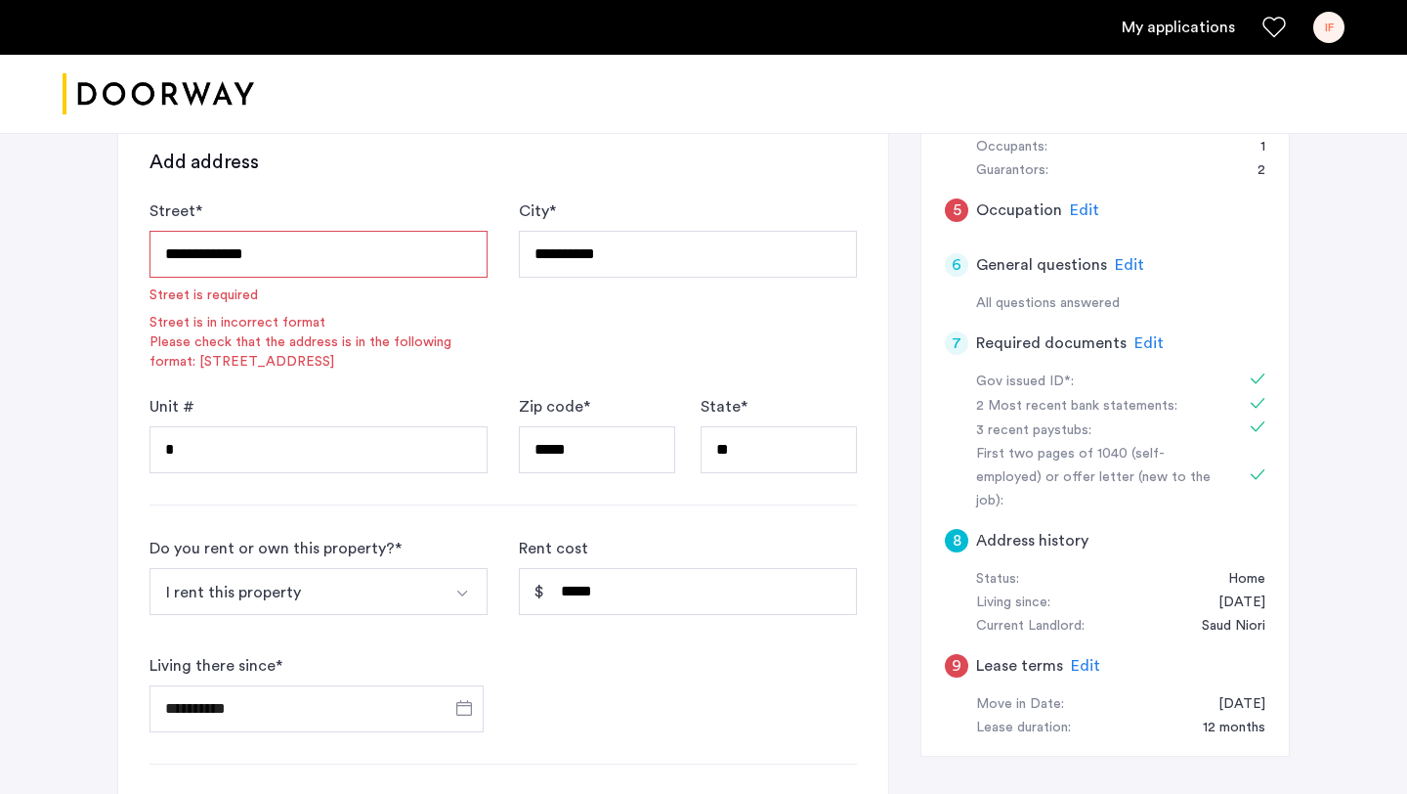
scroll to position [472, 0]
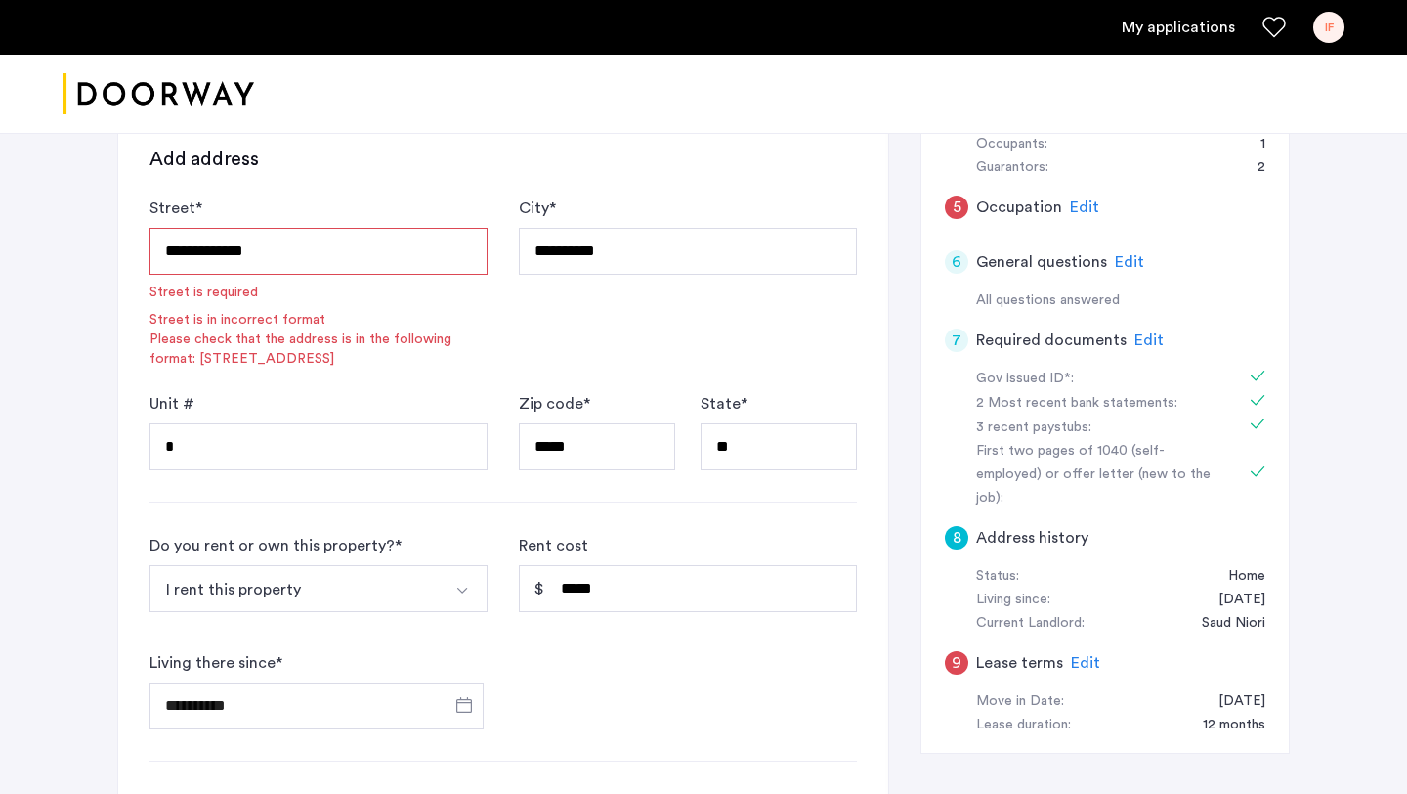
click at [357, 262] on input "**********" at bounding box center [319, 251] width 338 height 47
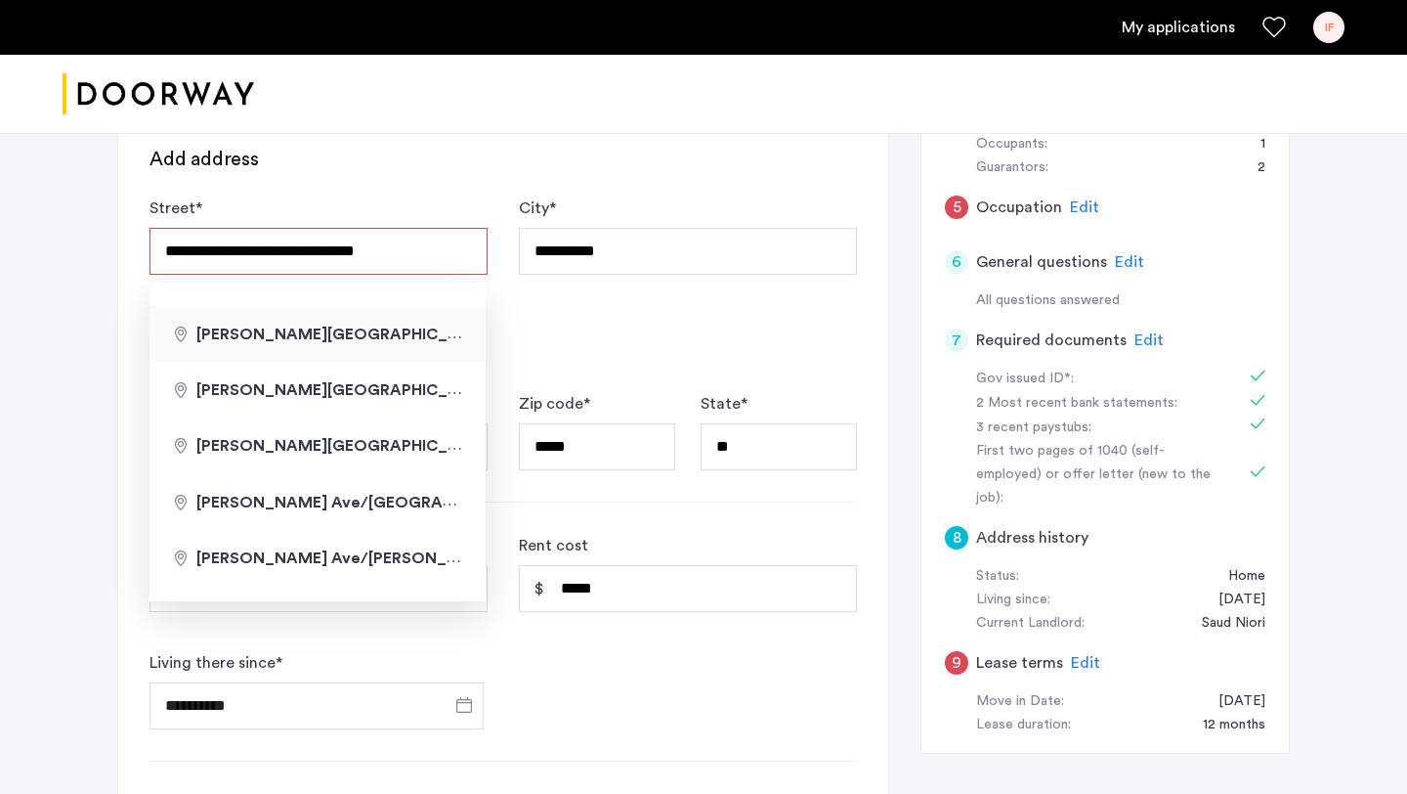
type input "**********"
type input "********"
type input "**"
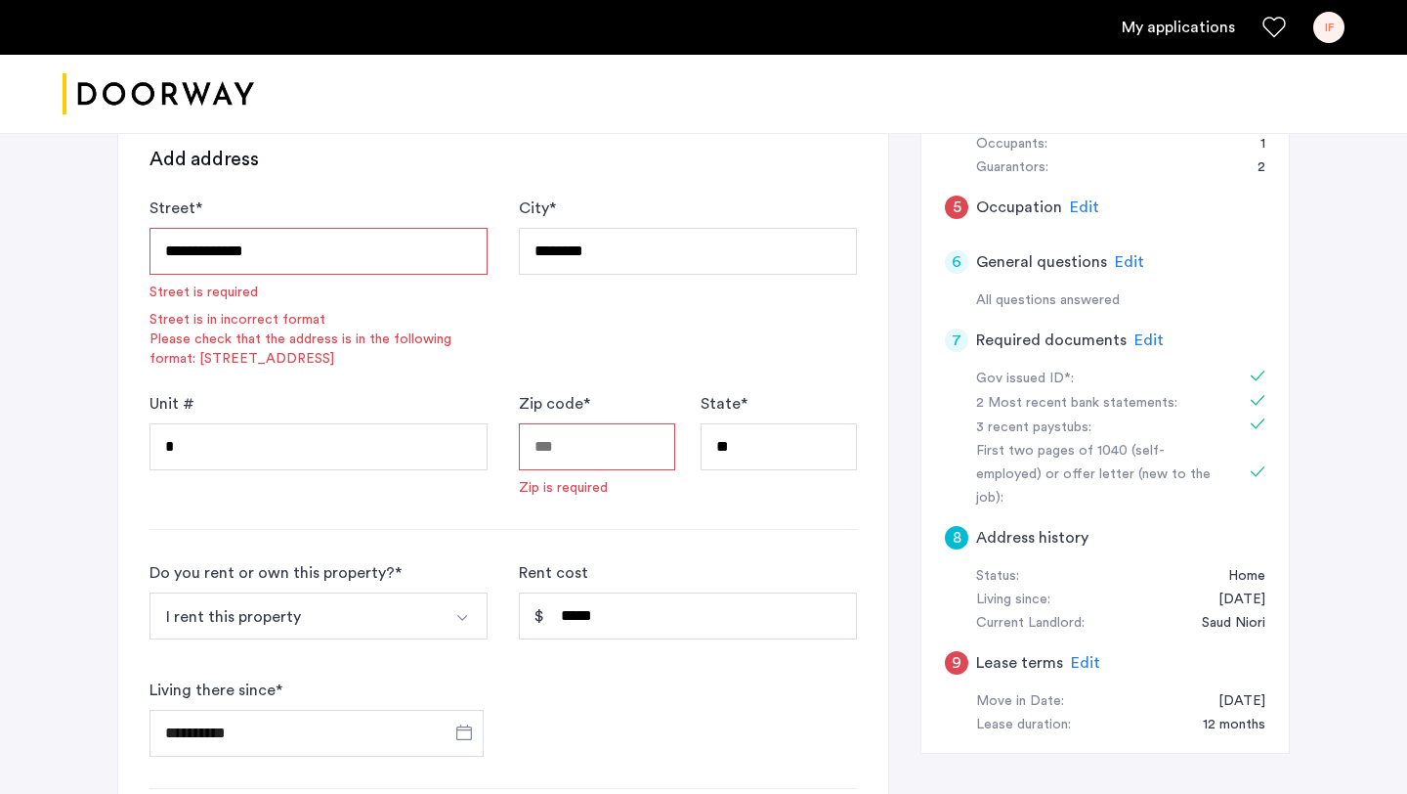
scroll to position [1095, 0]
click at [331, 261] on input "**********" at bounding box center [319, 251] width 338 height 47
click at [308, 259] on input "**********" at bounding box center [319, 251] width 338 height 47
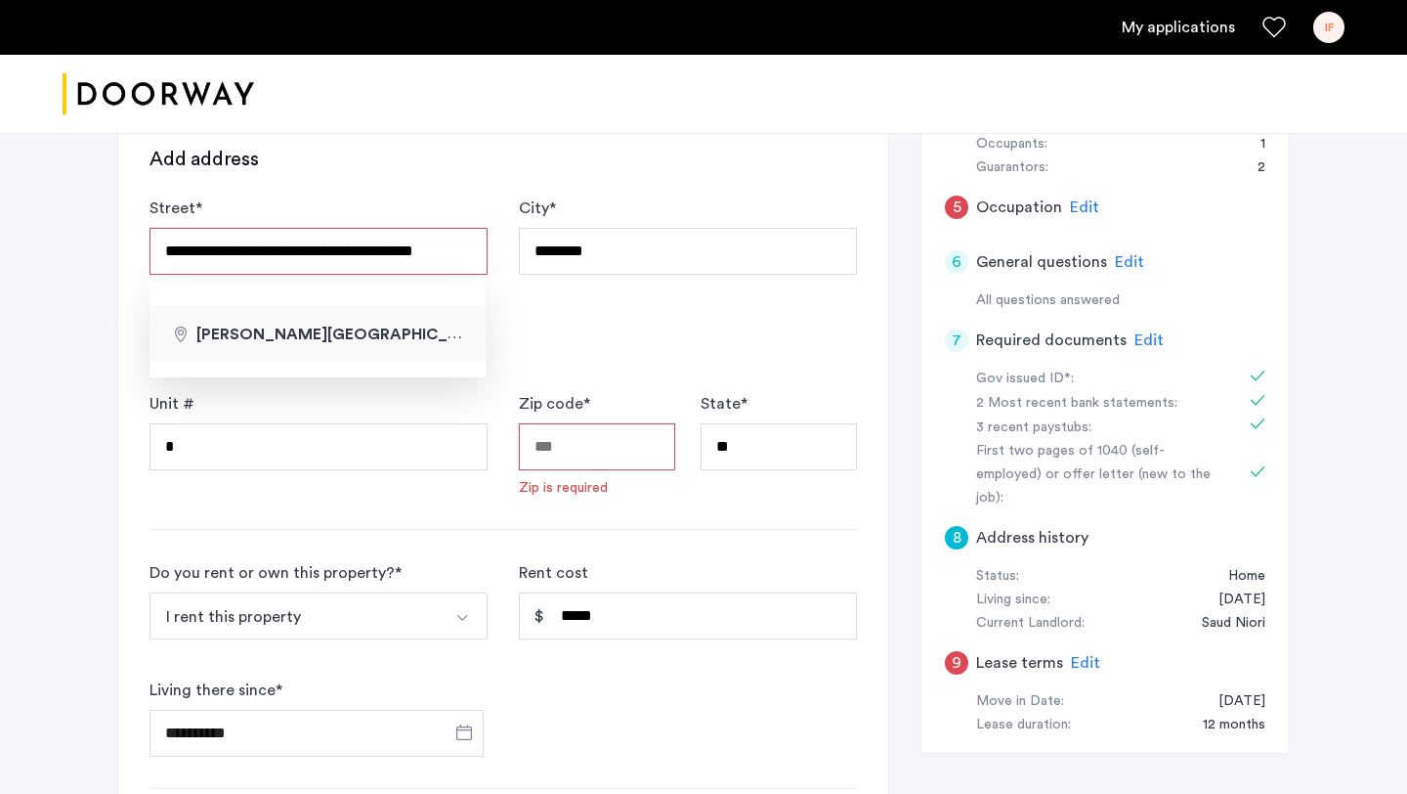
type input "**********"
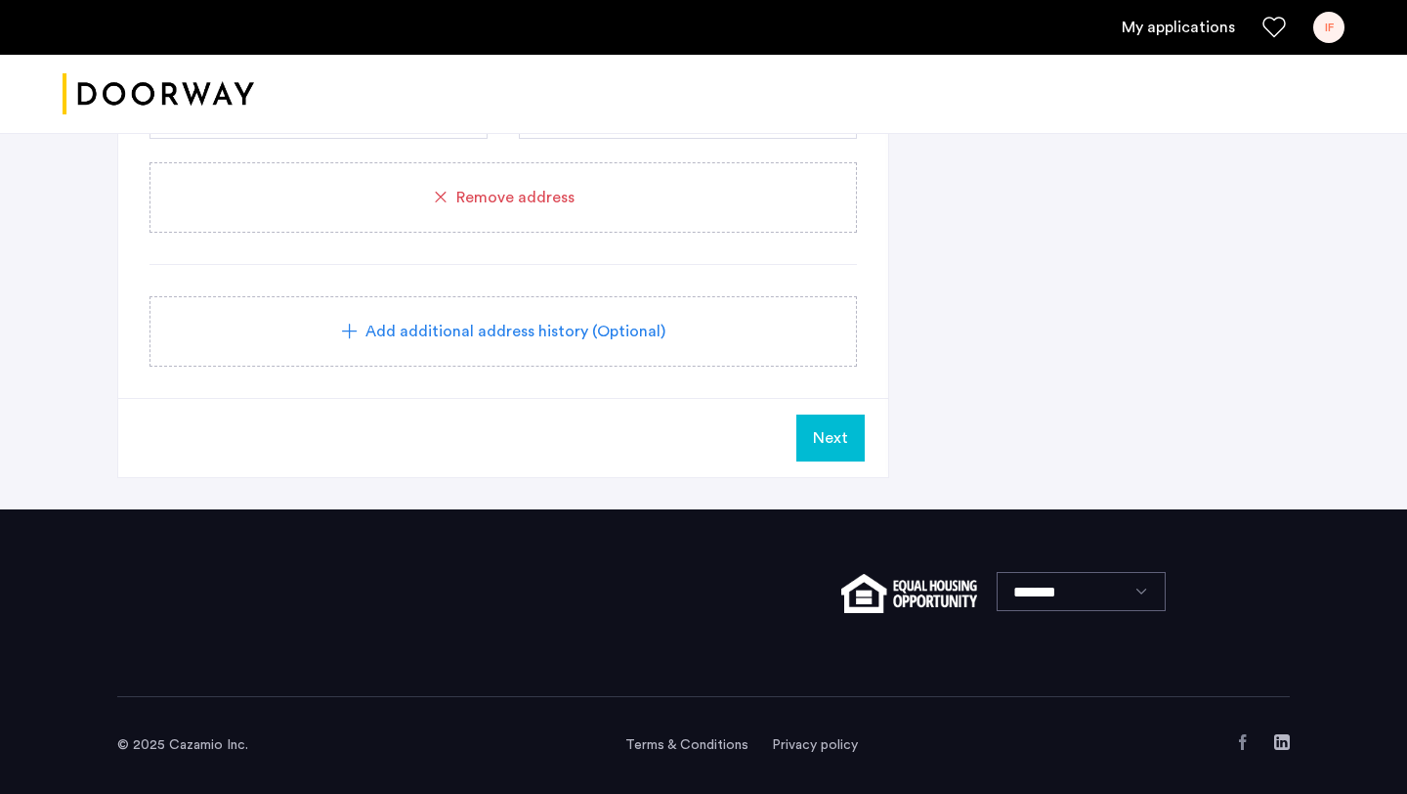
scroll to position [1097, 0]
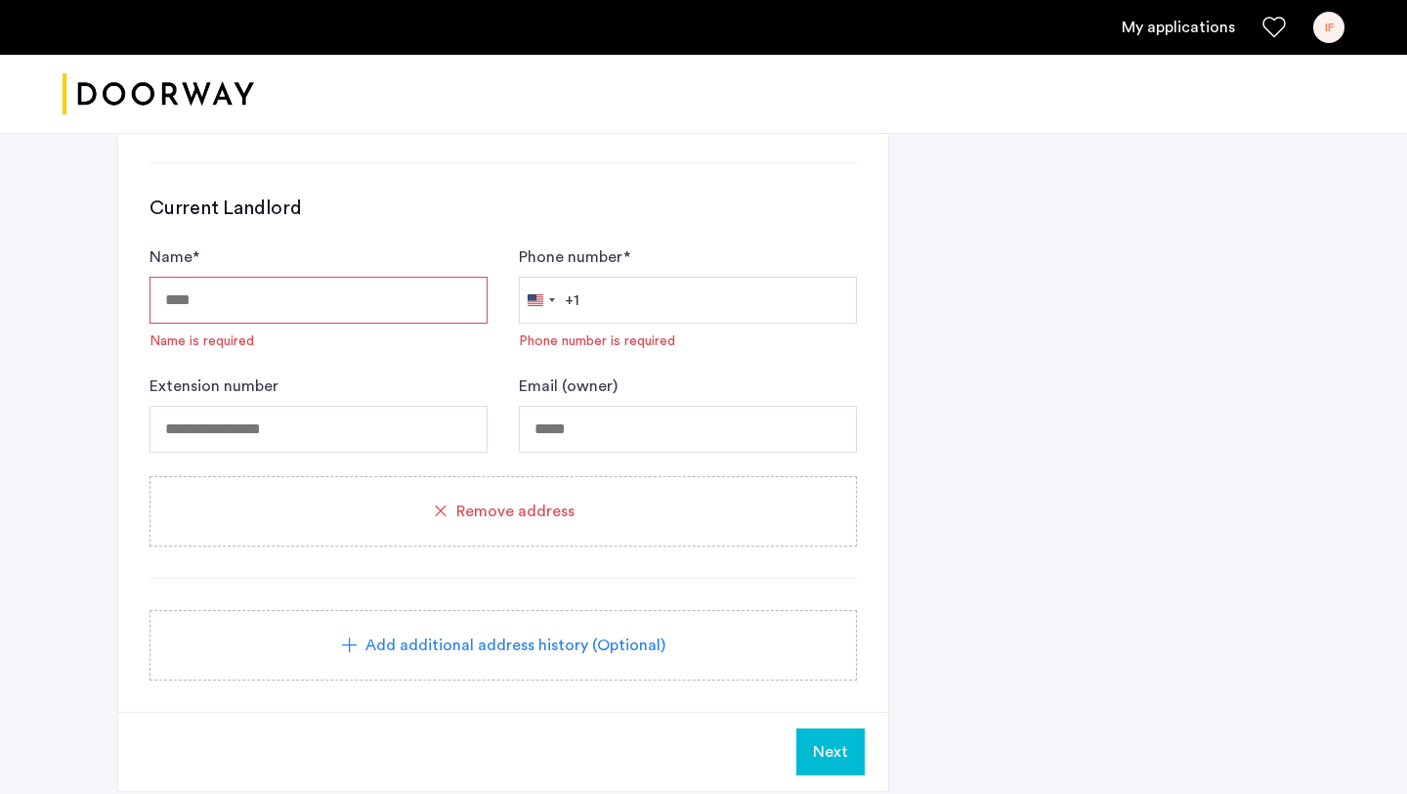
click at [533, 548] on form "**********" at bounding box center [504, 49] width 708 height 1058
click at [551, 509] on span "Remove address" at bounding box center [515, 510] width 118 height 23
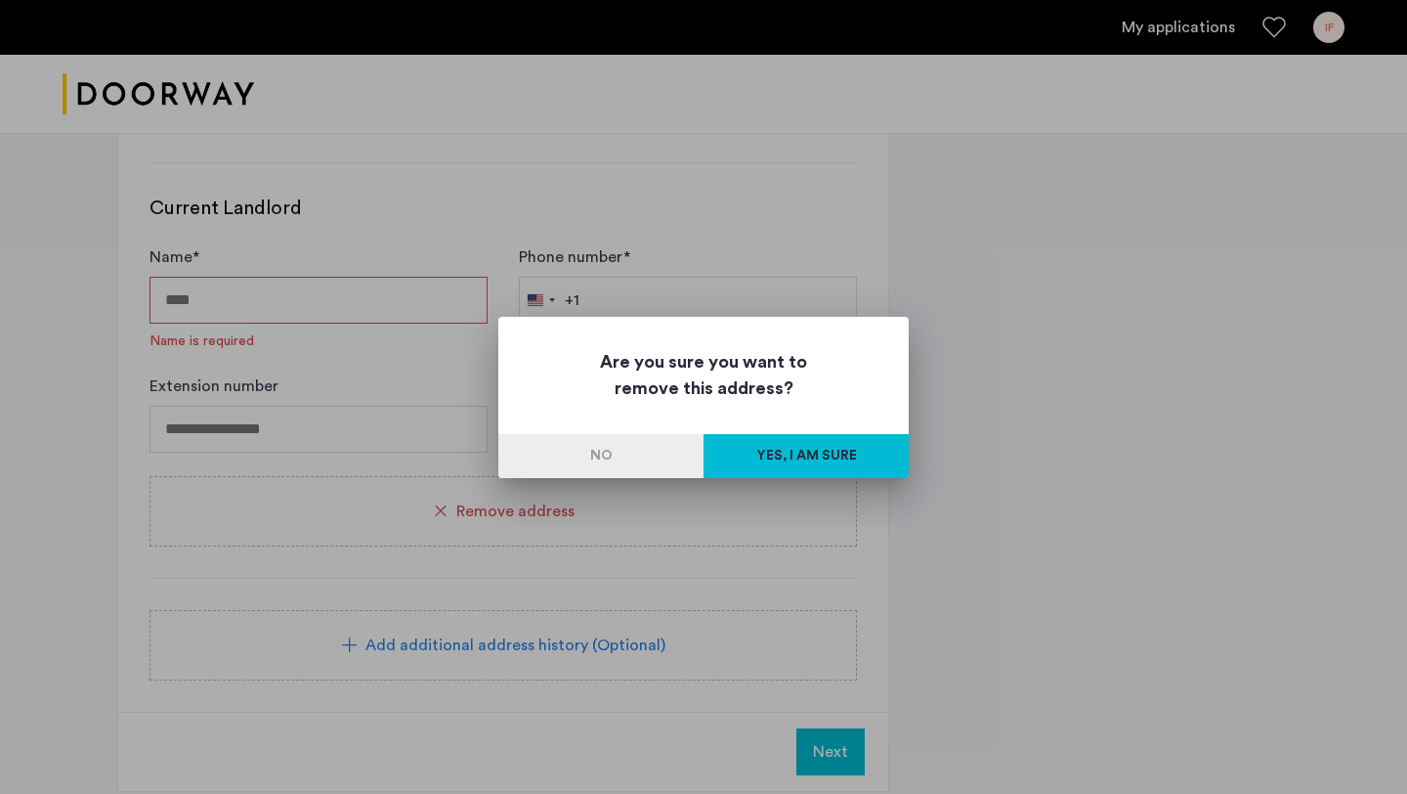
click at [817, 444] on button "Yes, I am sure" at bounding box center [806, 456] width 205 height 44
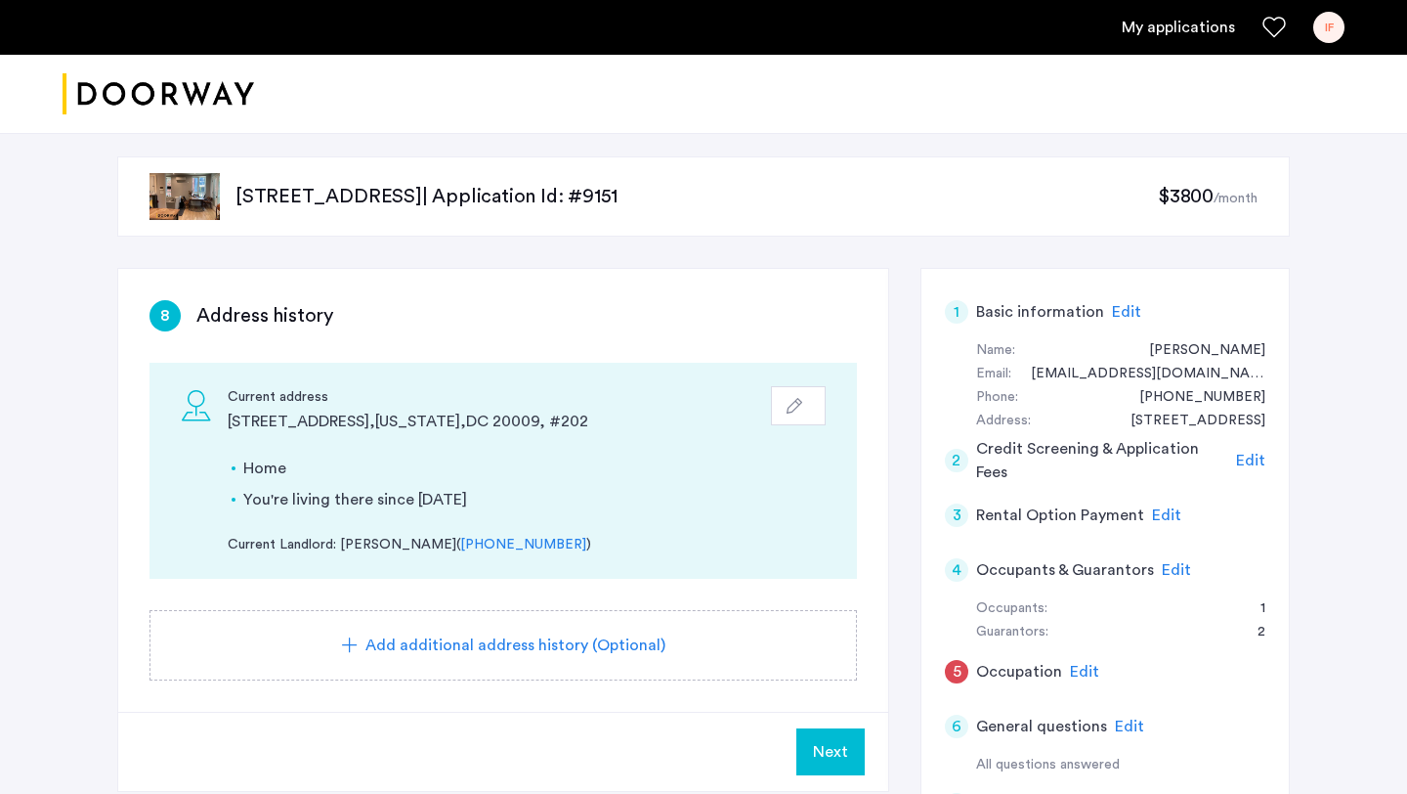
scroll to position [48, 0]
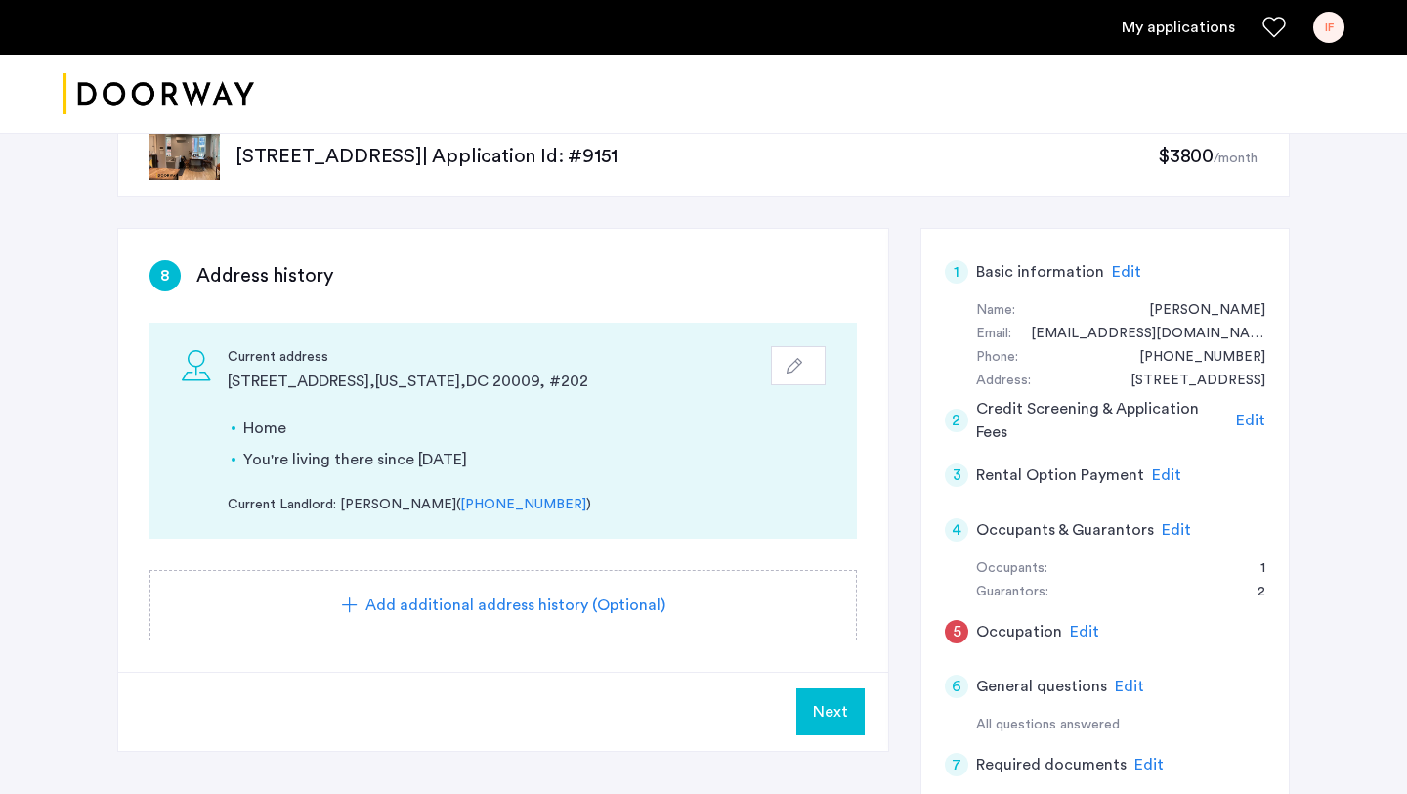
click at [828, 718] on span "Next" at bounding box center [830, 711] width 35 height 23
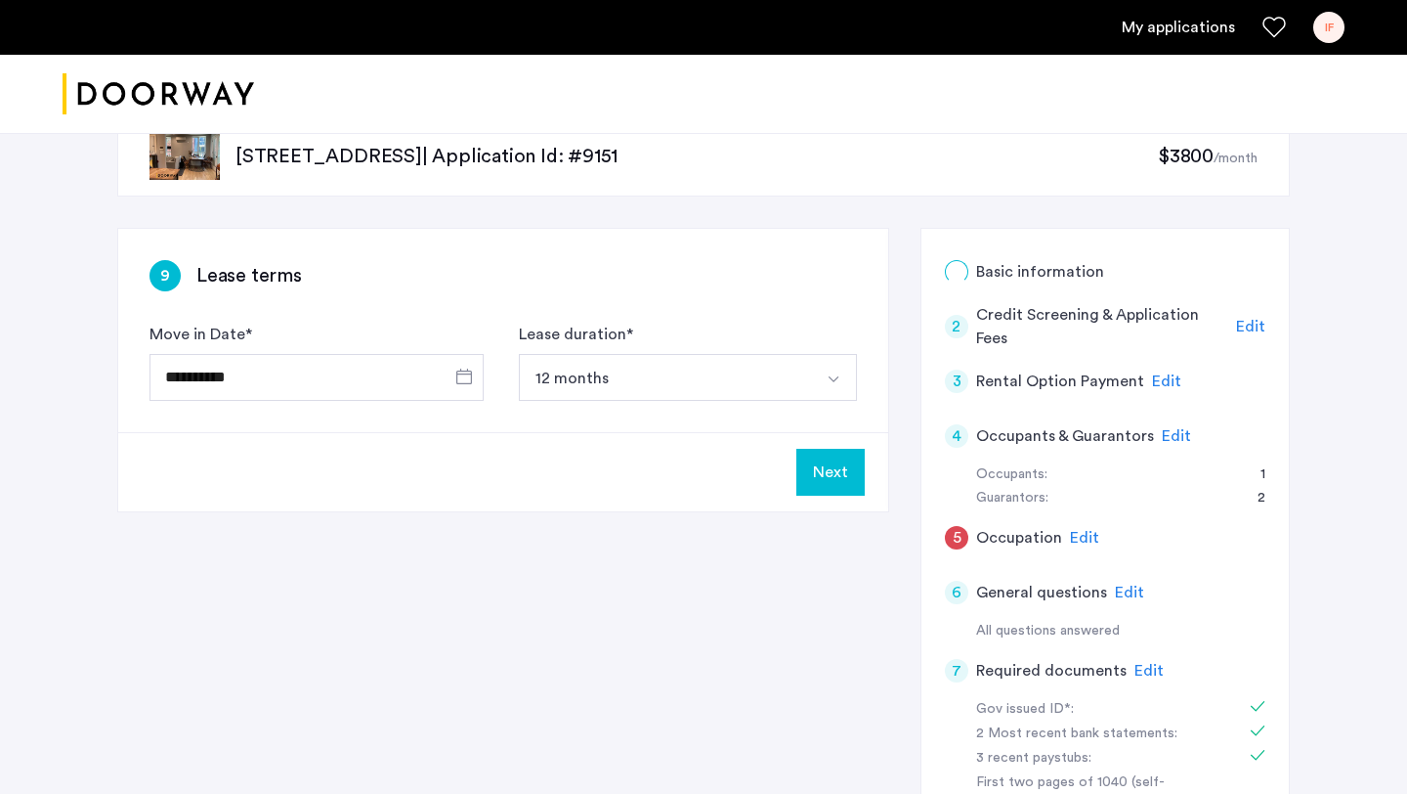
scroll to position [0, 0]
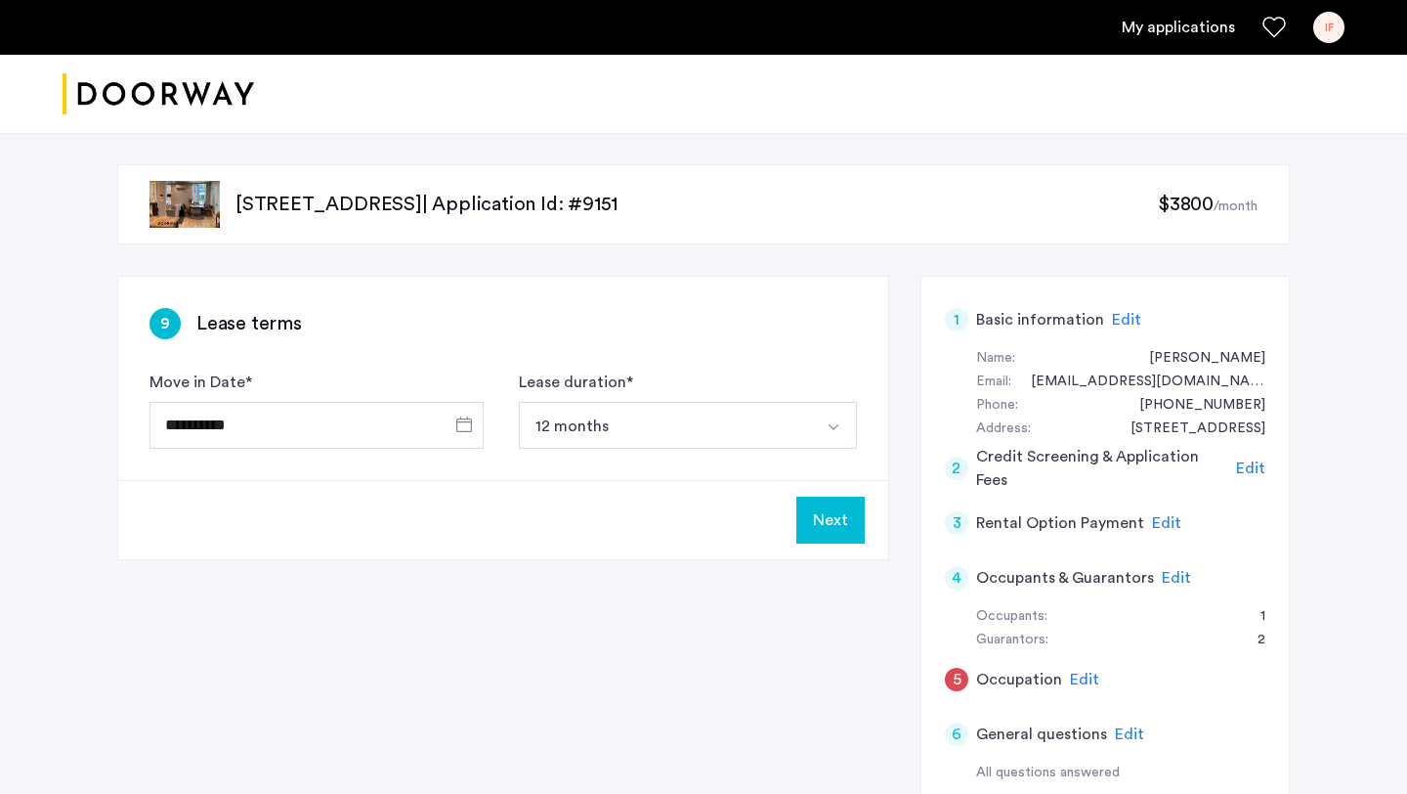
click at [829, 520] on button "Next" at bounding box center [830, 519] width 68 height 47
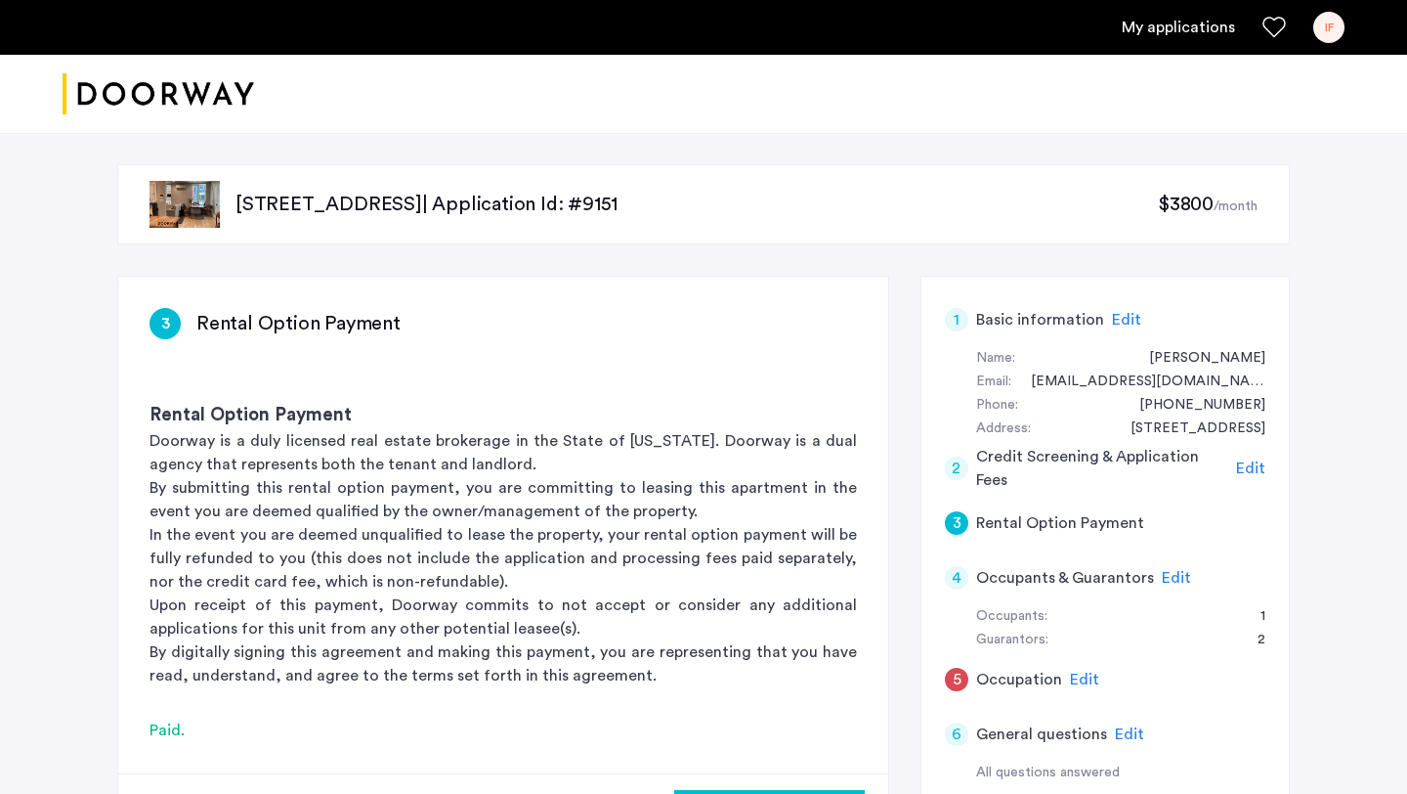
scroll to position [249, 0]
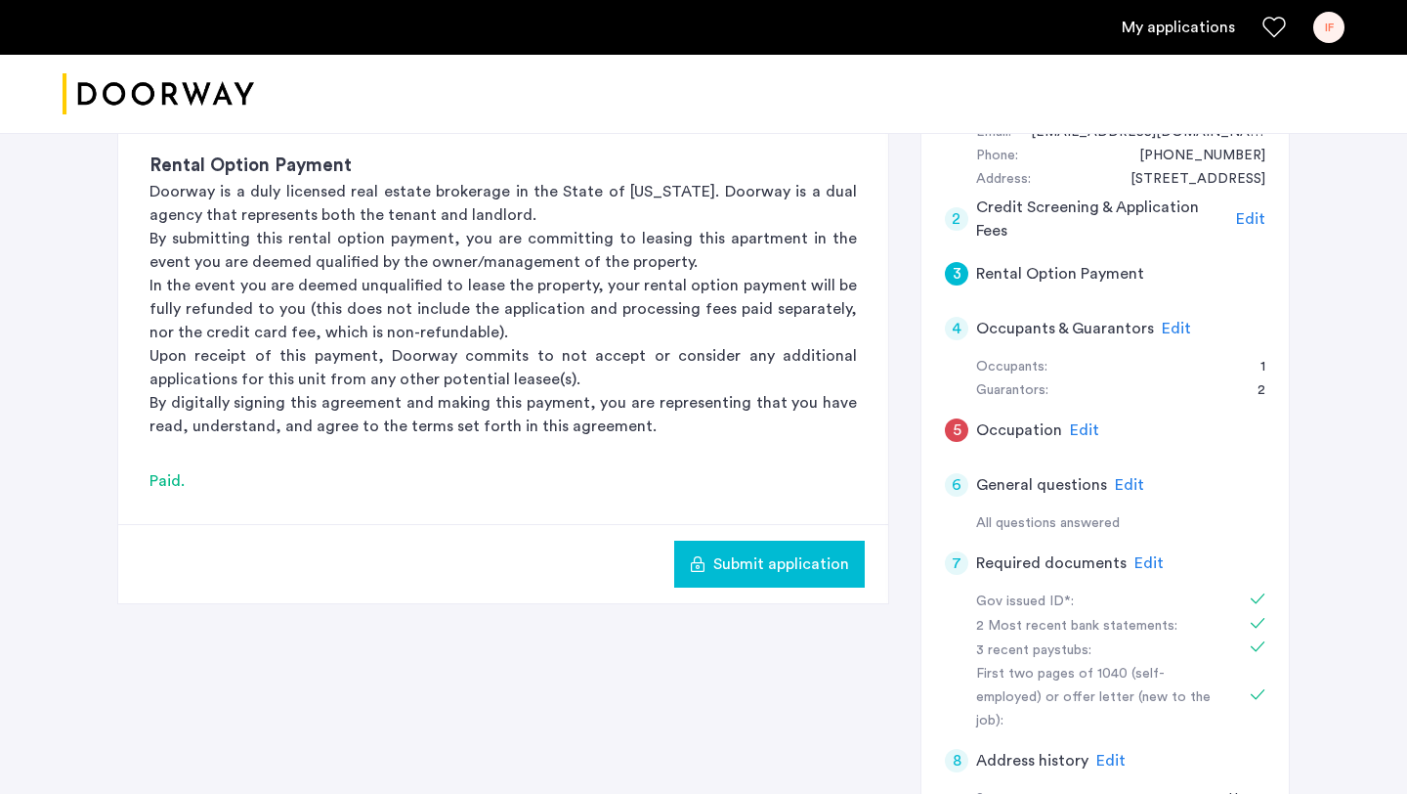
click at [805, 552] on span "Submit application" at bounding box center [781, 563] width 136 height 23
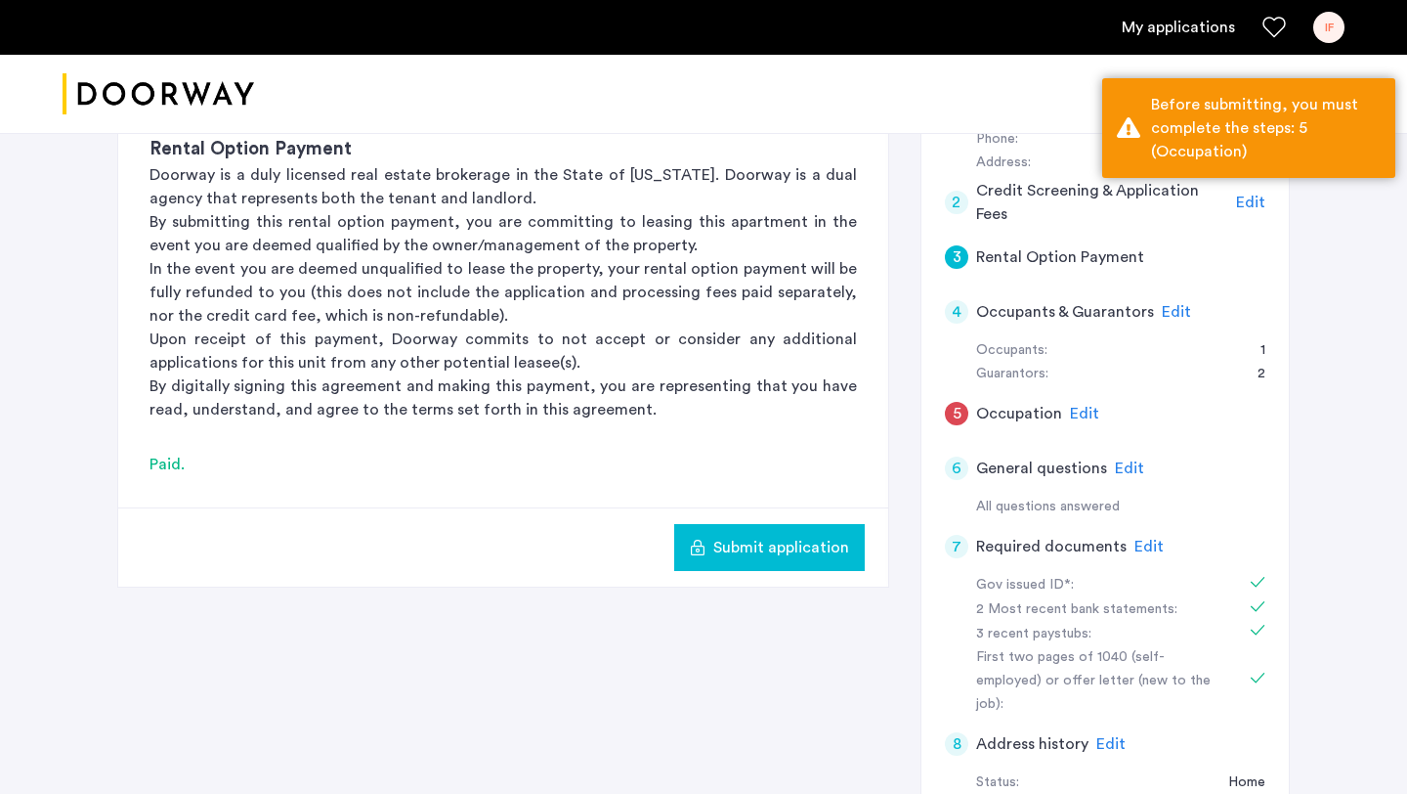
scroll to position [319, 0]
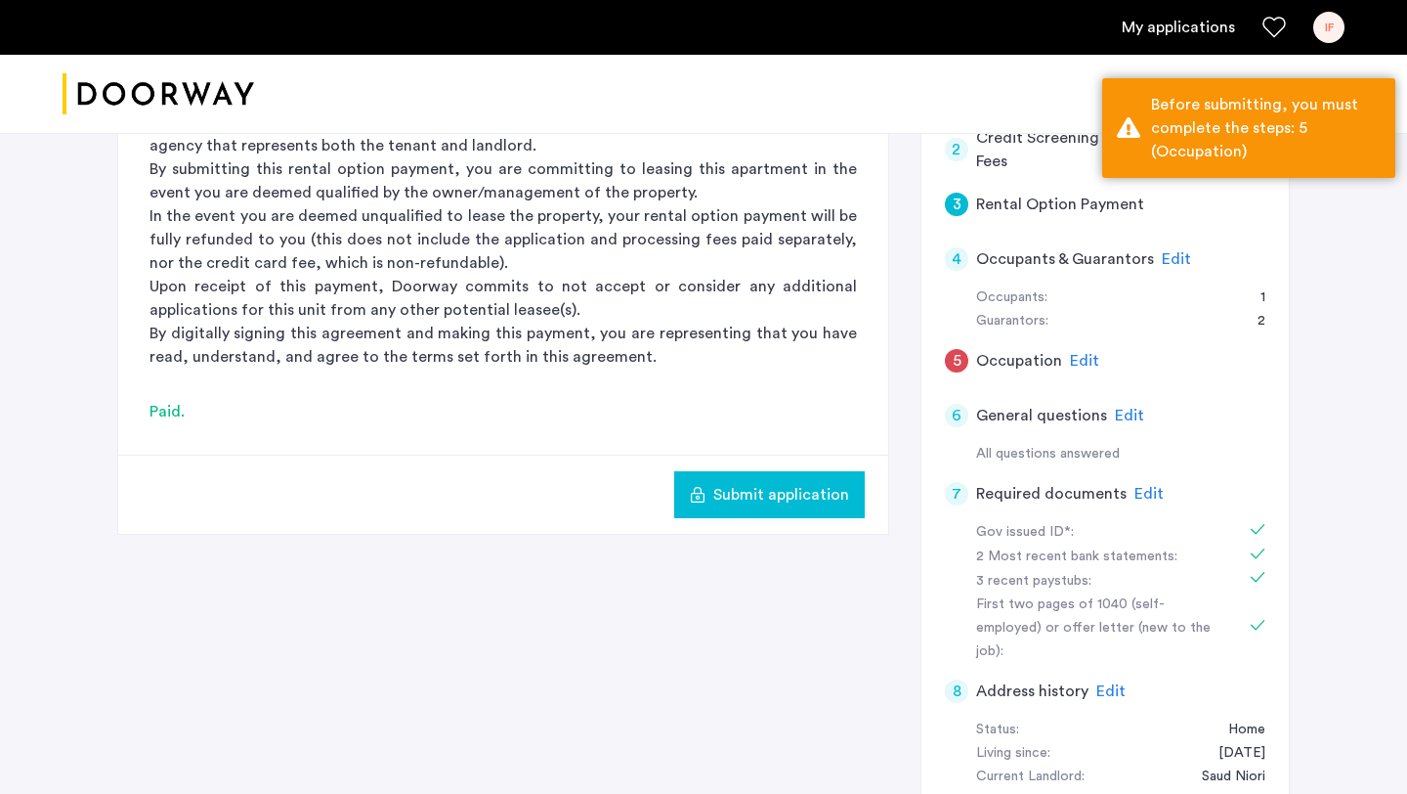
click at [1079, 362] on span "Edit" at bounding box center [1084, 361] width 29 height 16
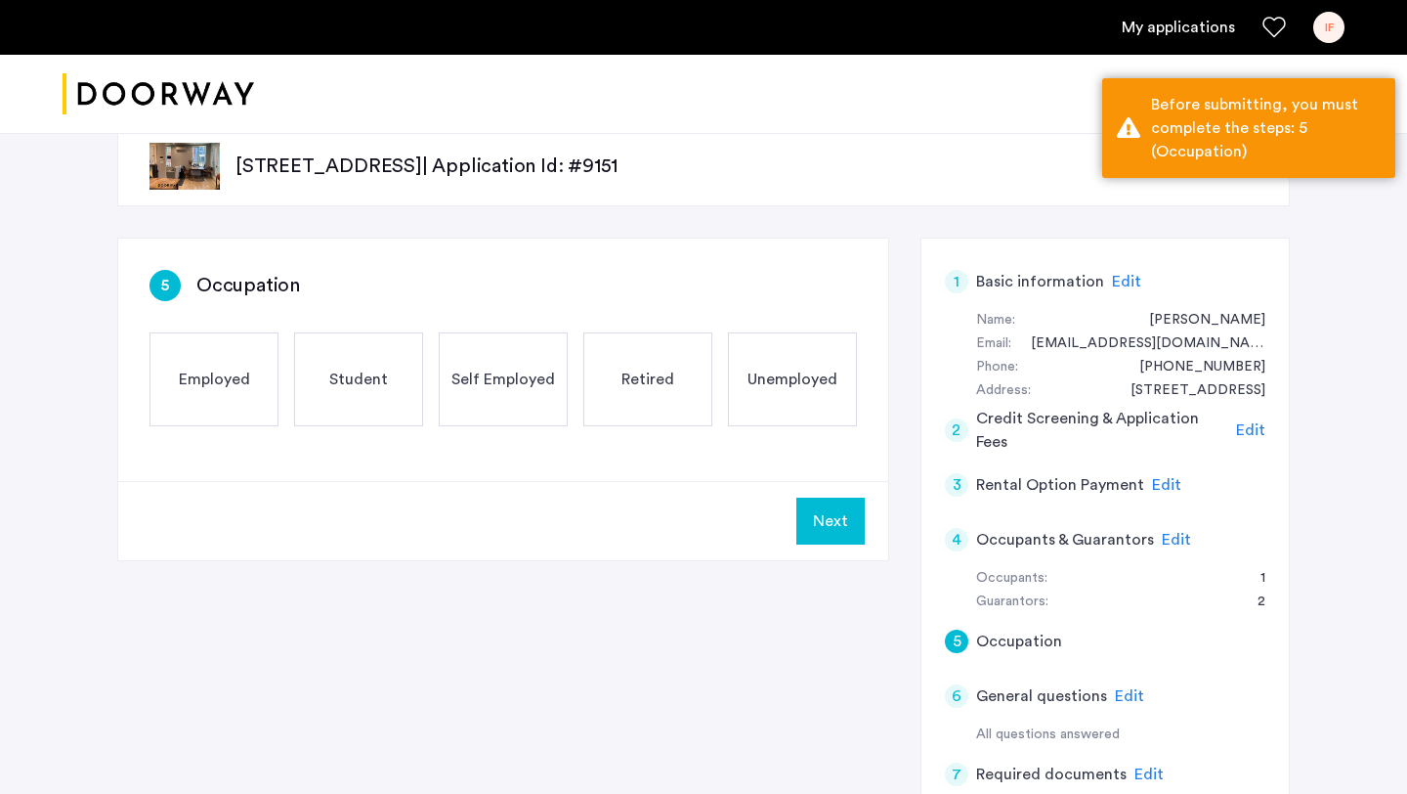
scroll to position [39, 0]
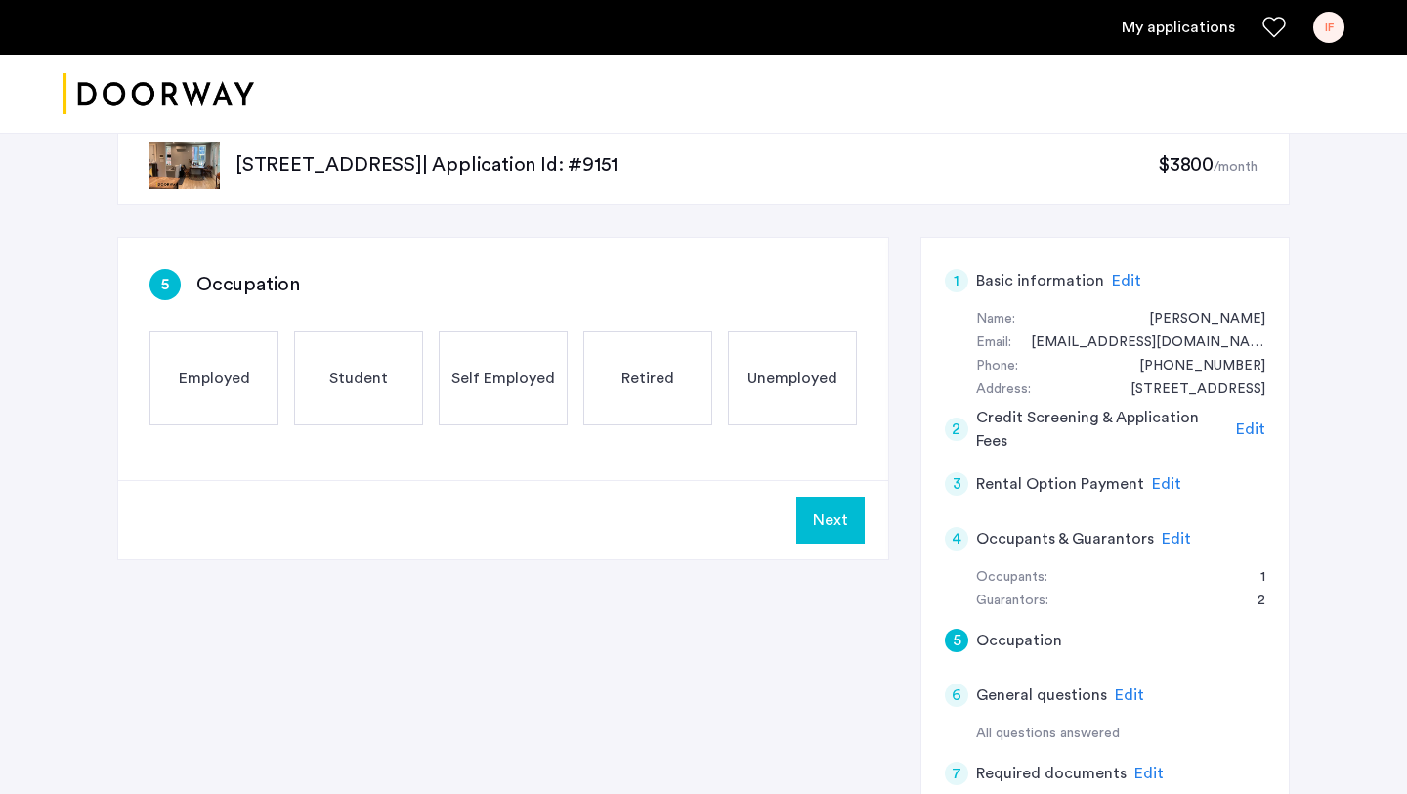
click at [249, 389] on div "Employed" at bounding box center [214, 378] width 129 height 94
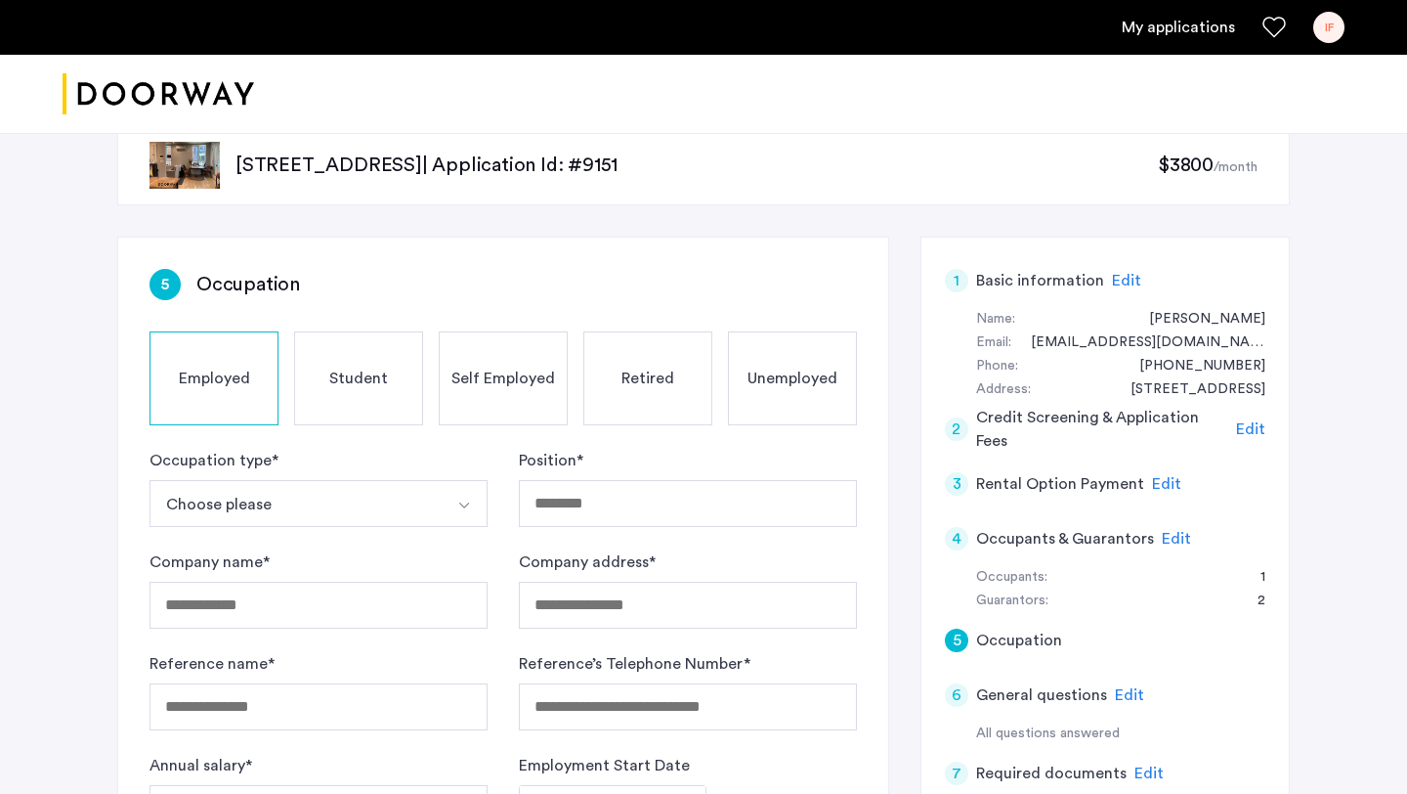
click at [335, 498] on button "Choose please" at bounding box center [296, 503] width 292 height 47
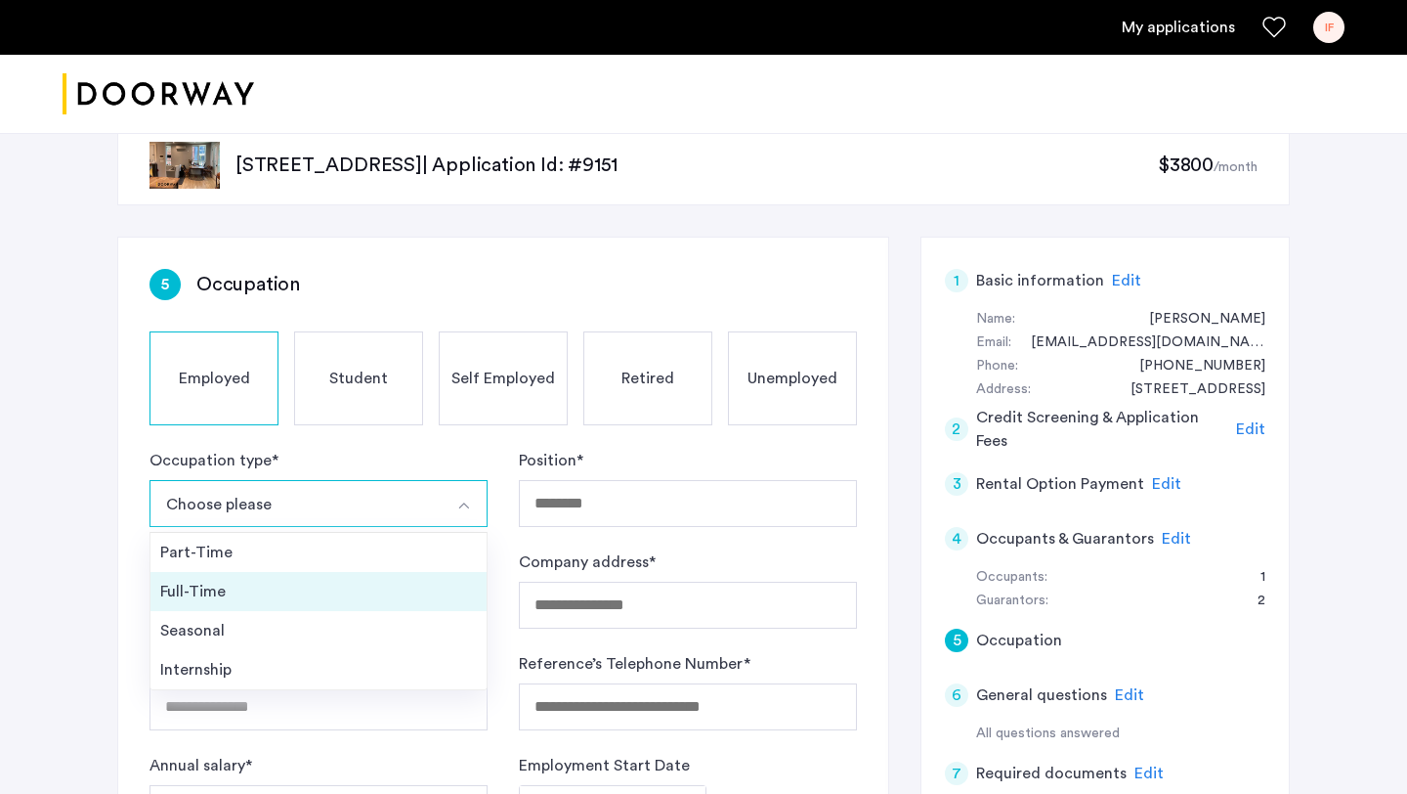
click at [294, 574] on li "Full-Time" at bounding box center [318, 591] width 336 height 39
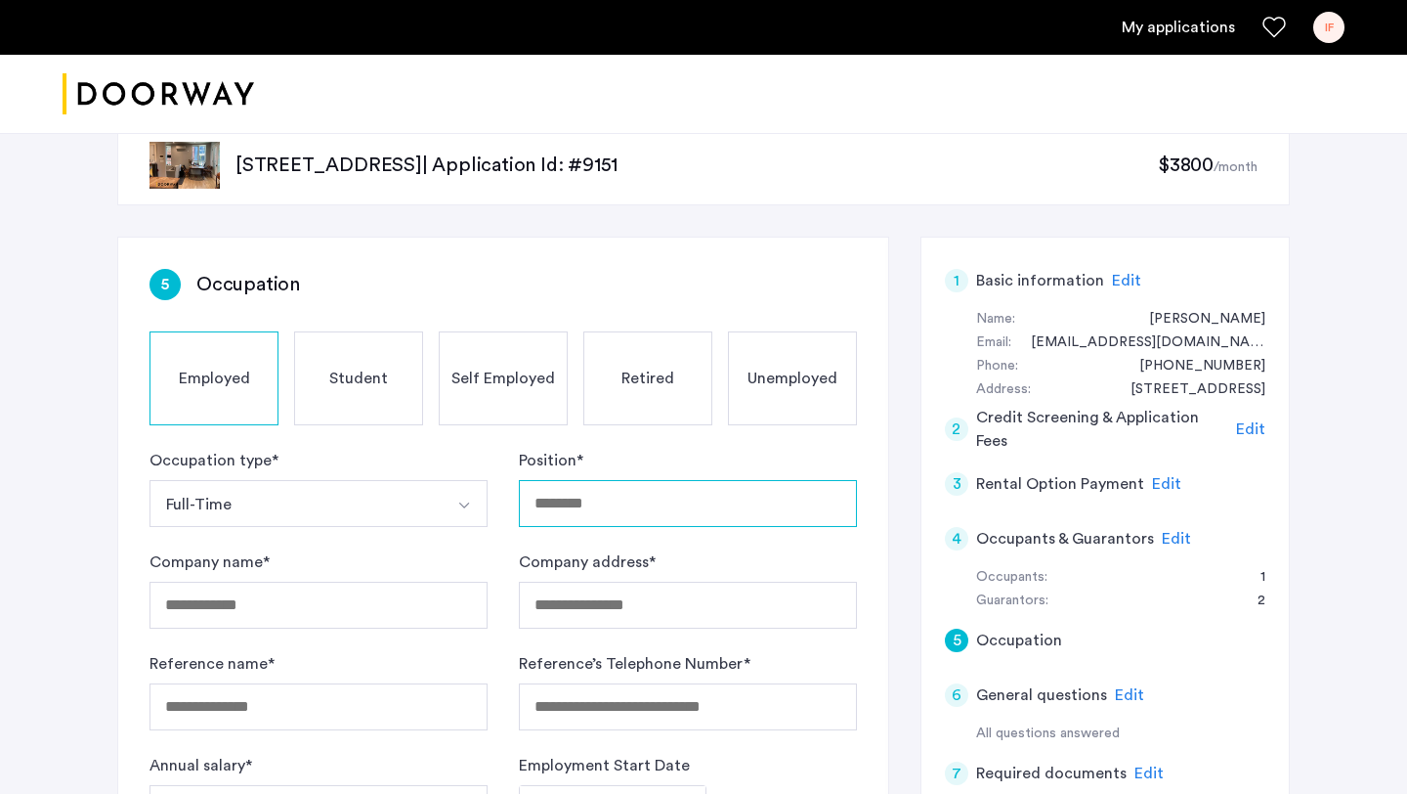
click at [605, 523] on input "Position *" at bounding box center [688, 503] width 338 height 47
type input "**********"
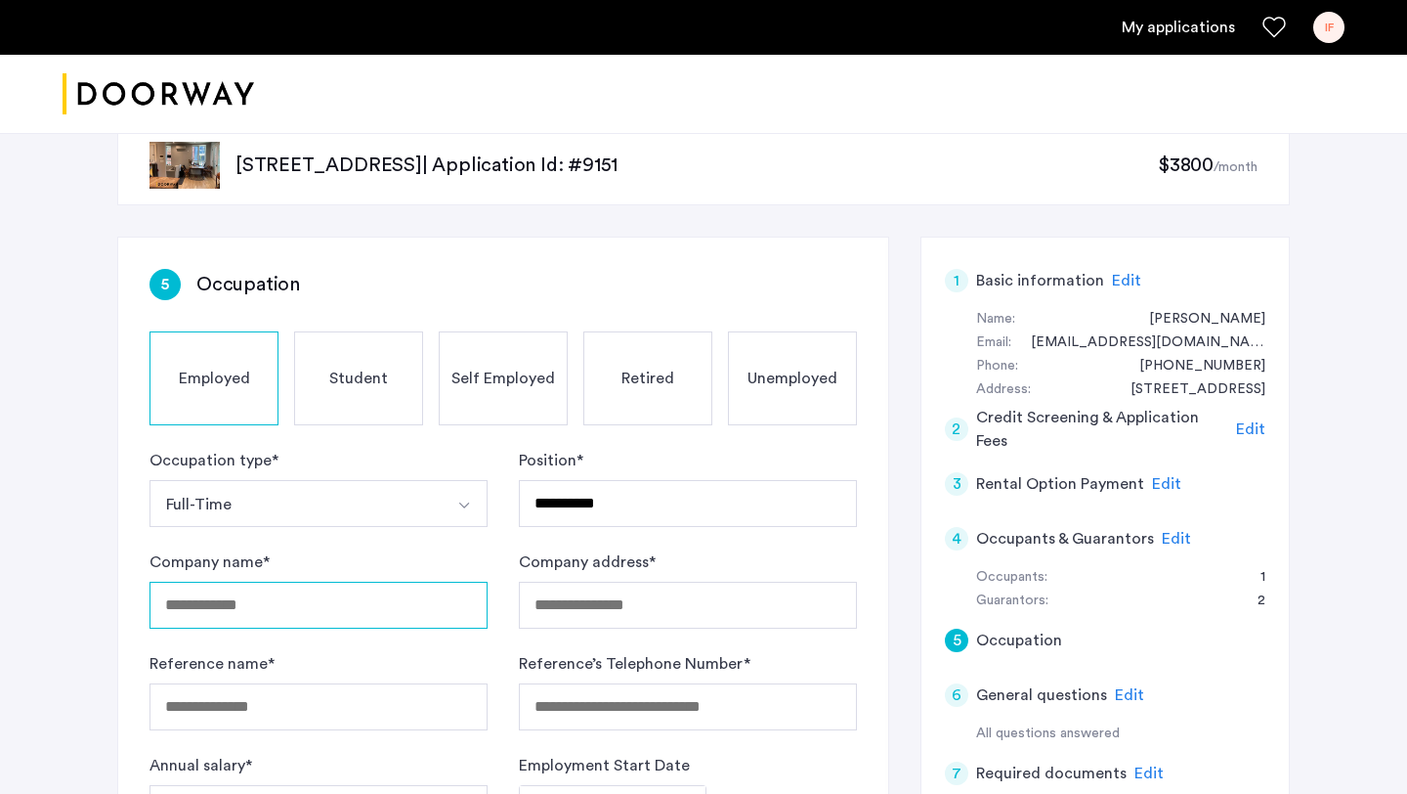
click at [384, 597] on input "Company name *" at bounding box center [319, 604] width 338 height 47
type input "**********"
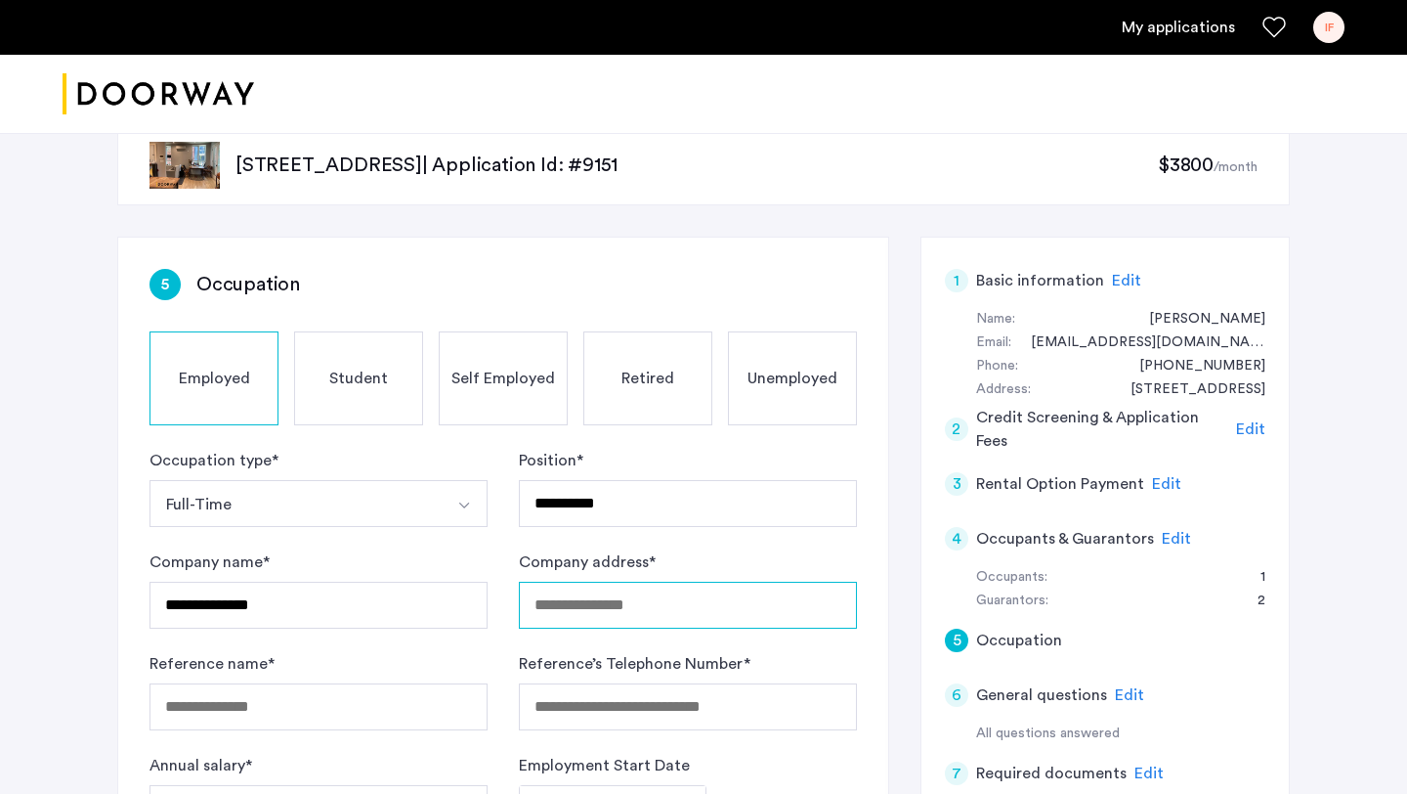
click at [609, 600] on input "Company address *" at bounding box center [688, 604] width 338 height 47
type input "**********"
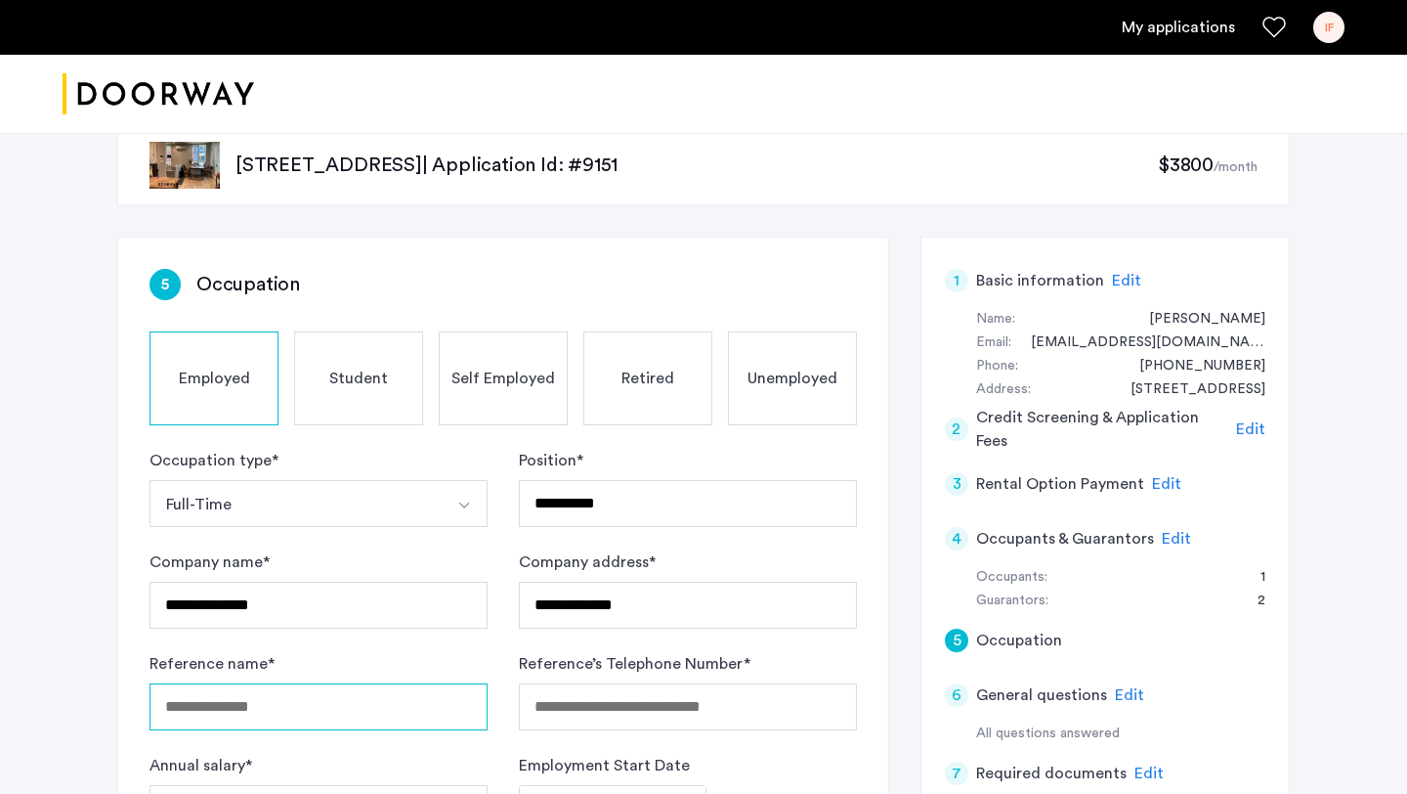
click at [280, 701] on input "Reference name *" at bounding box center [319, 706] width 338 height 47
type input "**********"
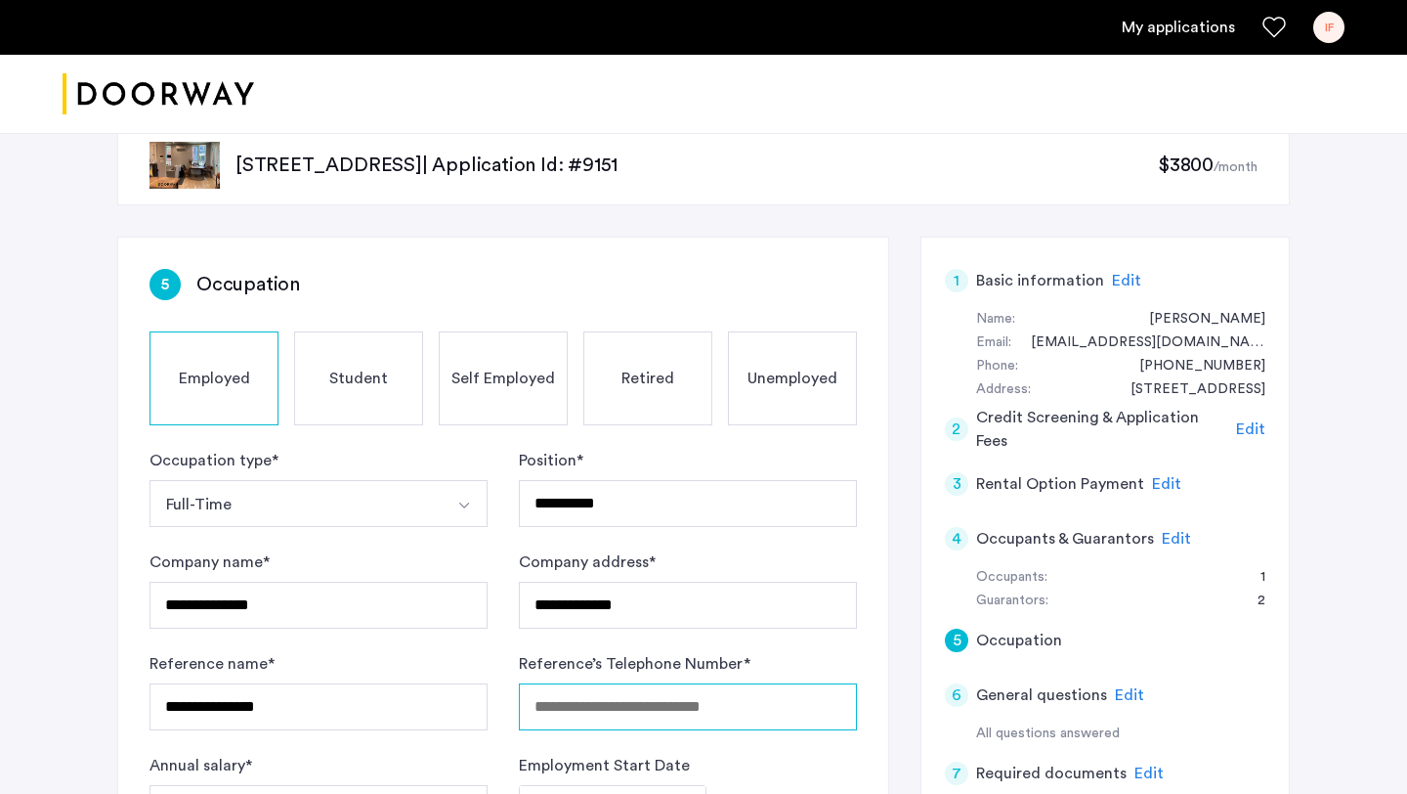
click at [598, 719] on input "Reference’s Telephone Number *" at bounding box center [688, 706] width 338 height 47
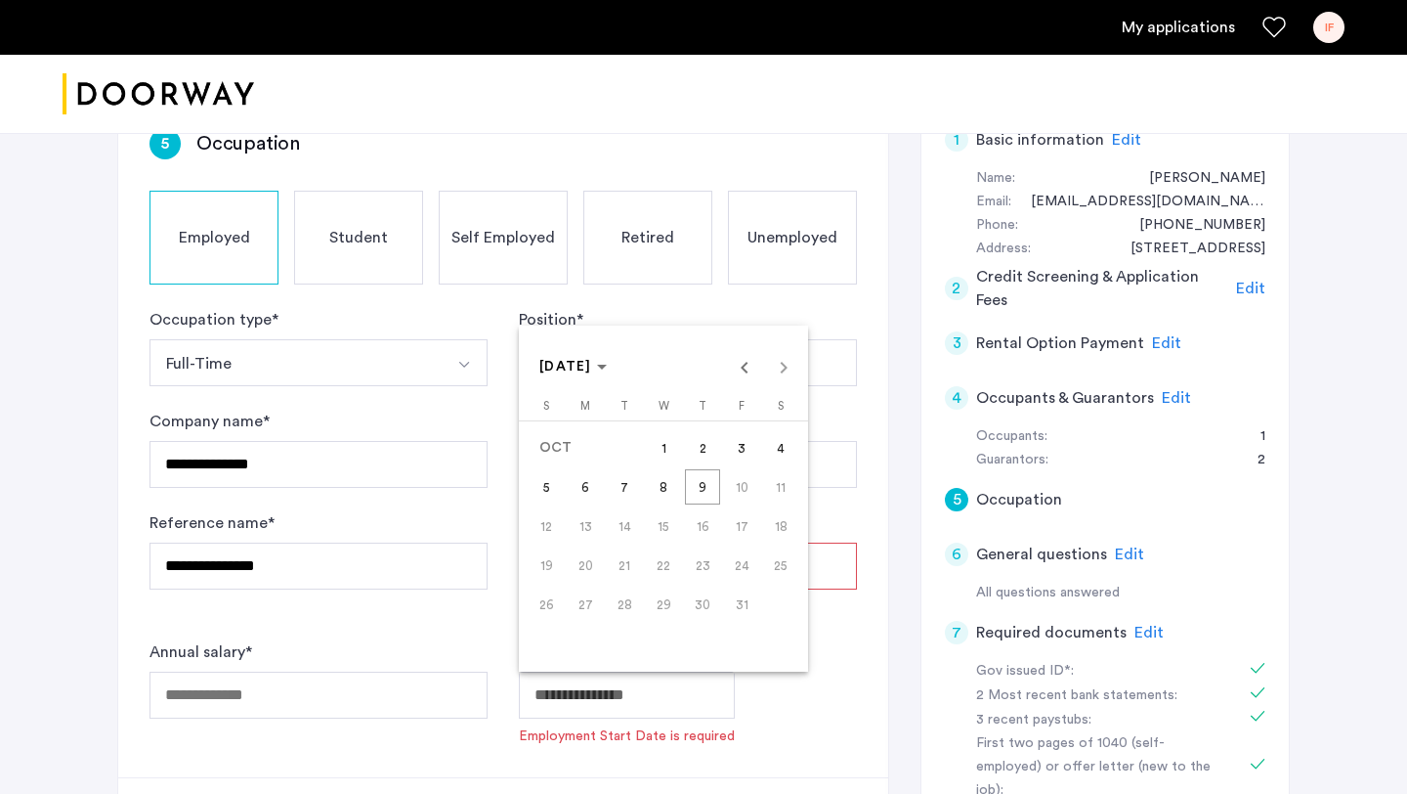
click at [589, 614] on body "**********" at bounding box center [703, 217] width 1407 height 794
click at [742, 374] on span "Previous month" at bounding box center [744, 366] width 39 height 39
click at [785, 374] on span "Next month" at bounding box center [783, 366] width 39 height 39
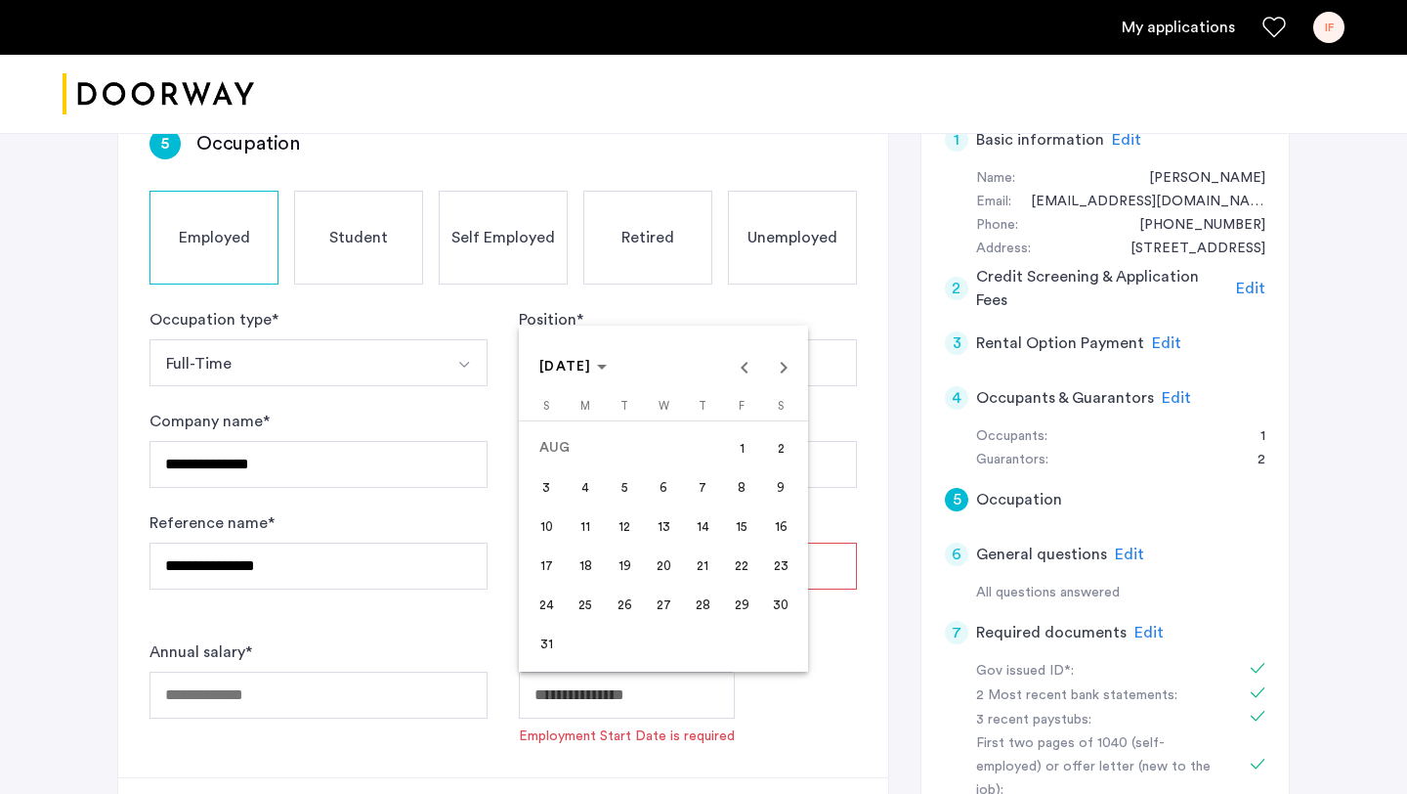
click at [541, 522] on span "10" at bounding box center [546, 525] width 35 height 35
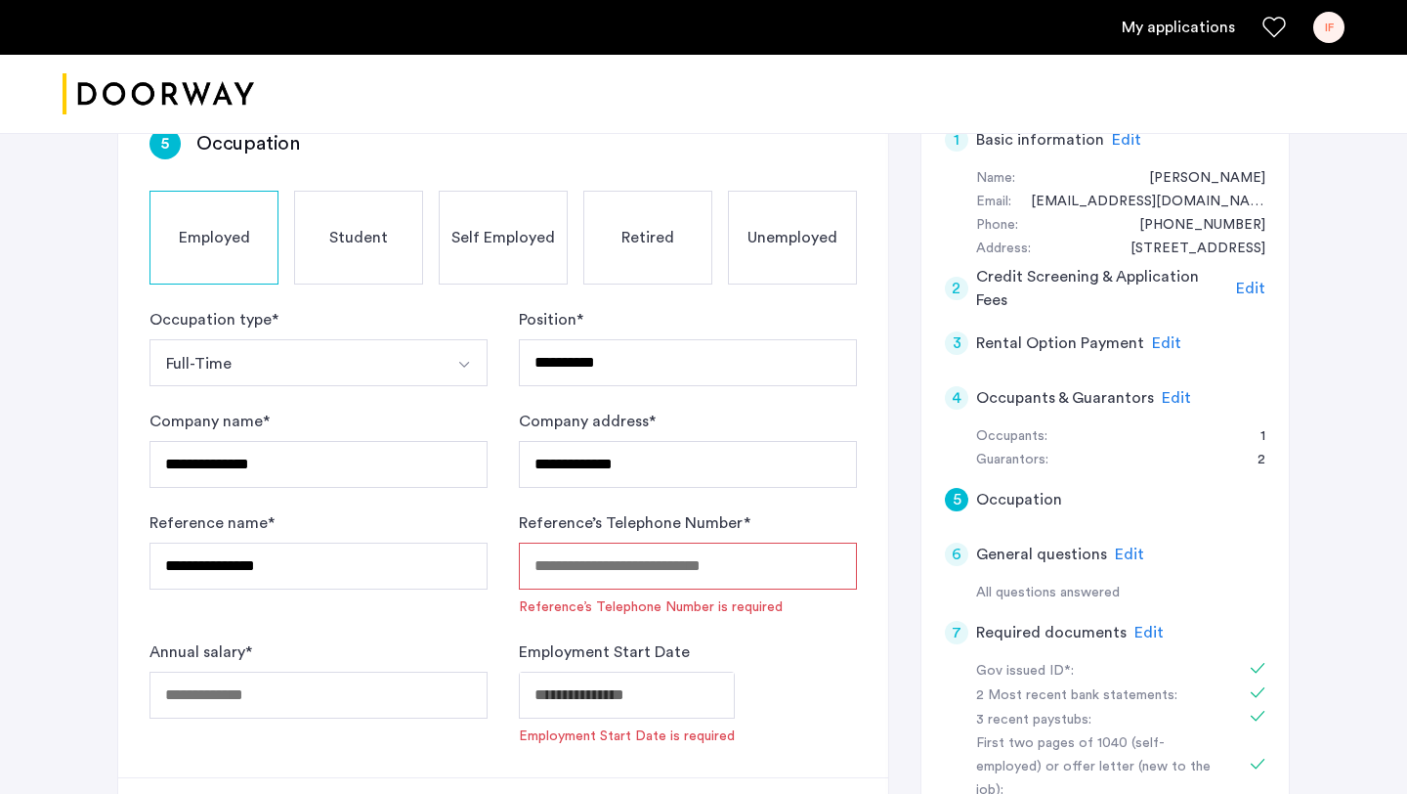
type input "**********"
click at [650, 568] on input "Reference’s Telephone Number *" at bounding box center [688, 565] width 338 height 47
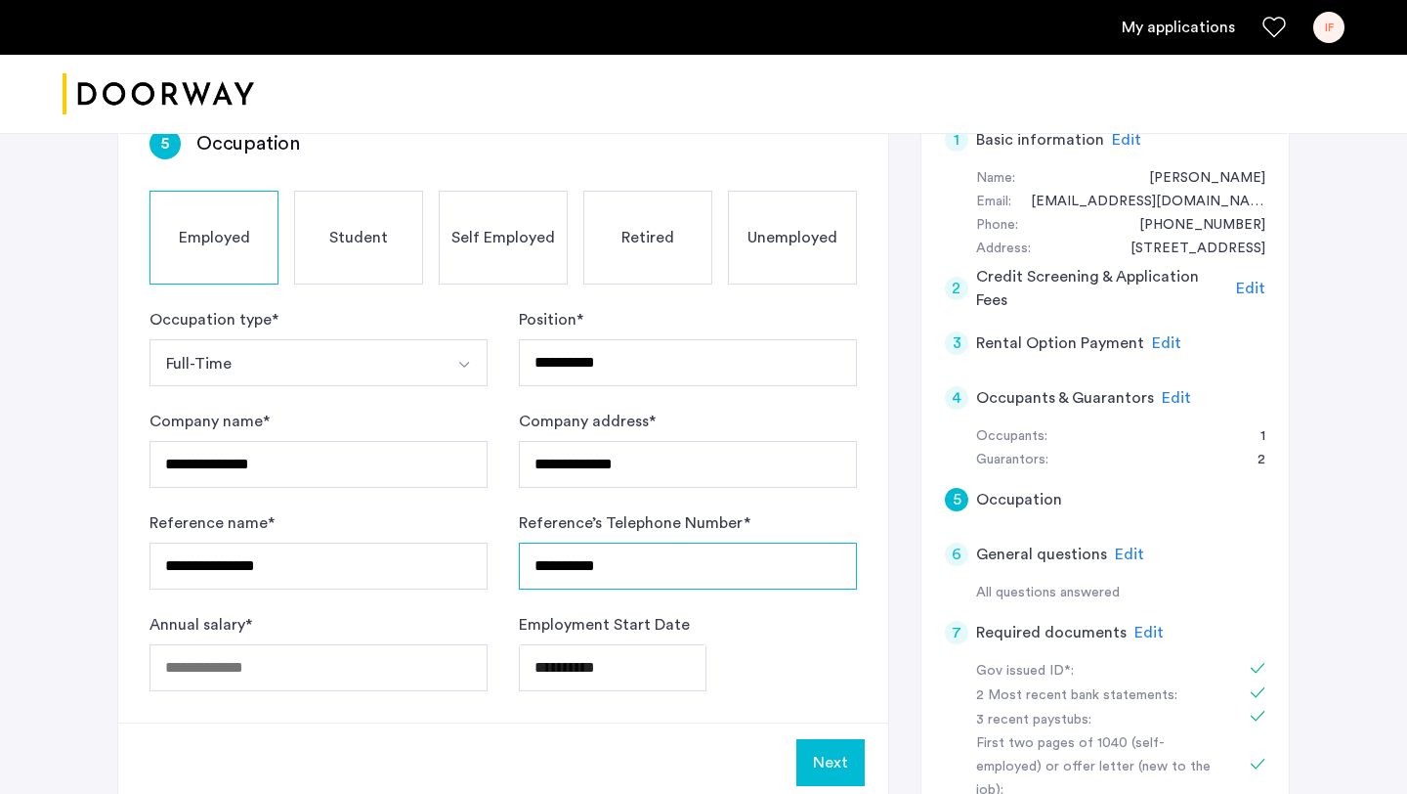
scroll to position [242, 0]
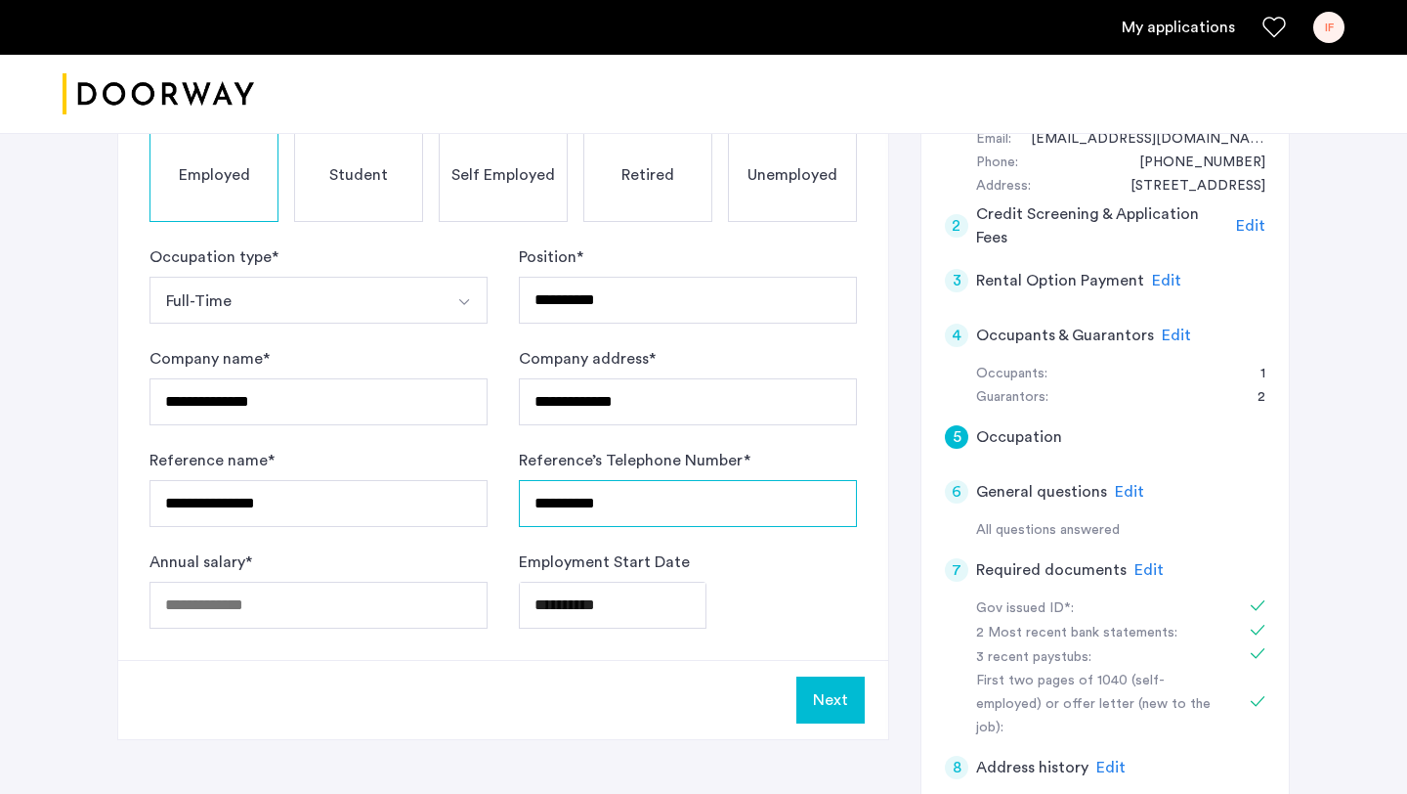
type input "**********"
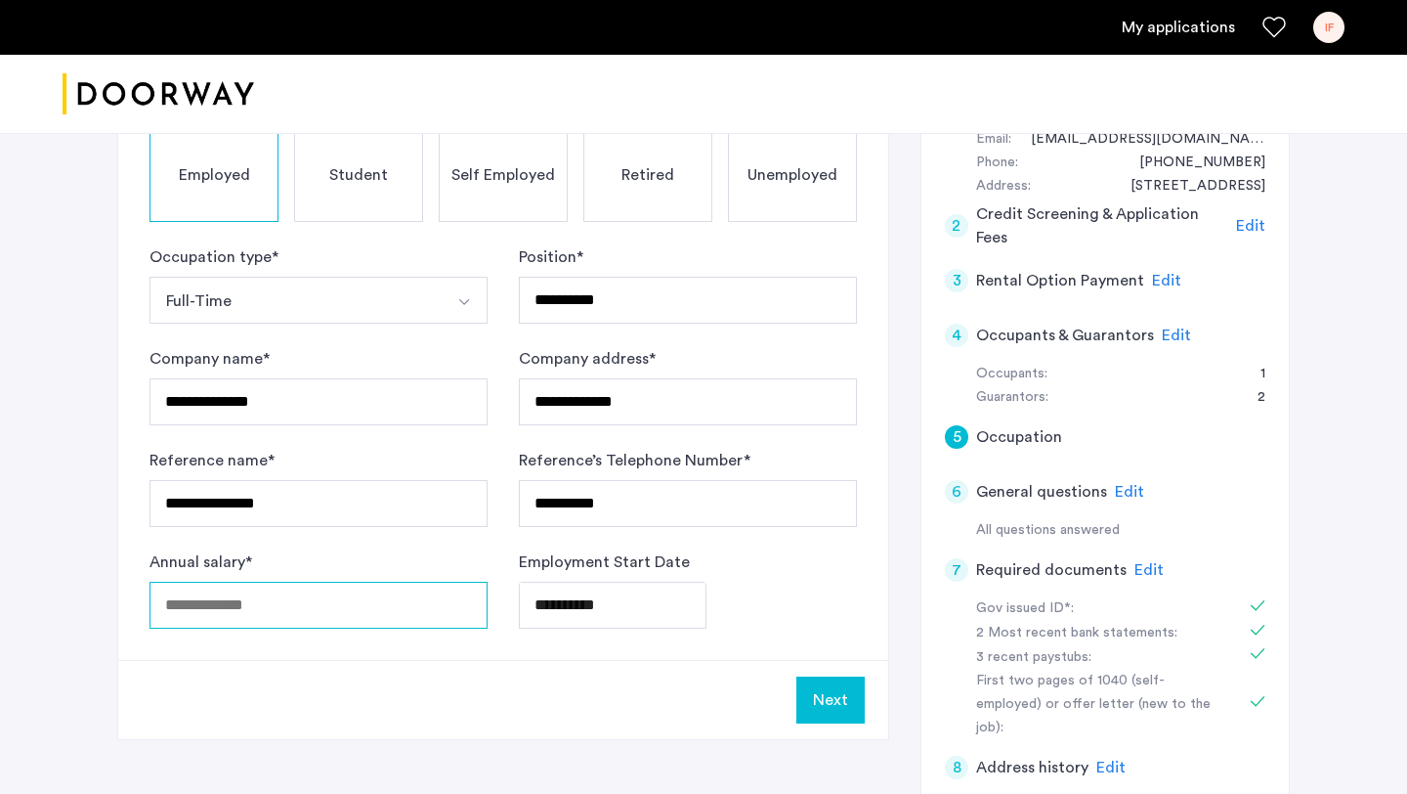
click at [364, 603] on input "Annual salary *" at bounding box center [319, 604] width 338 height 47
click at [183, 612] on input "*****" at bounding box center [319, 604] width 338 height 47
type input "*****"
click at [836, 698] on button "Next" at bounding box center [830, 699] width 68 height 47
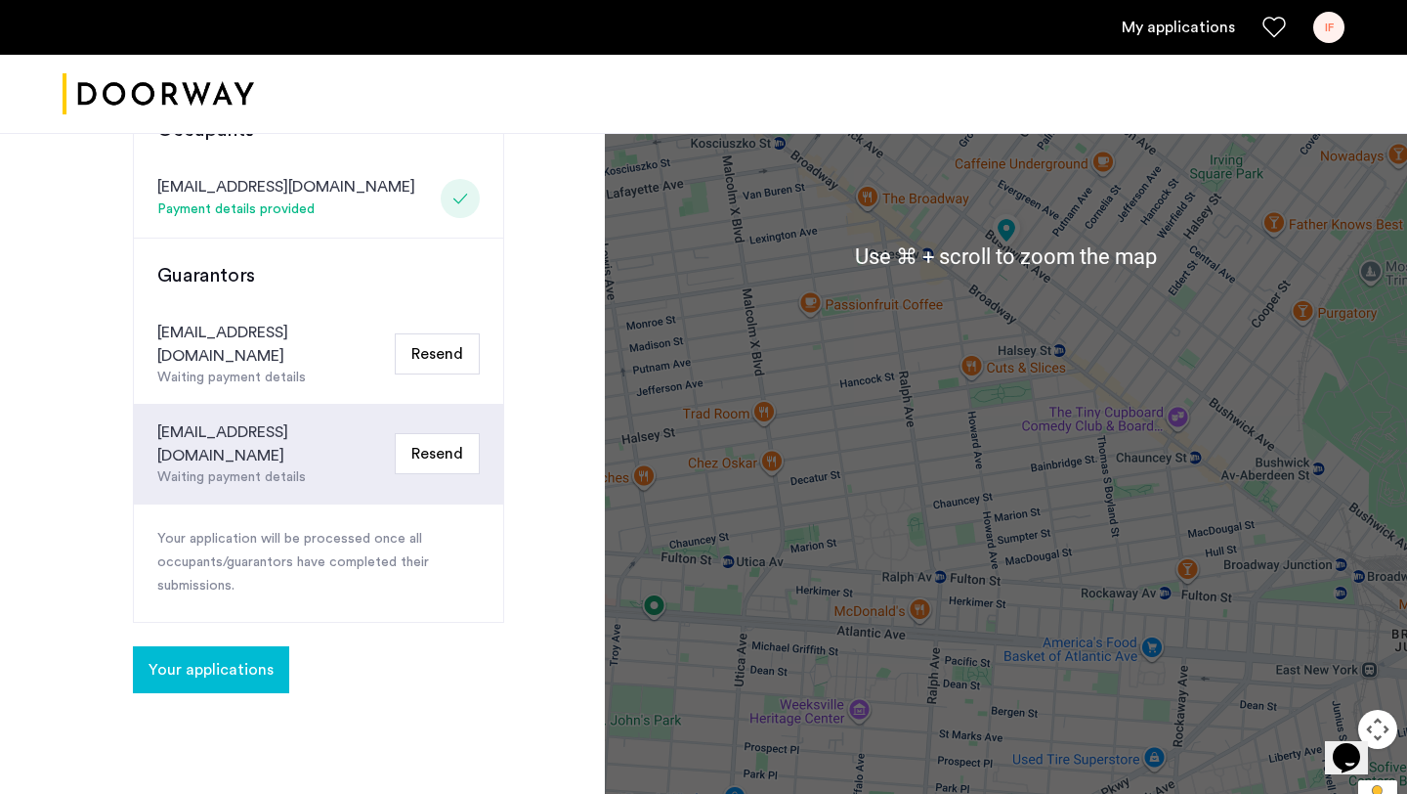
scroll to position [429, 0]
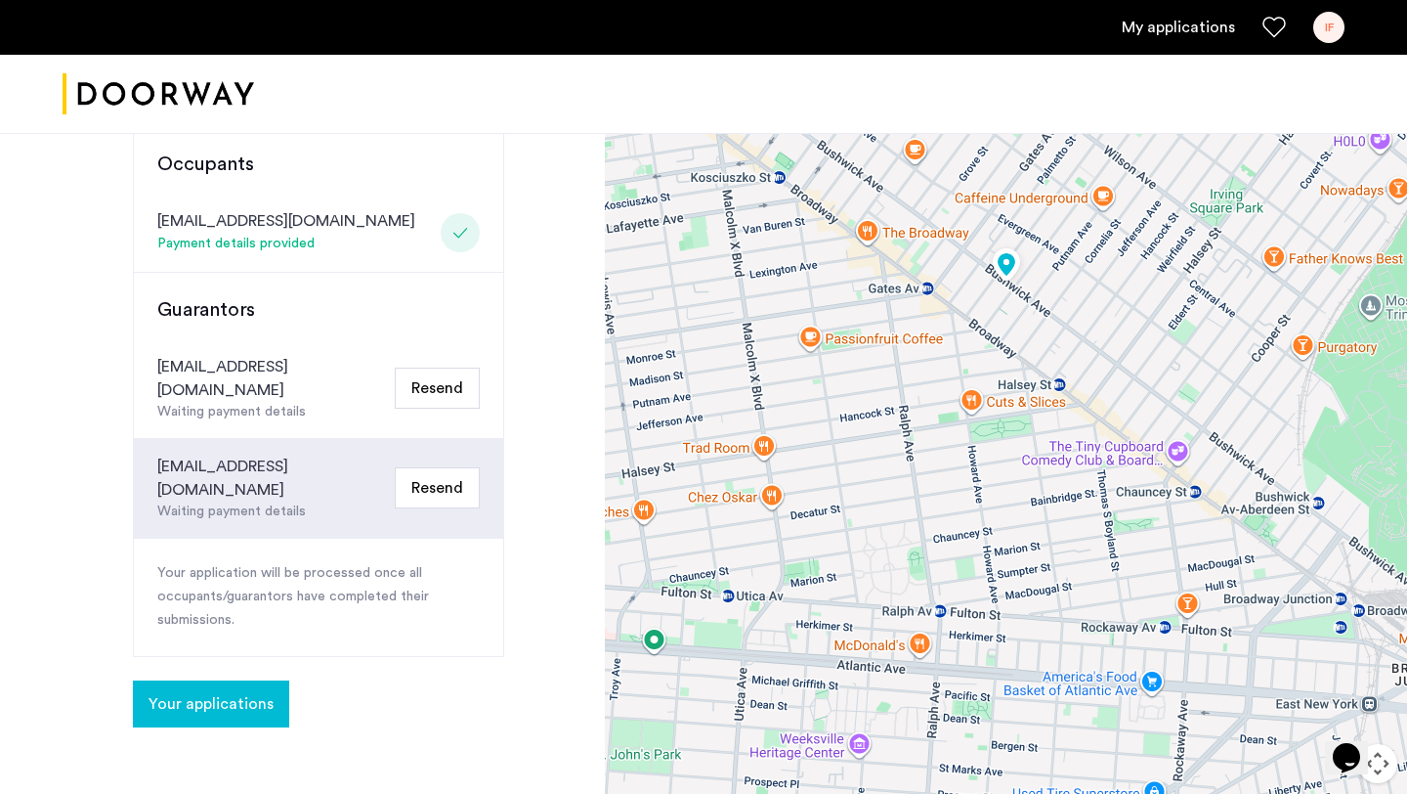
click at [420, 467] on button "Resend" at bounding box center [437, 487] width 85 height 41
click at [418, 467] on button "Resend" at bounding box center [437, 487] width 85 height 41
